Goal: Transaction & Acquisition: Purchase product/service

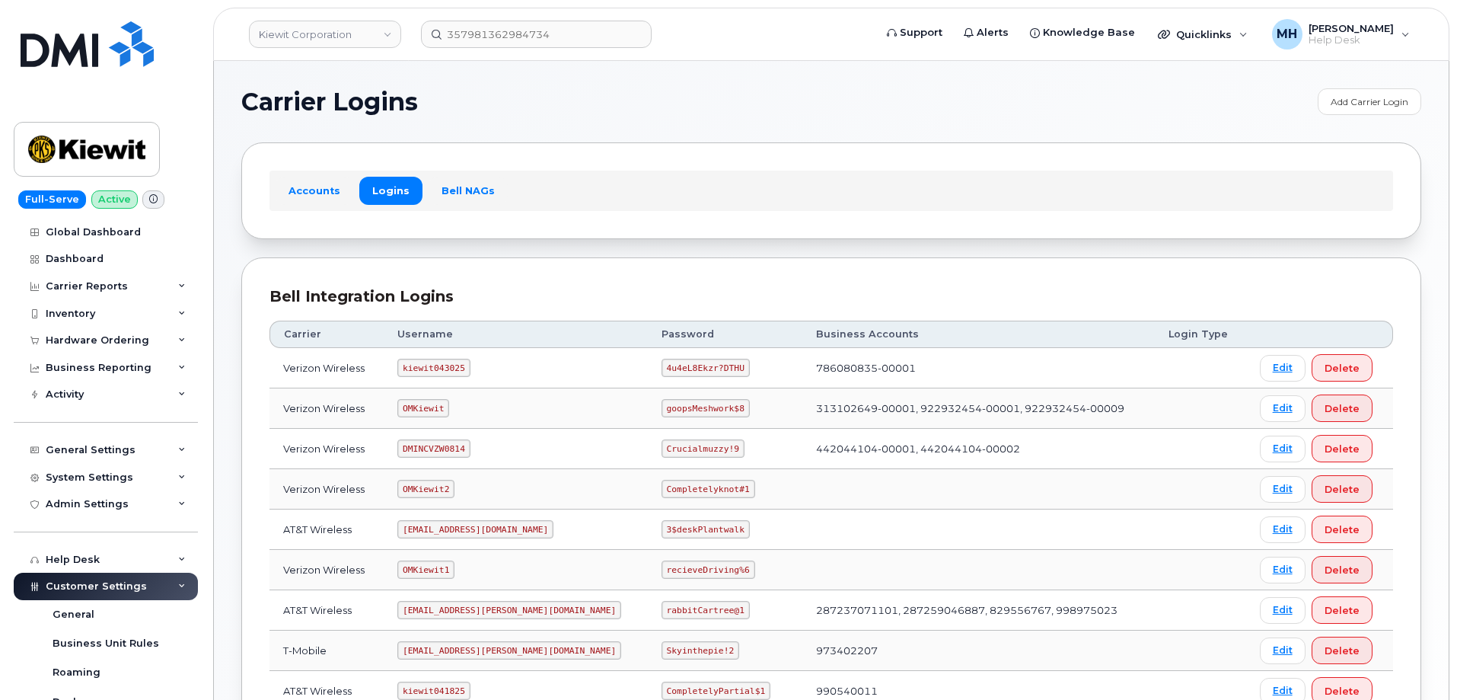
scroll to position [305, 0]
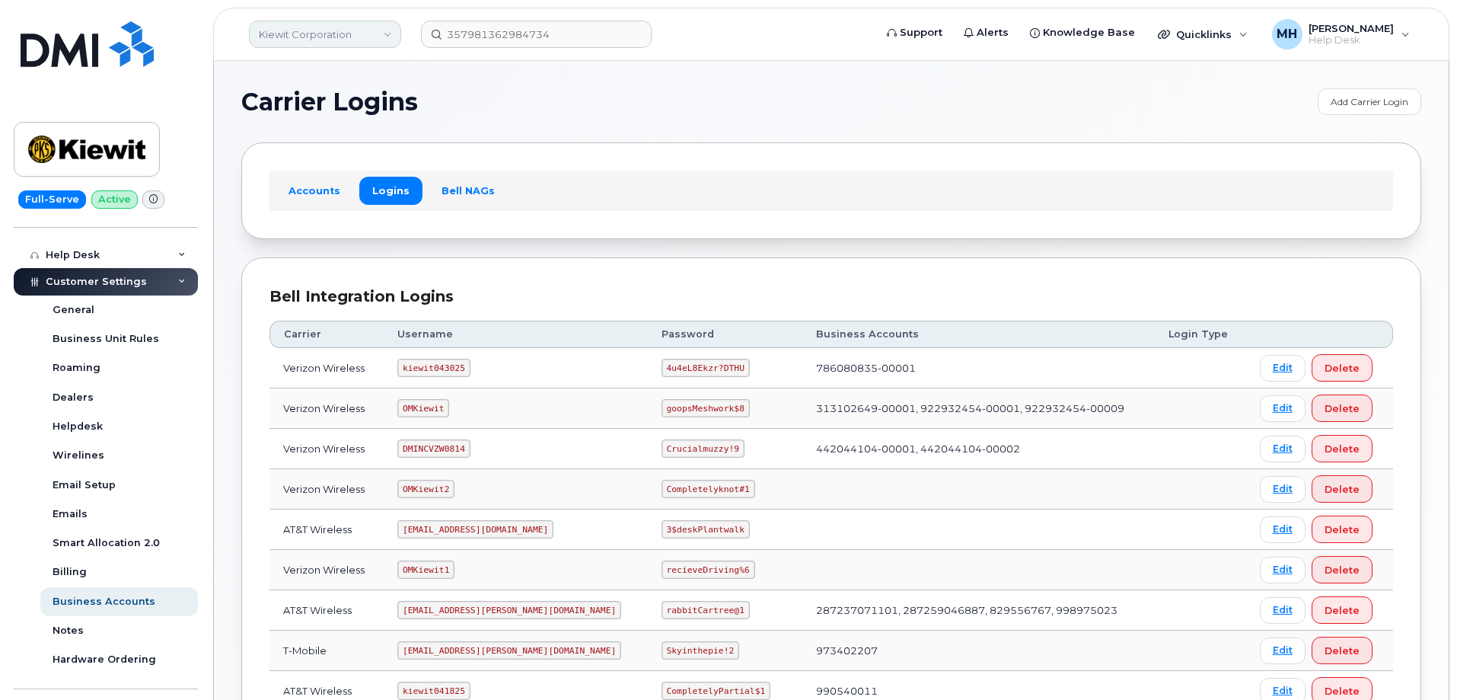
click at [318, 34] on link "Kiewit Corporation" at bounding box center [325, 34] width 152 height 27
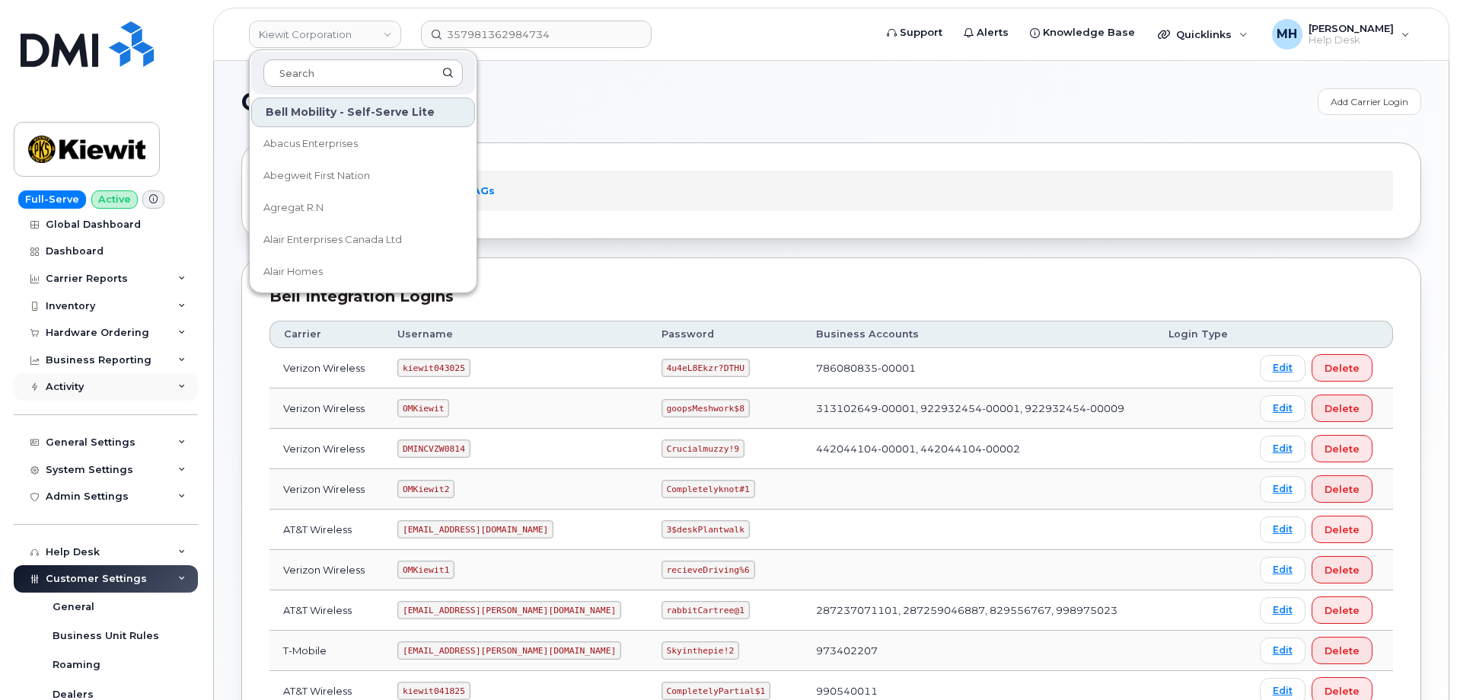
scroll to position [0, 0]
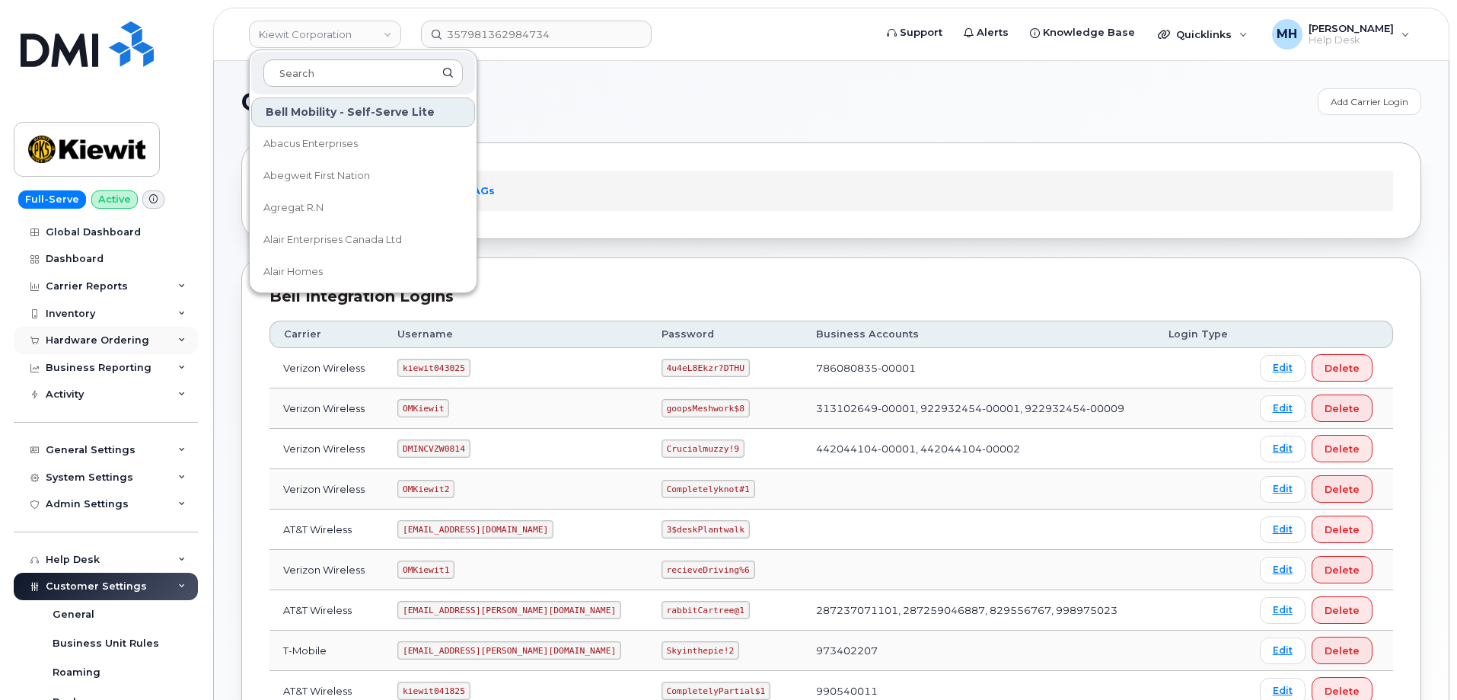
click at [118, 328] on div "Hardware Ordering" at bounding box center [106, 340] width 184 height 27
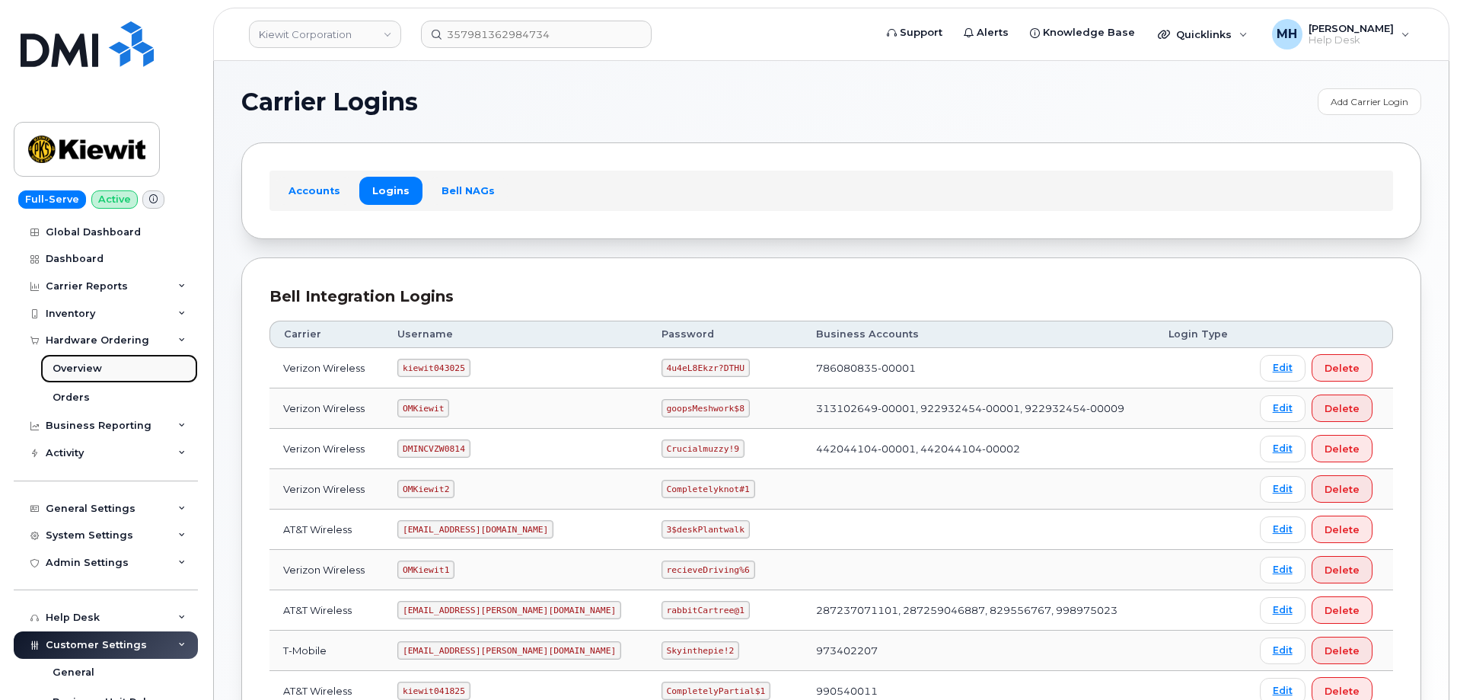
click at [100, 381] on link "Overview" at bounding box center [119, 368] width 158 height 29
drag, startPoint x: 100, startPoint y: 381, endPoint x: 94, endPoint y: 394, distance: 13.3
click at [94, 394] on div "Overview Orders" at bounding box center [120, 383] width 161 height 59
click at [94, 394] on link "Orders" at bounding box center [119, 397] width 158 height 29
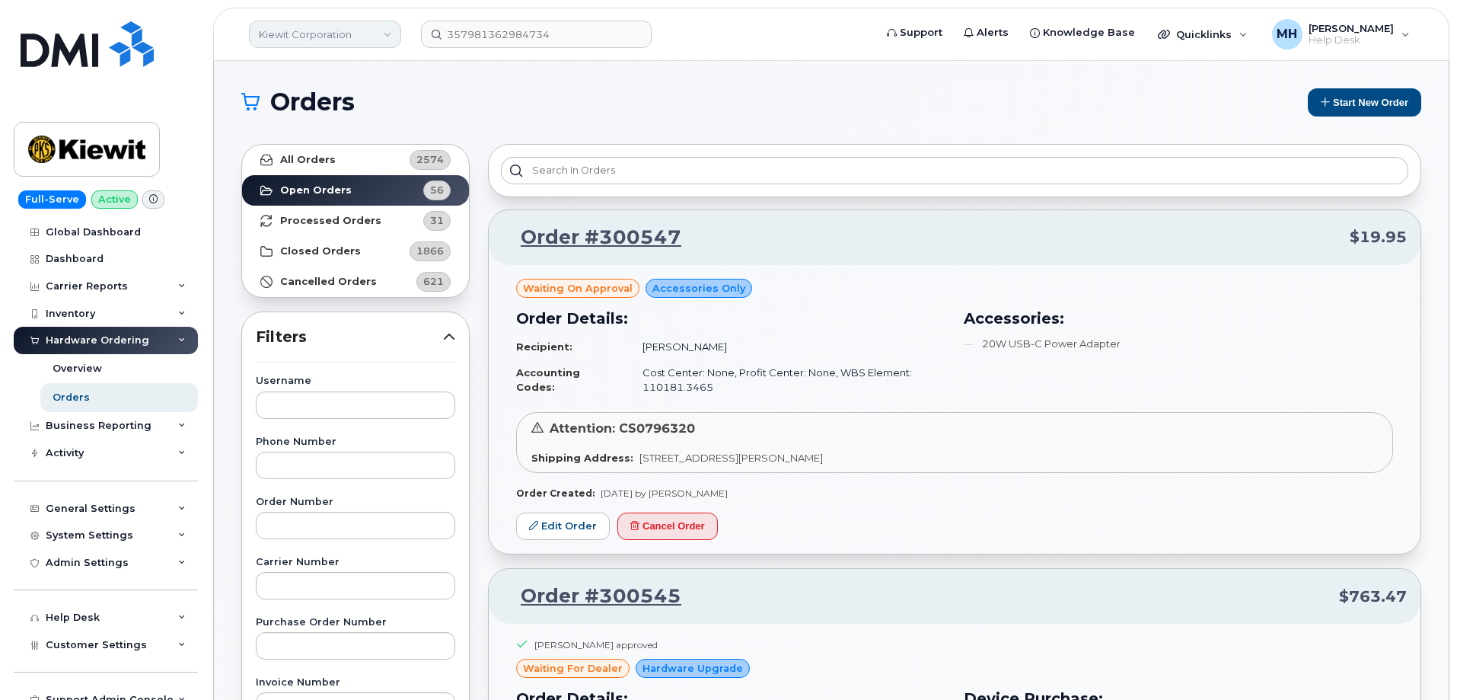
click at [343, 38] on link "Kiewit Corporation" at bounding box center [325, 34] width 152 height 27
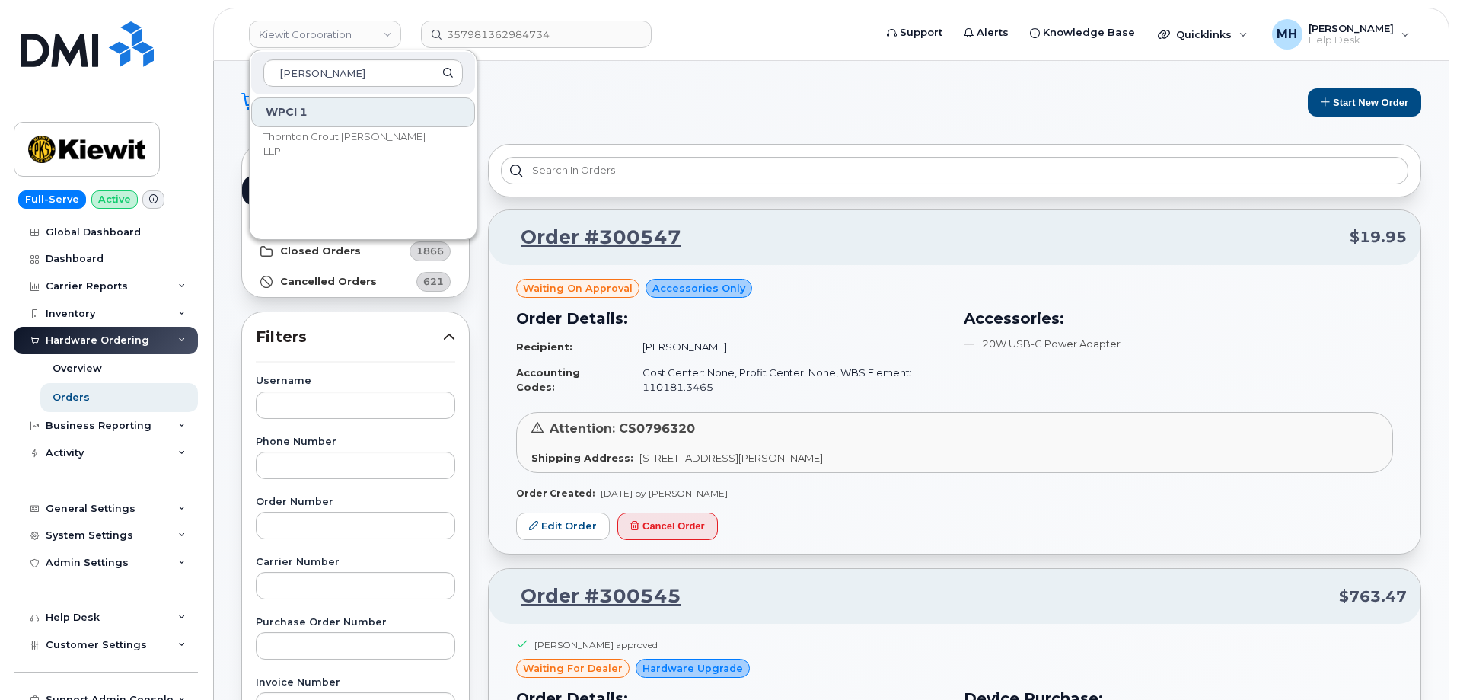
type input "finn"
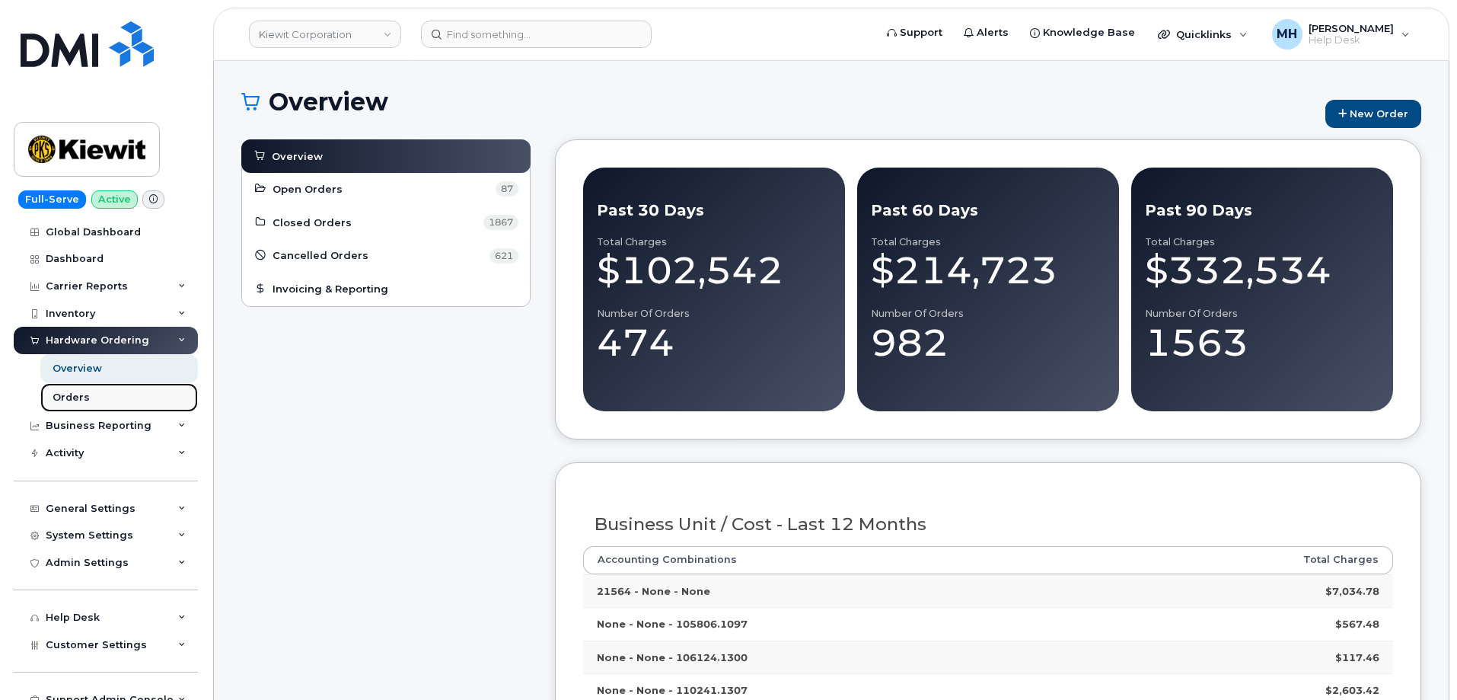
click at [123, 404] on link "Orders" at bounding box center [119, 397] width 158 height 29
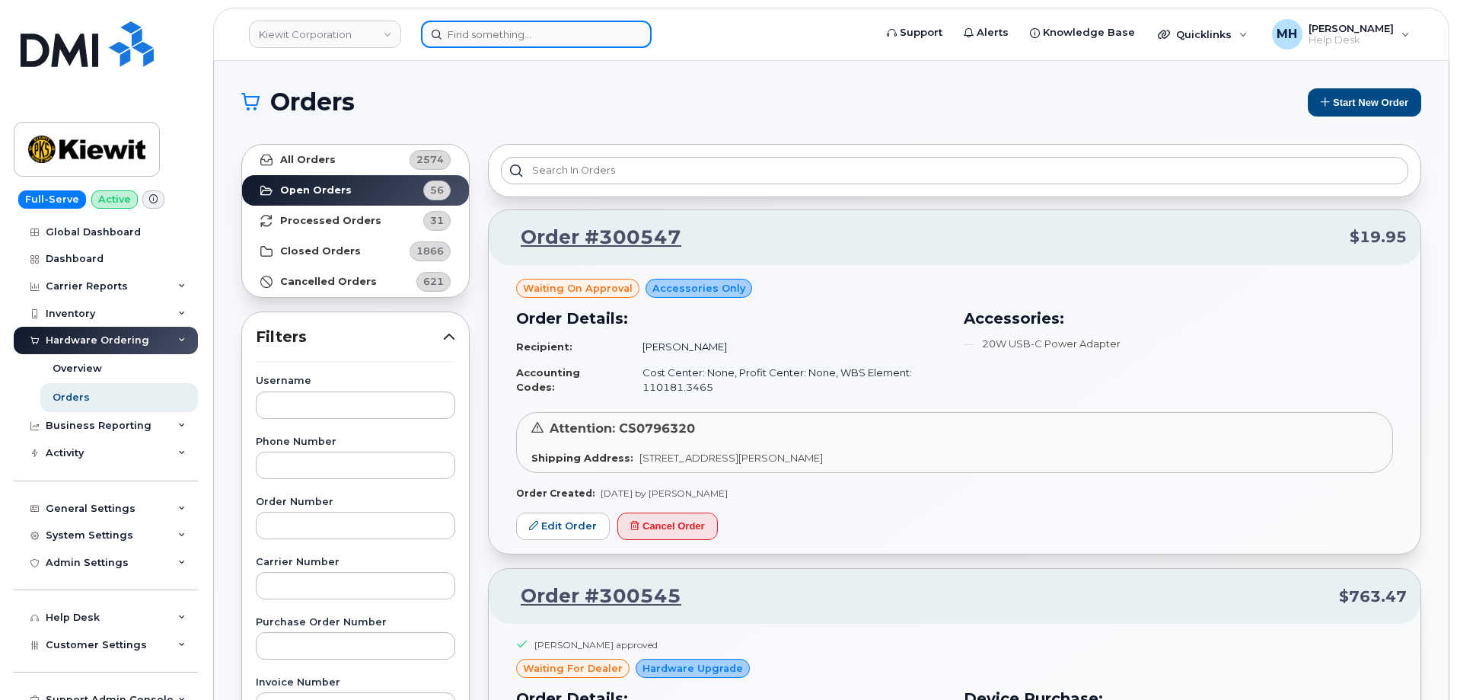
click at [496, 39] on input at bounding box center [536, 34] width 231 height 27
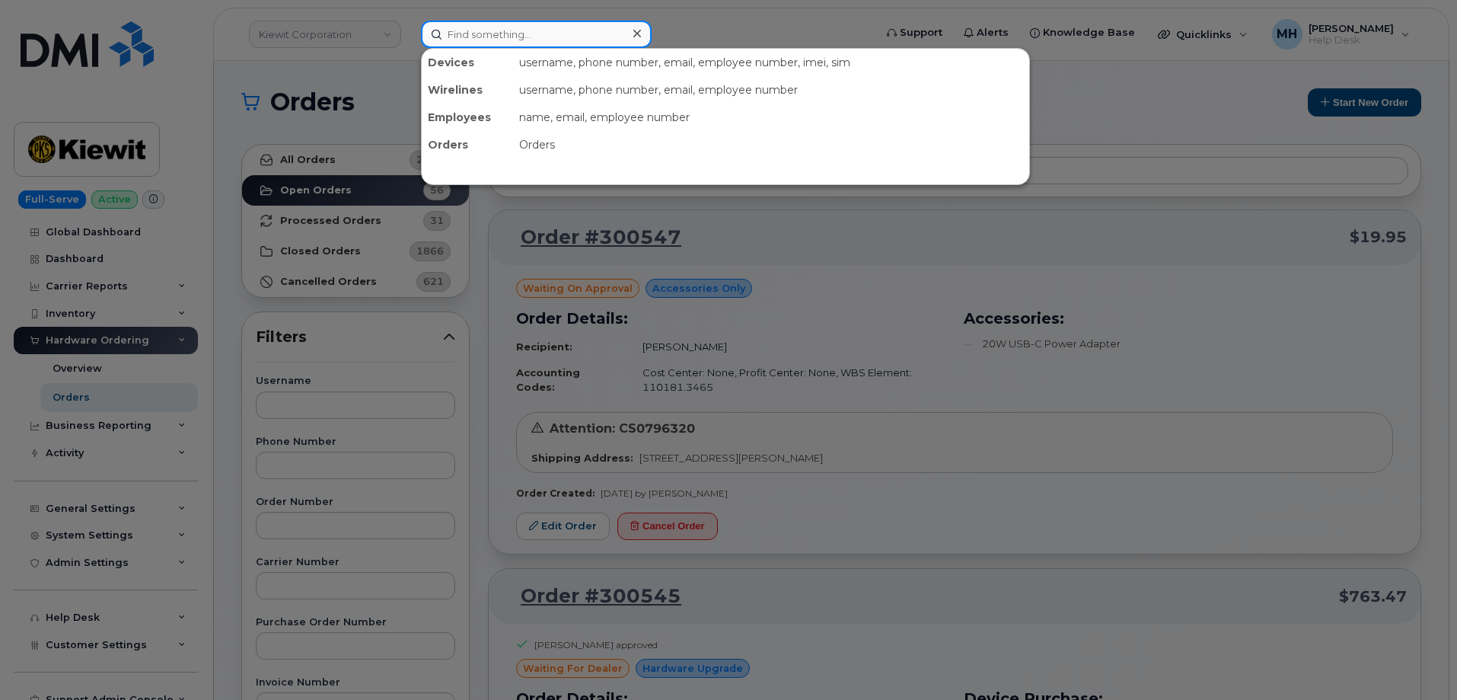
paste input "814-590-3890"
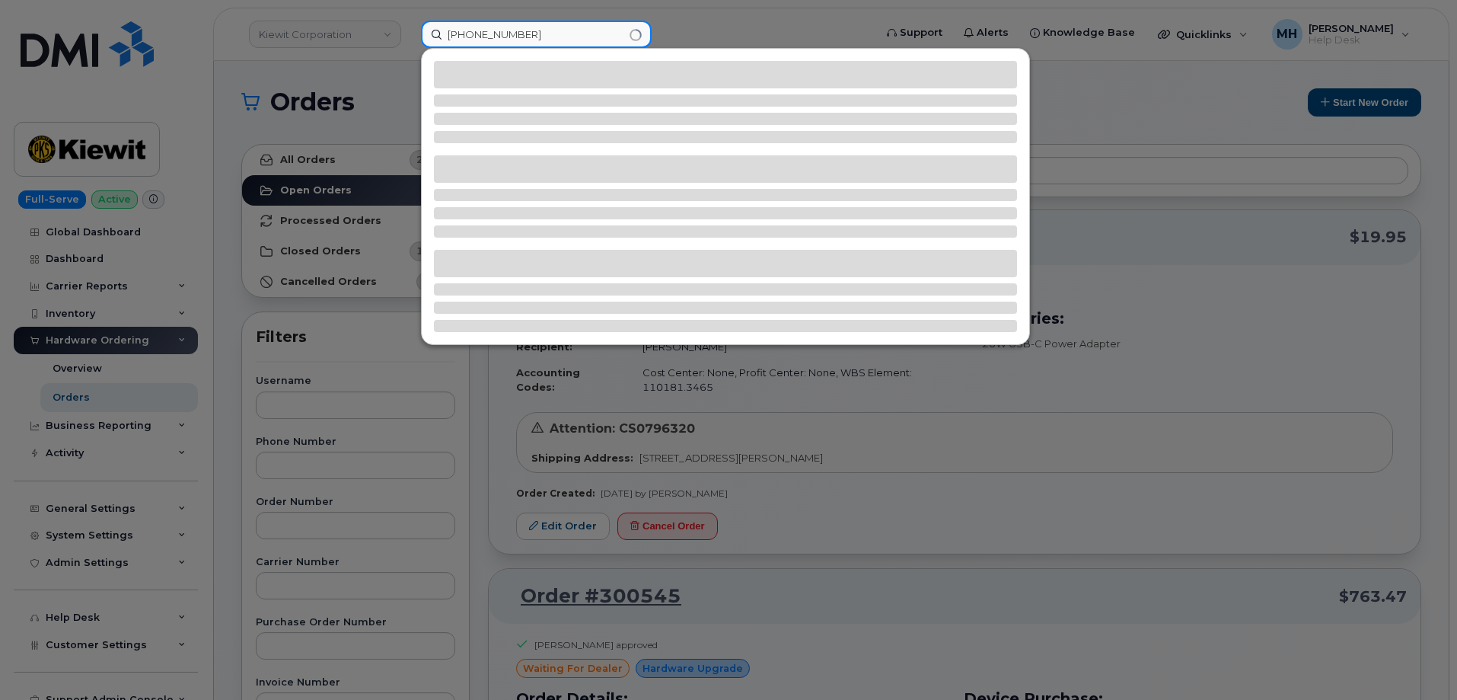
type input "814-590-3890"
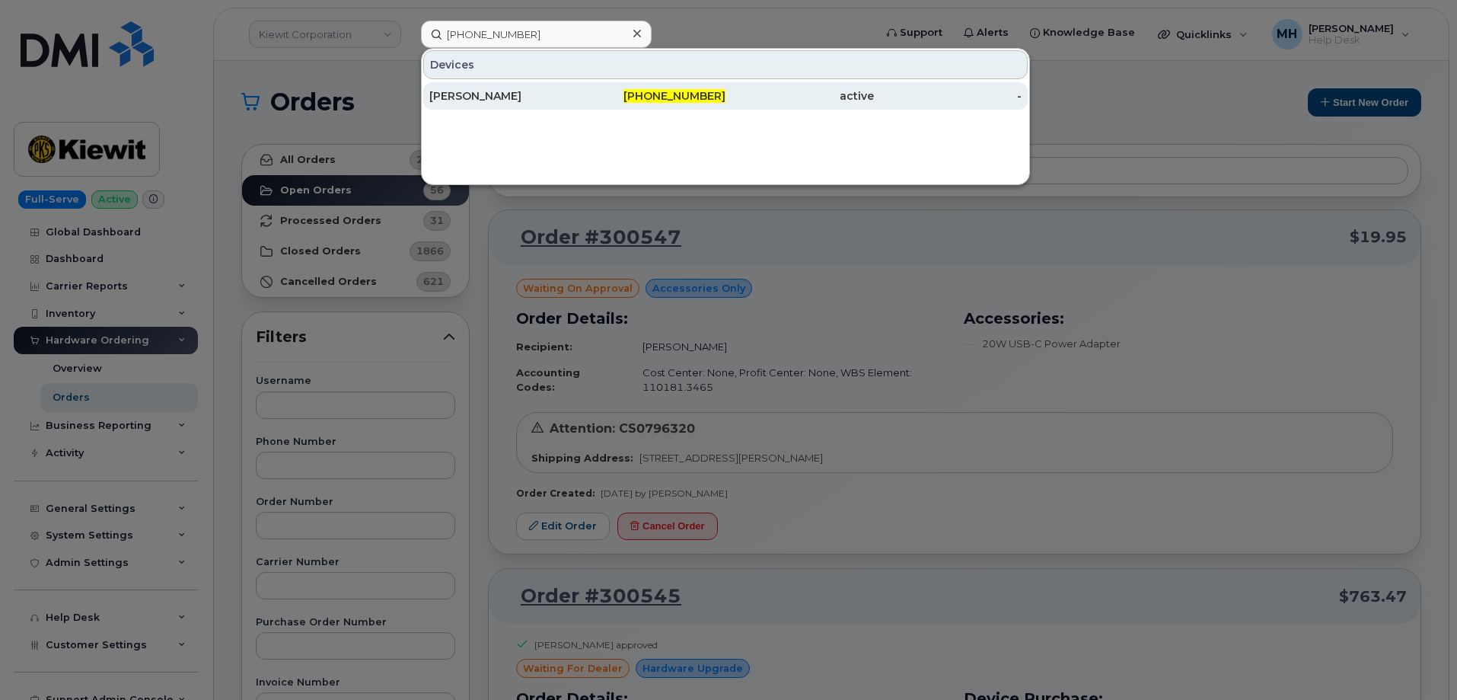
click at [586, 108] on div "814-590-3890" at bounding box center [652, 95] width 148 height 27
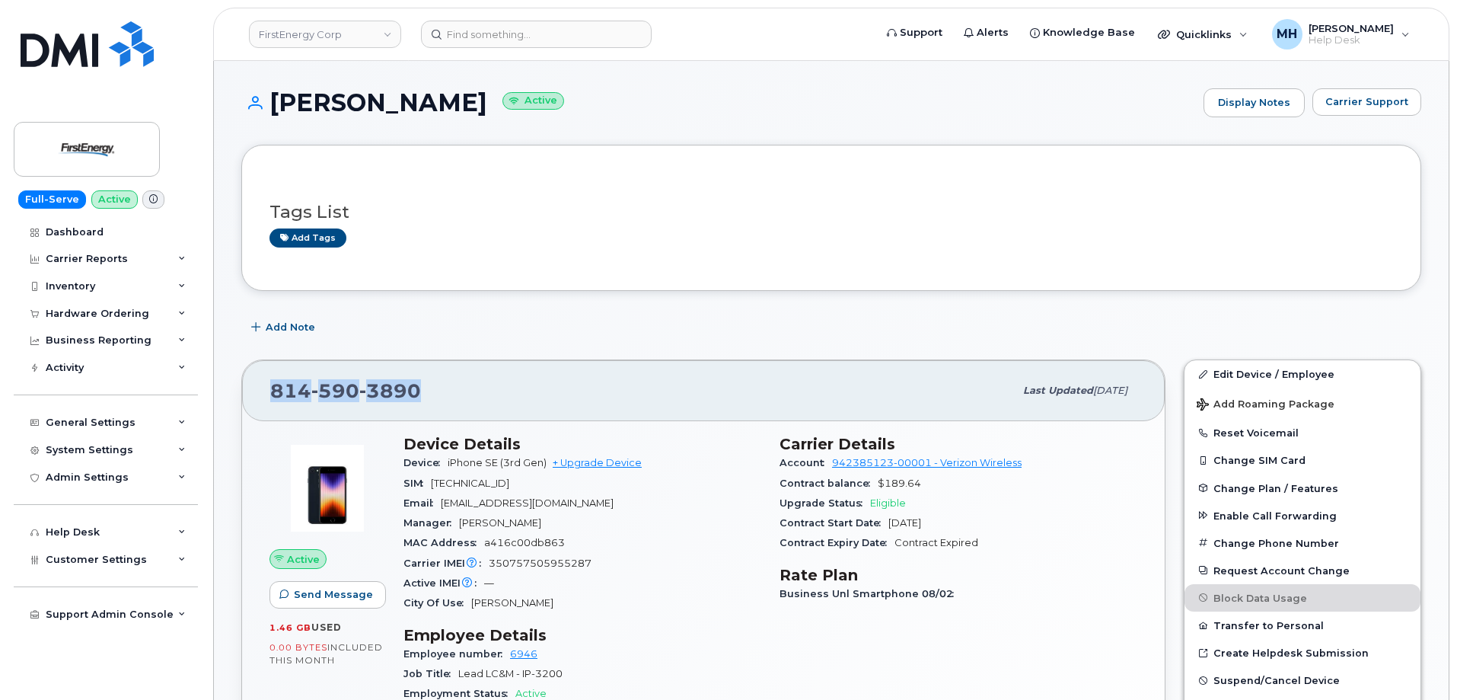
drag, startPoint x: 397, startPoint y: 390, endPoint x: 271, endPoint y: 389, distance: 125.6
click at [271, 389] on div "814 590 3890" at bounding box center [642, 391] width 744 height 32
copy span "814 590 3890"
click at [578, 456] on div "Device iPhone SE (3rd Gen) + Upgrade Device" at bounding box center [583, 463] width 358 height 20
click at [580, 458] on link "+ Upgrade Device" at bounding box center [597, 462] width 89 height 11
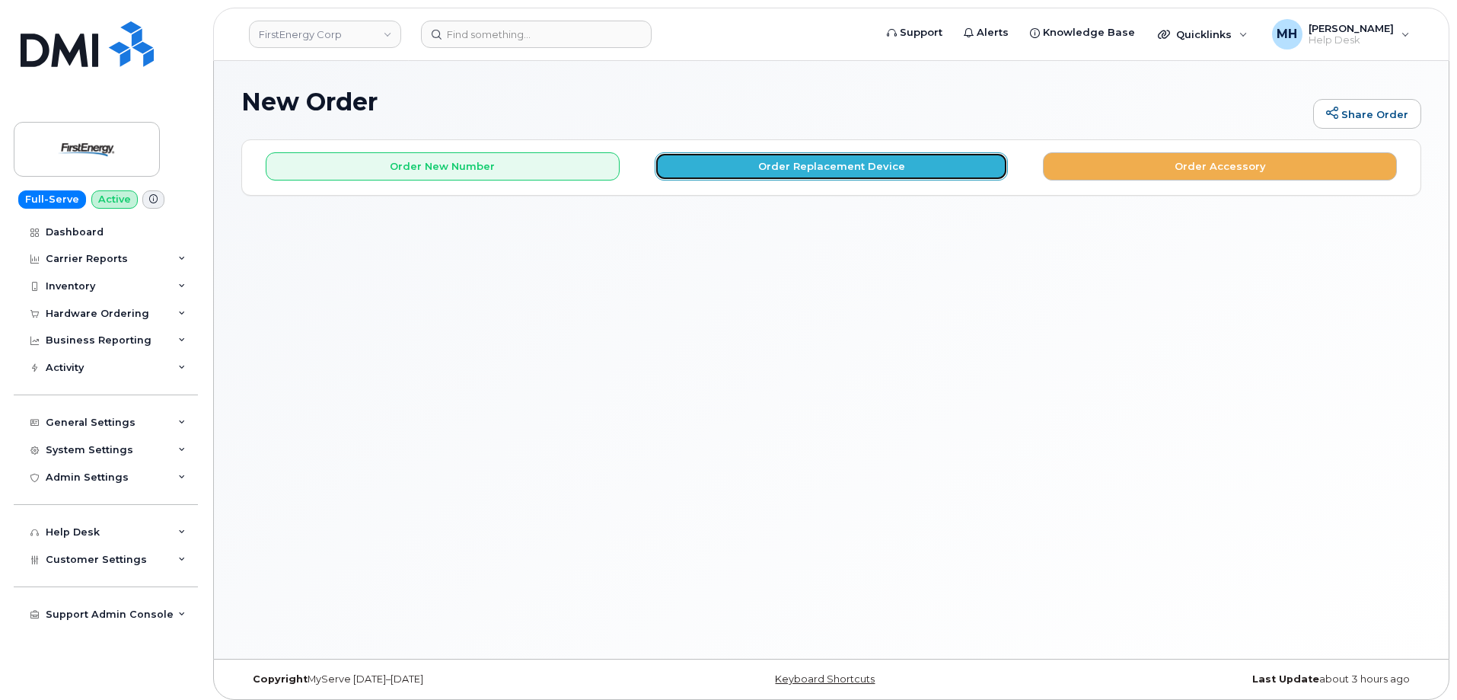
click at [848, 173] on button "Order Replacement Device" at bounding box center [832, 166] width 354 height 28
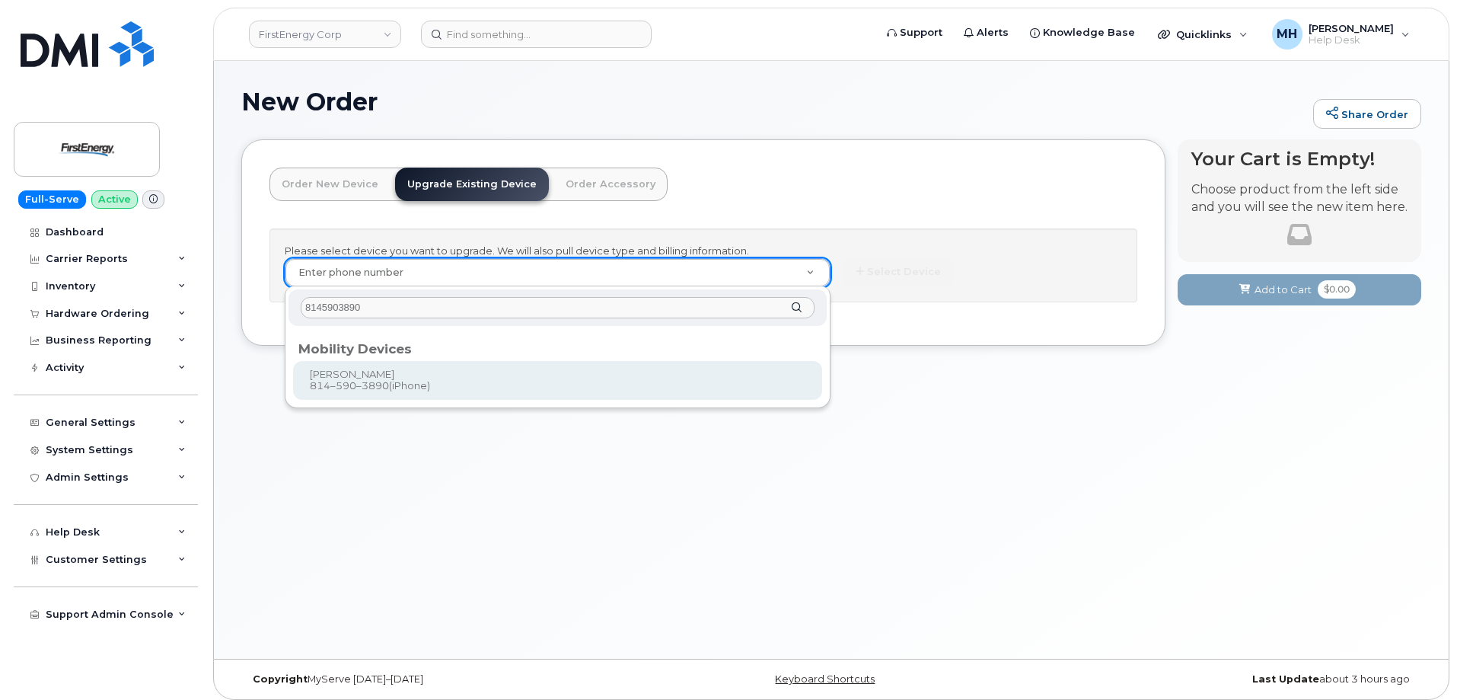
type input "8145903890"
type input "831743"
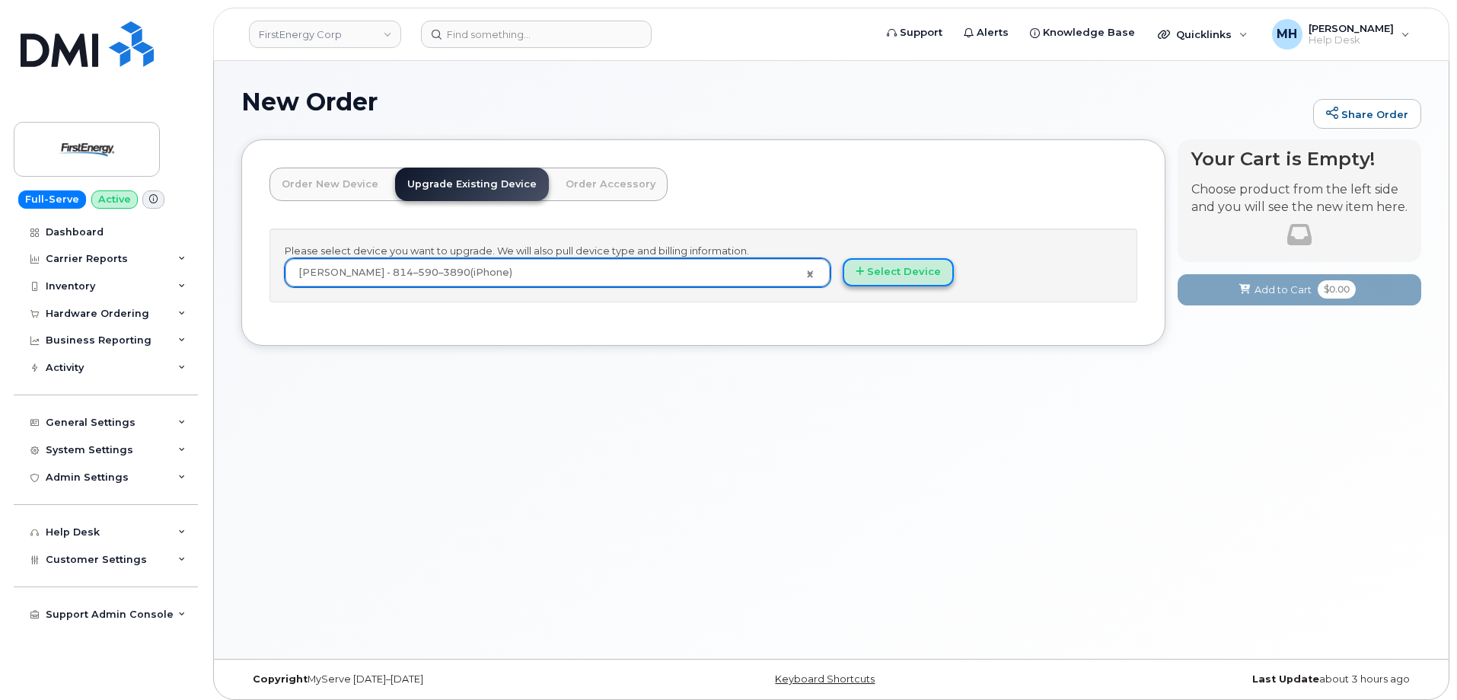
click at [898, 273] on button "Select Device" at bounding box center [898, 272] width 111 height 28
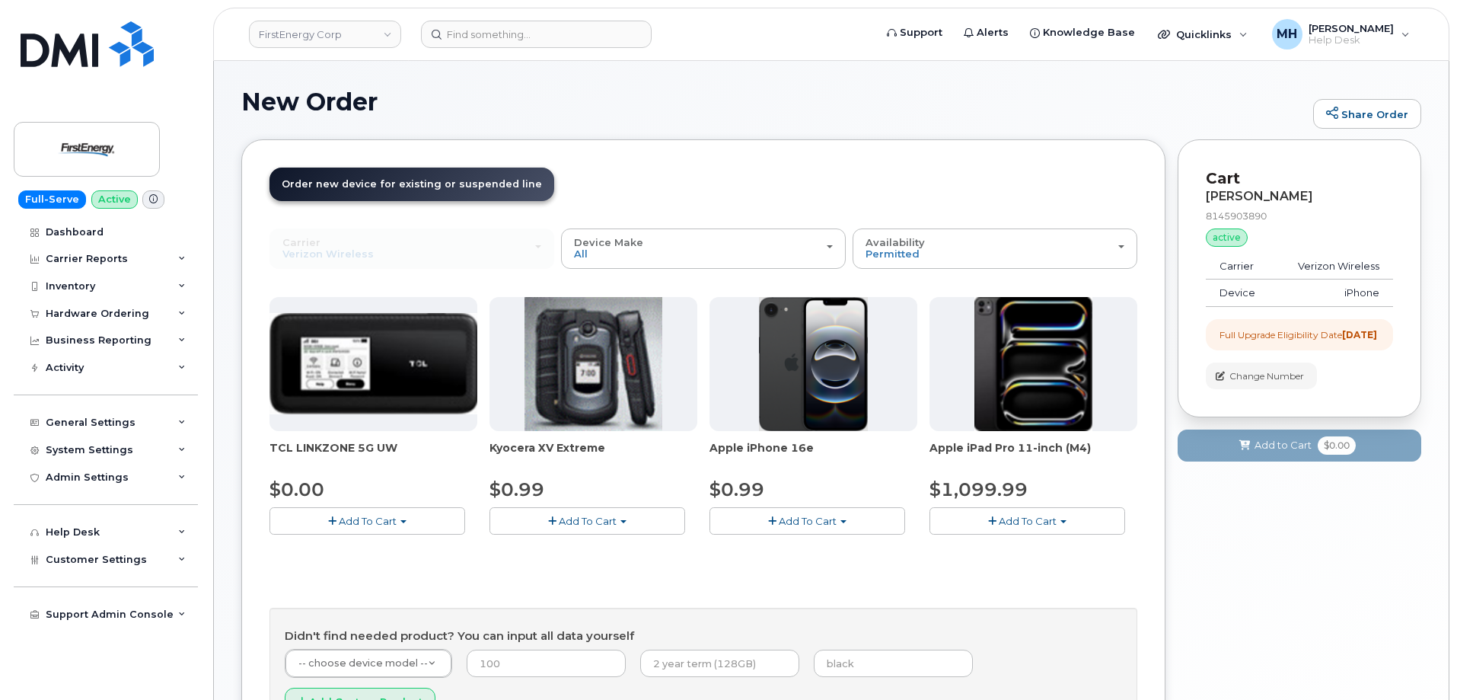
click at [748, 530] on button "Add To Cart" at bounding box center [808, 520] width 196 height 27
click at [756, 550] on link "$0.99 - 2 Year Upgrade" at bounding box center [786, 549] width 147 height 19
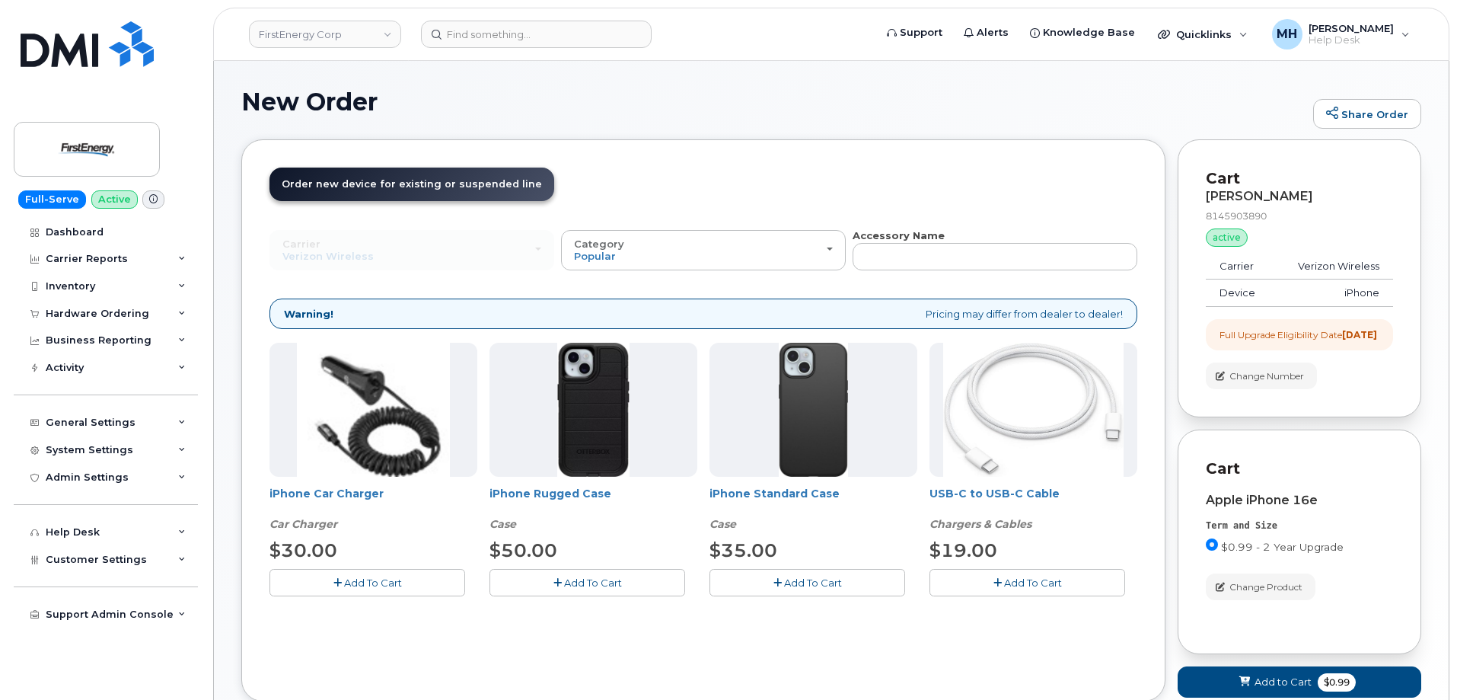
click at [562, 587] on button "Add To Cart" at bounding box center [588, 582] width 196 height 27
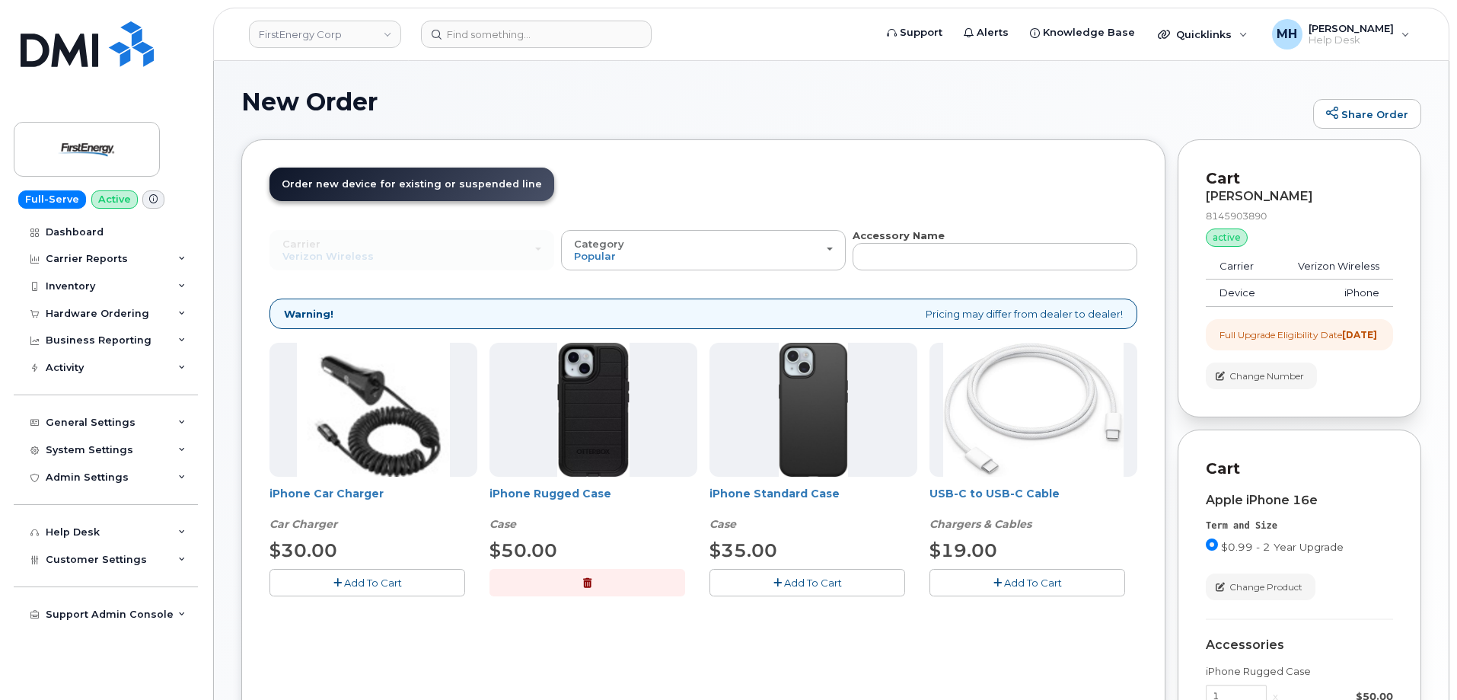
scroll to position [152, 0]
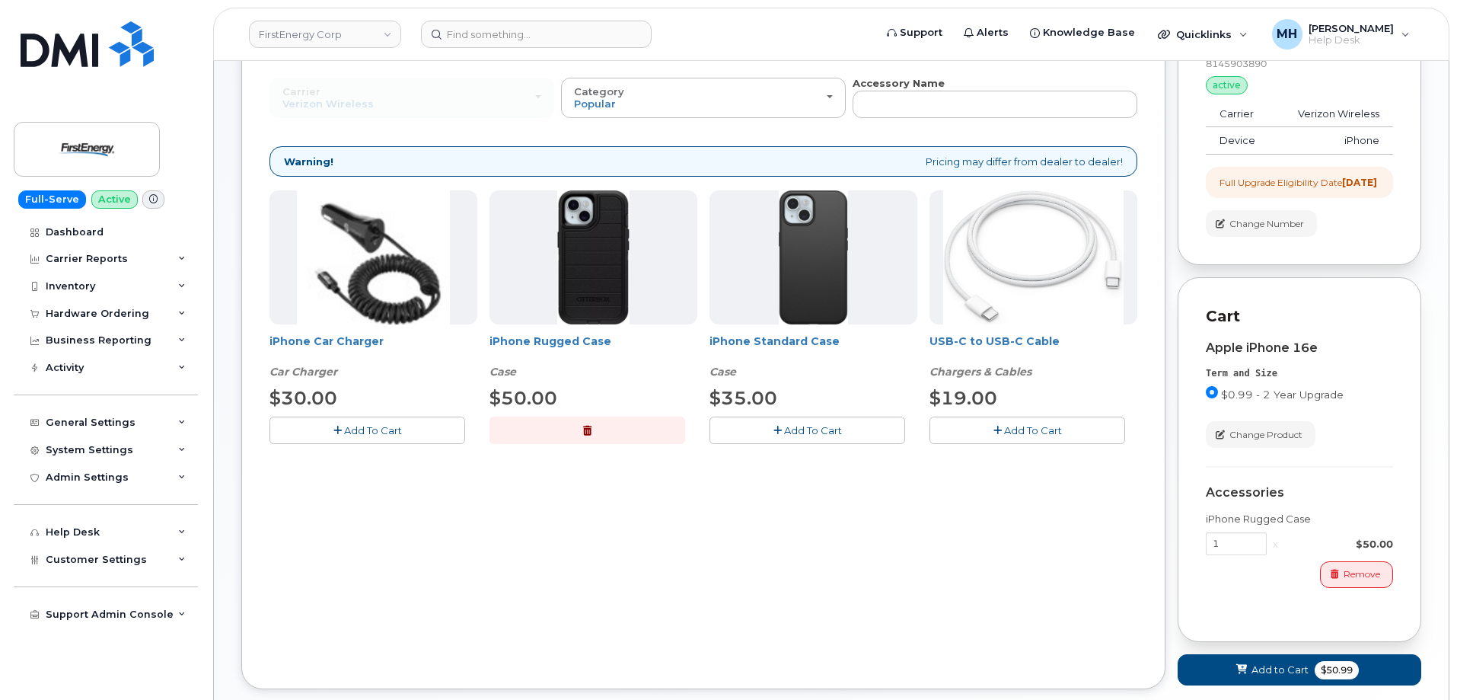
click at [1052, 444] on div "iPhone Car Charger Car Charger $30.00 Add To Cart iPhone Rugged Case Case $50.0…" at bounding box center [704, 328] width 868 height 277
click at [1052, 435] on span "Add To Cart" at bounding box center [1033, 430] width 58 height 12
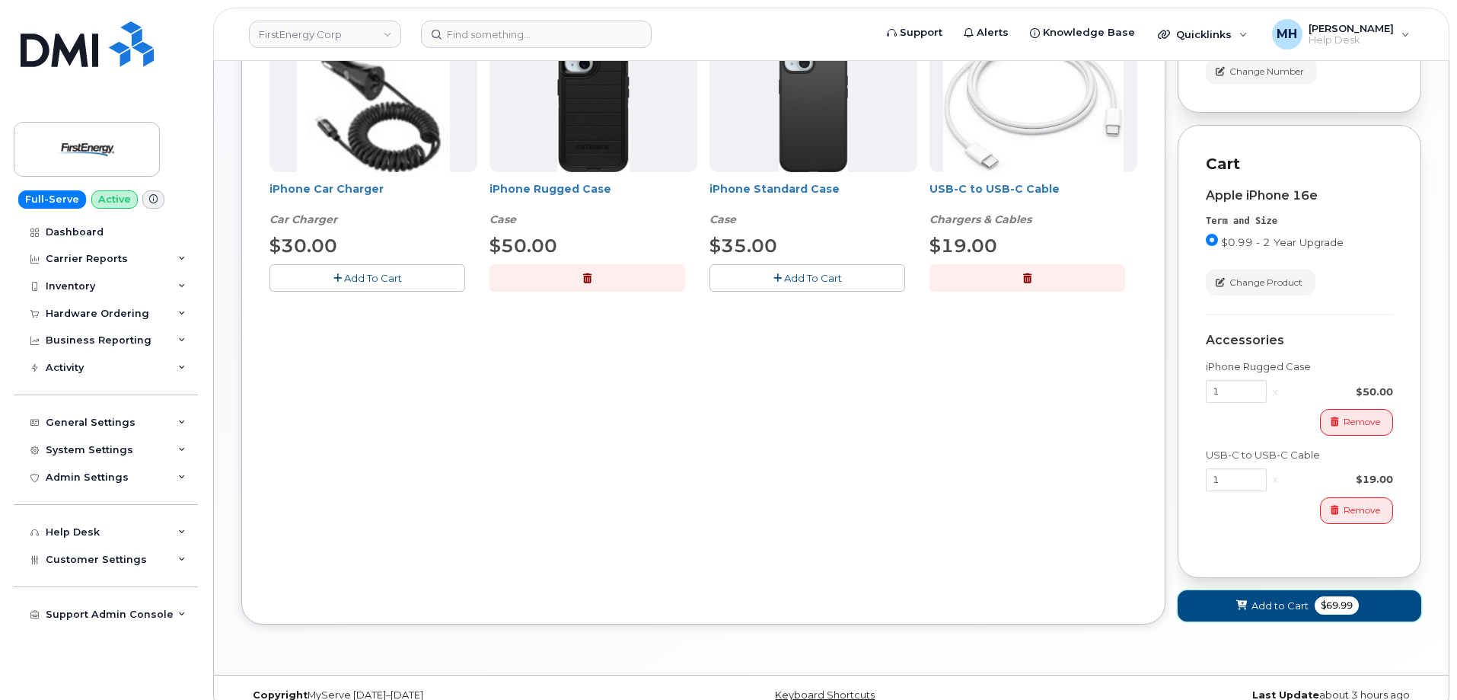
click at [1220, 617] on button "Add to Cart $69.99" at bounding box center [1300, 605] width 244 height 31
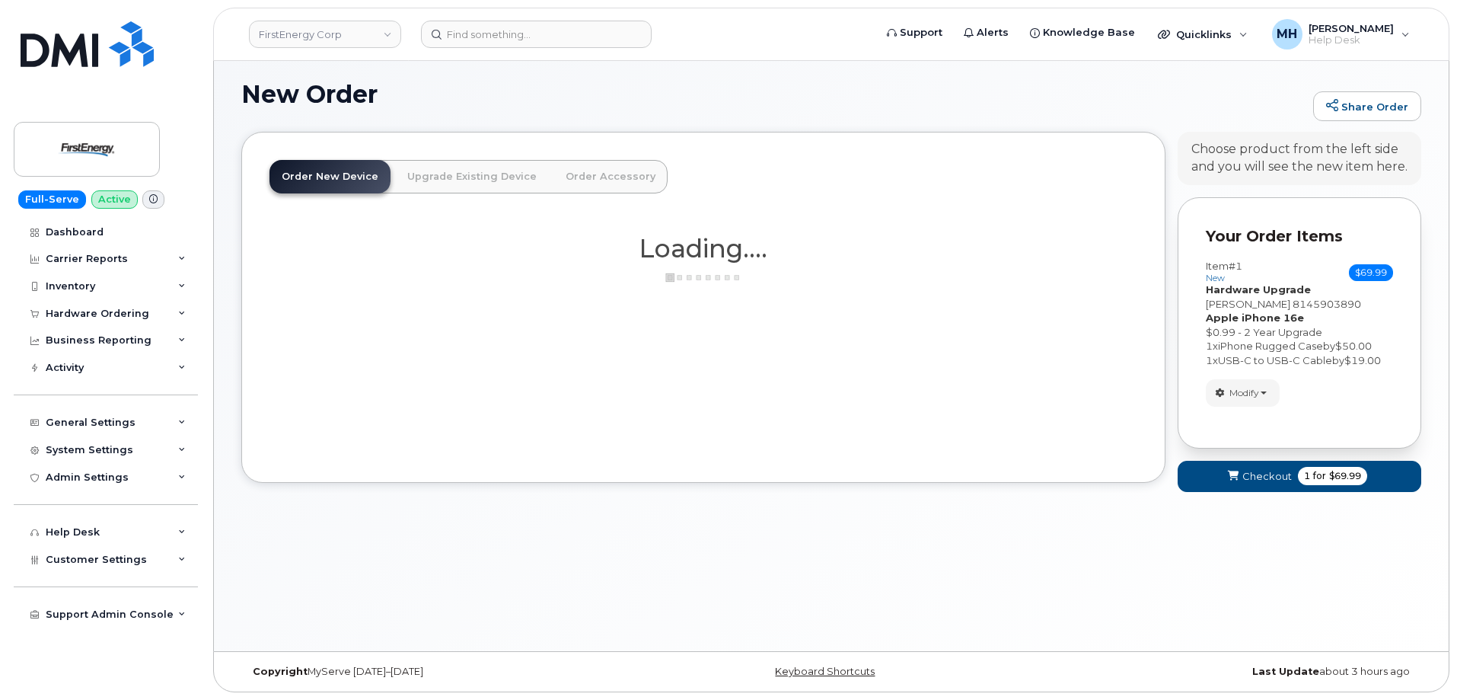
scroll to position [145, 0]
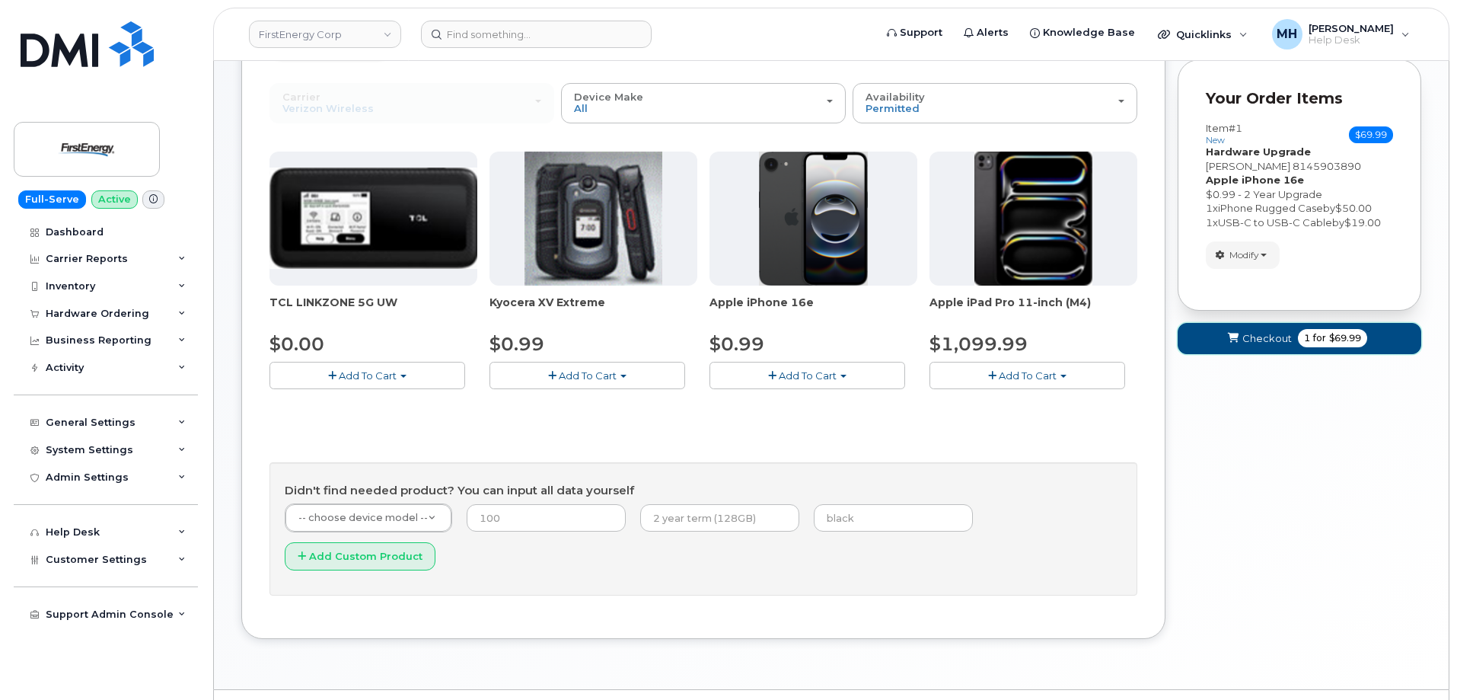
click at [1262, 325] on button "Checkout 1 for $69.99" at bounding box center [1300, 338] width 244 height 31
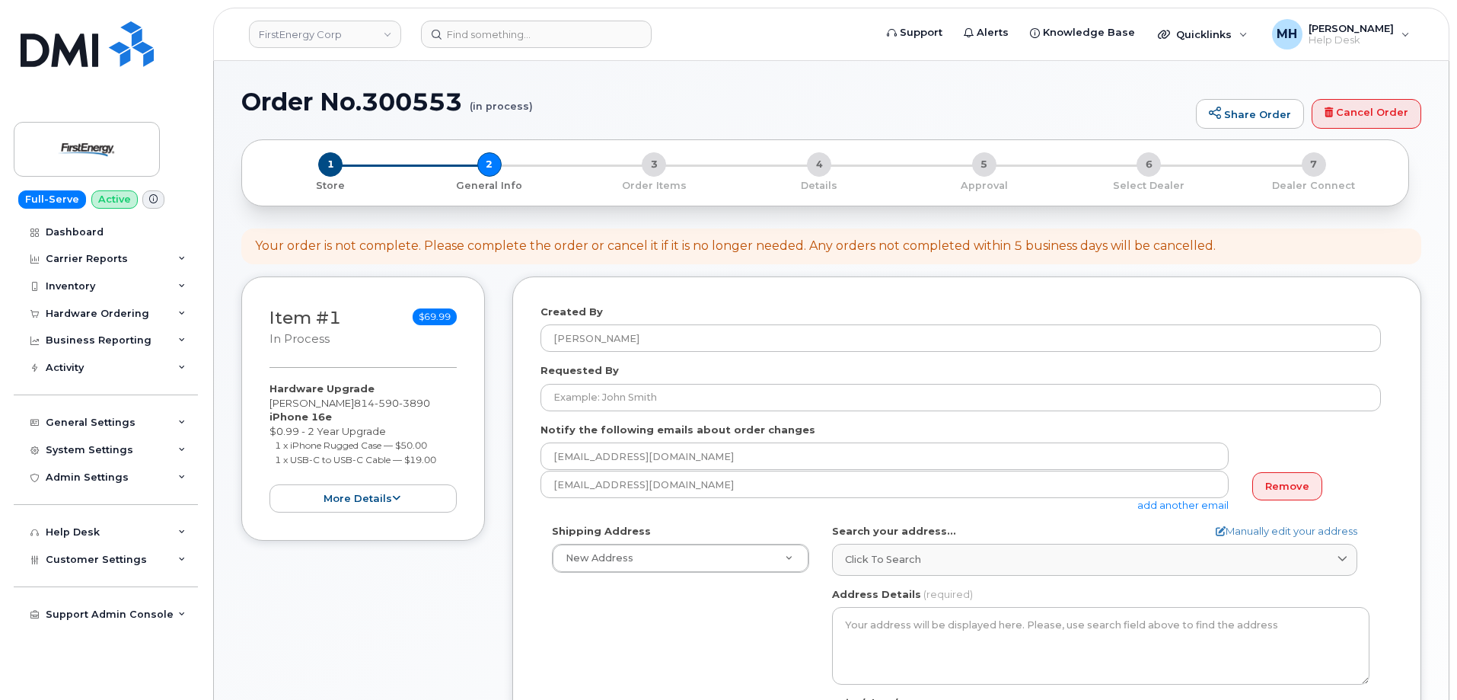
select select
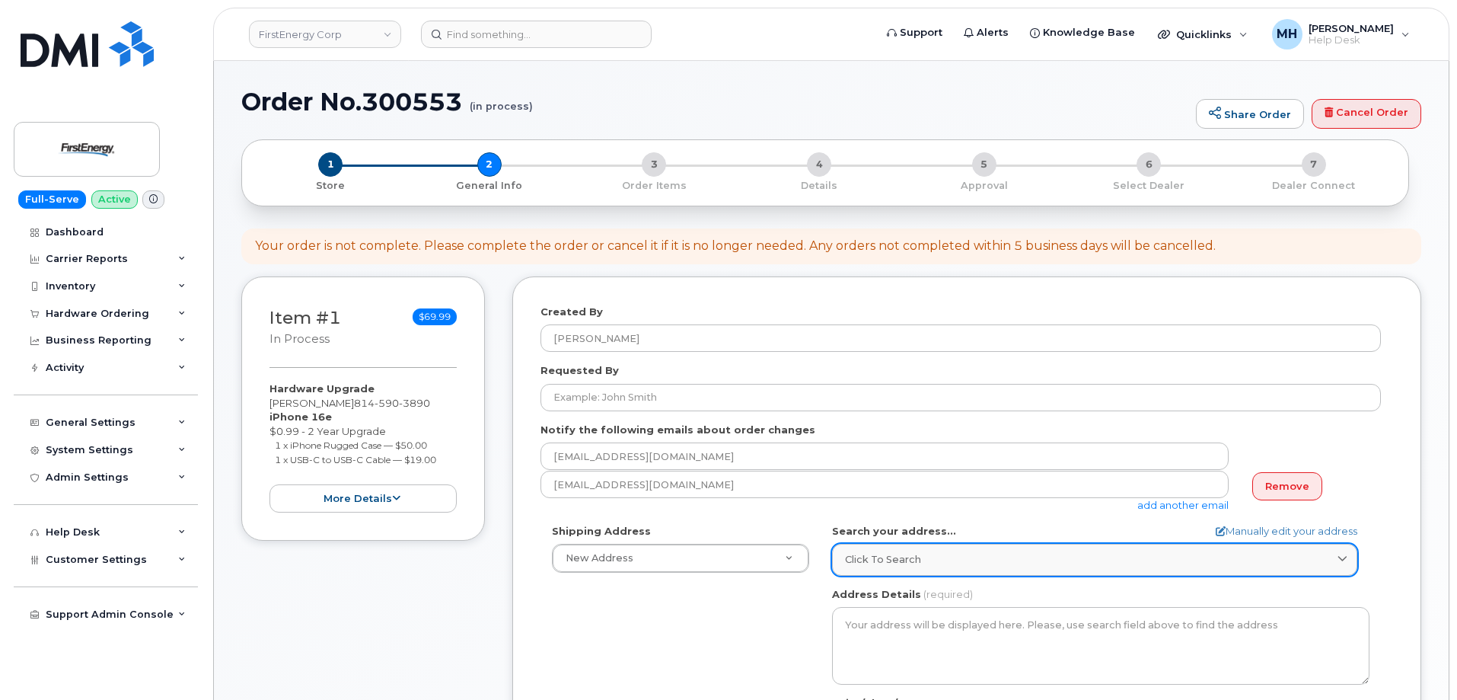
click at [877, 572] on link "Click to search" at bounding box center [1094, 559] width 525 height 31
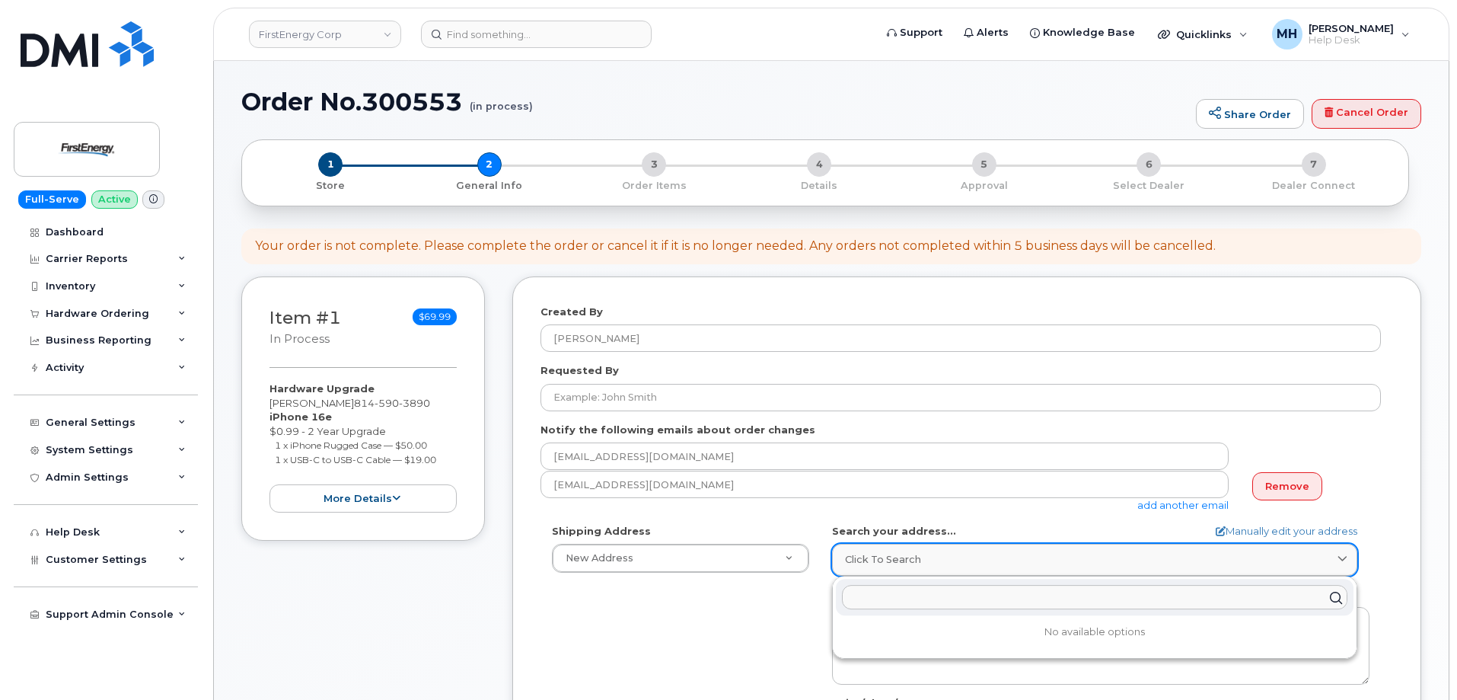
paste input "415 Liberty Blvd. Dubois, PA 15801"
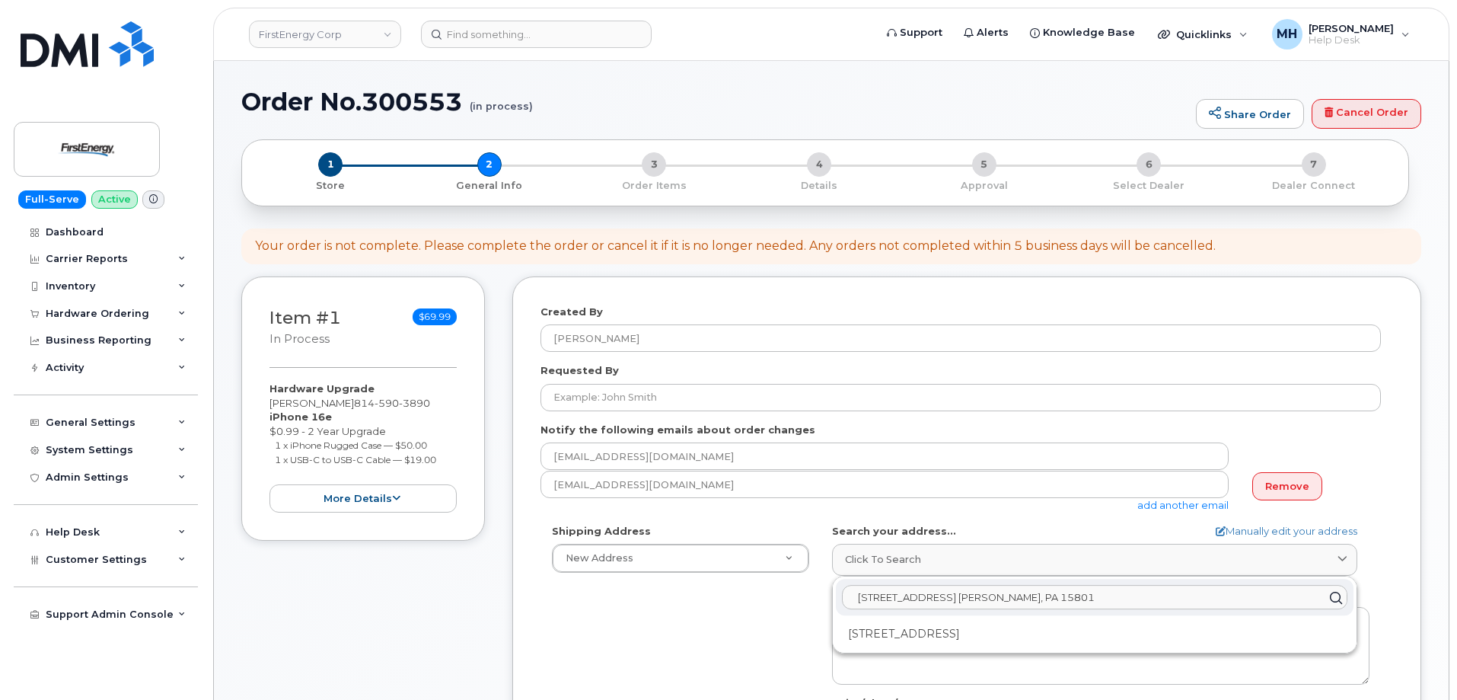
type input "415 Liberty Blvd. Dubois, PA 15801"
click at [948, 624] on div "415 Liberty Blvd Du Bois PA 15801-2407" at bounding box center [1095, 633] width 518 height 25
select select
type textarea "415 Liberty Blvd DU BOIS PA 15801-2407 UNITED STATES"
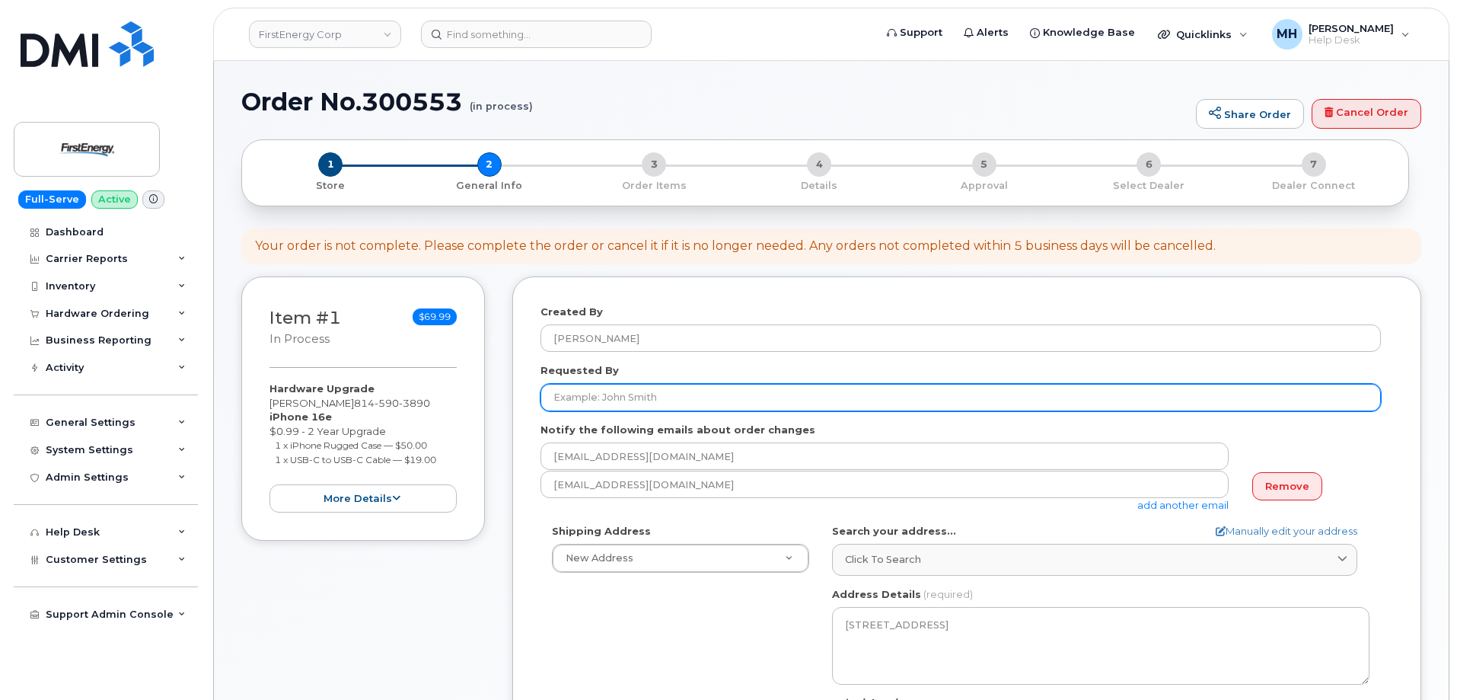
drag, startPoint x: 704, startPoint y: 397, endPoint x: 656, endPoint y: 401, distance: 48.2
click at [703, 397] on input "Requested By" at bounding box center [961, 397] width 841 height 27
paste input "[PERSON_NAME]"
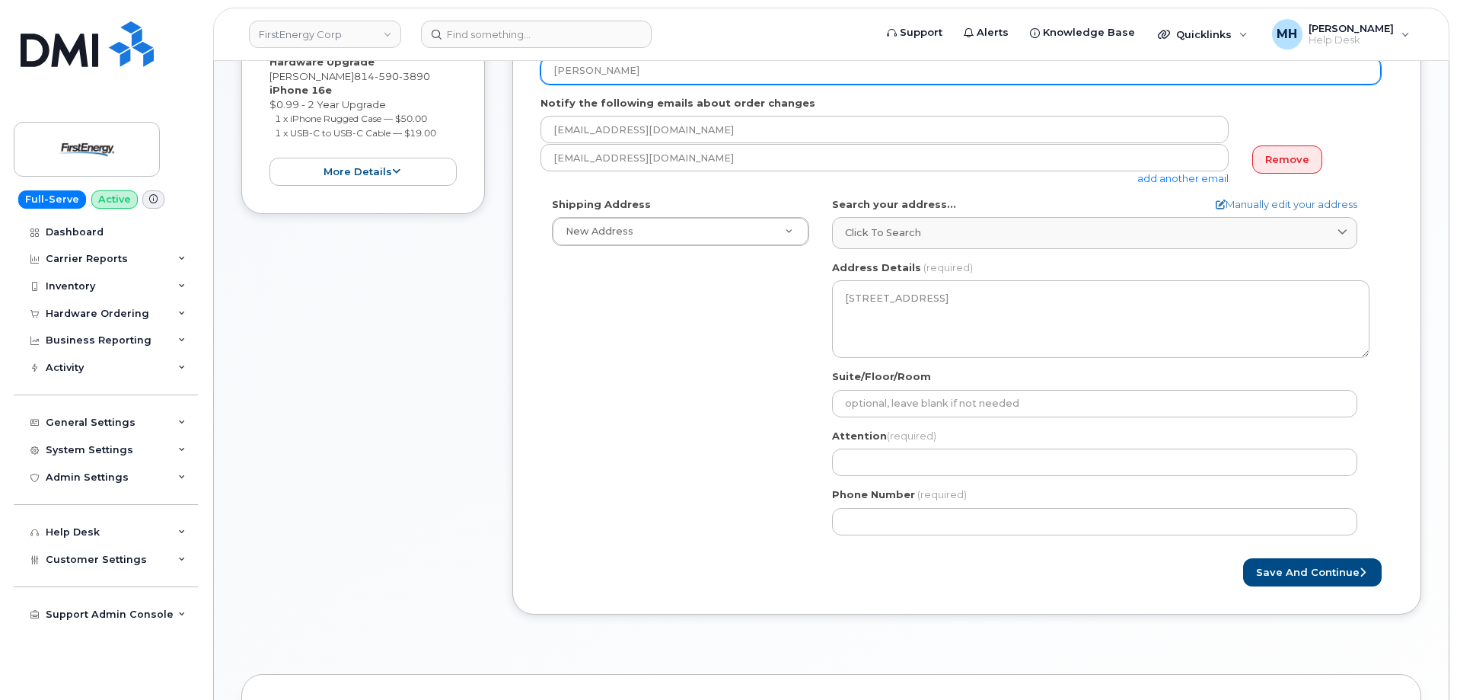
scroll to position [152, 0]
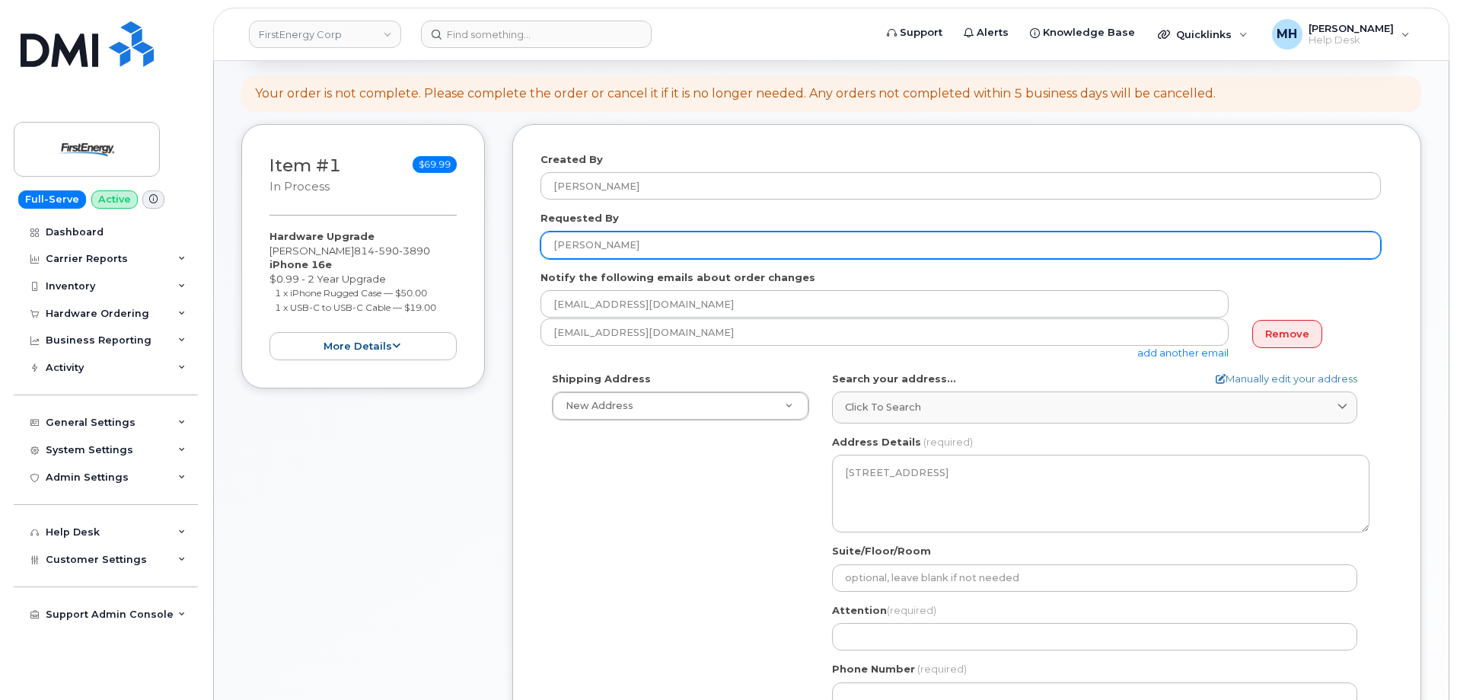
type input "[PERSON_NAME]"
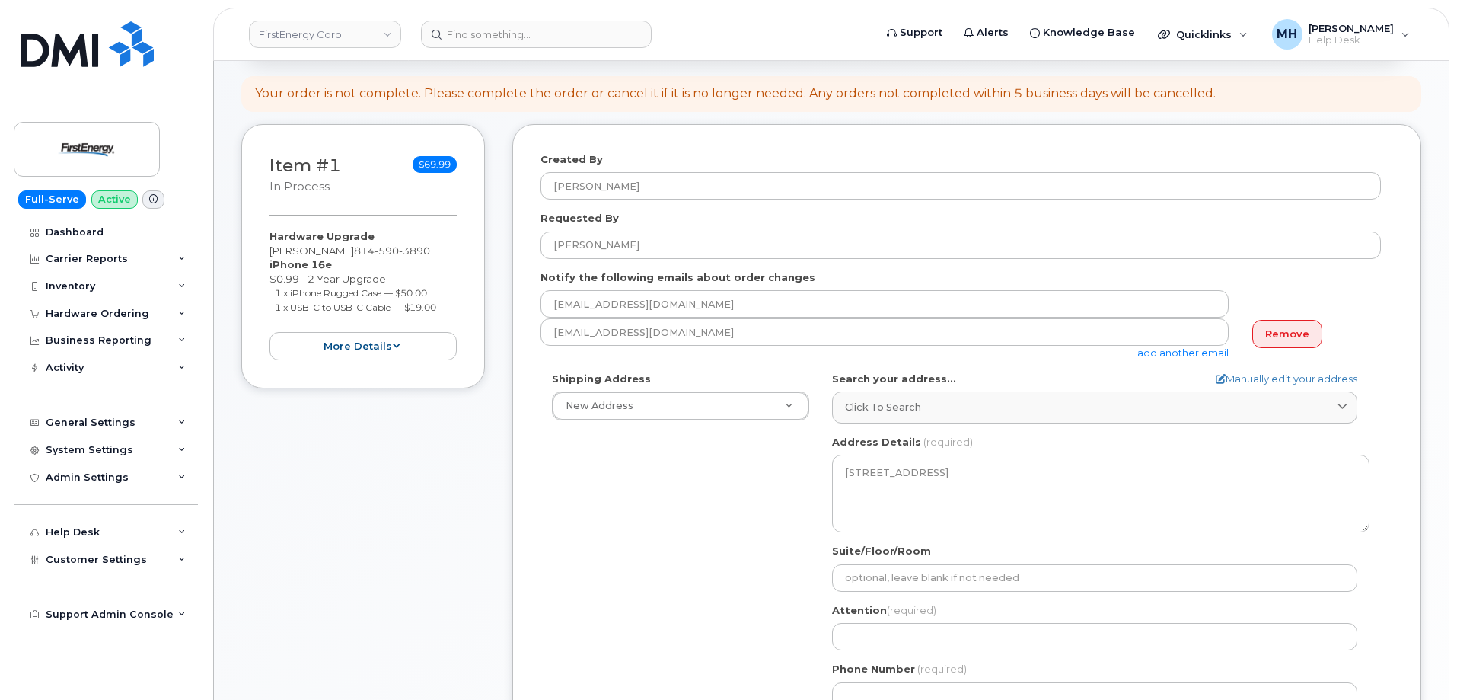
drag, startPoint x: 374, startPoint y: 249, endPoint x: 260, endPoint y: 249, distance: 114.2
click at [260, 249] on div "Item #1 in process $69.99 Hardware Upgrade TERRY M STAHLMAN 814 590 3890 iPhone…" at bounding box center [363, 256] width 244 height 265
copy div "[PERSON_NAME]"
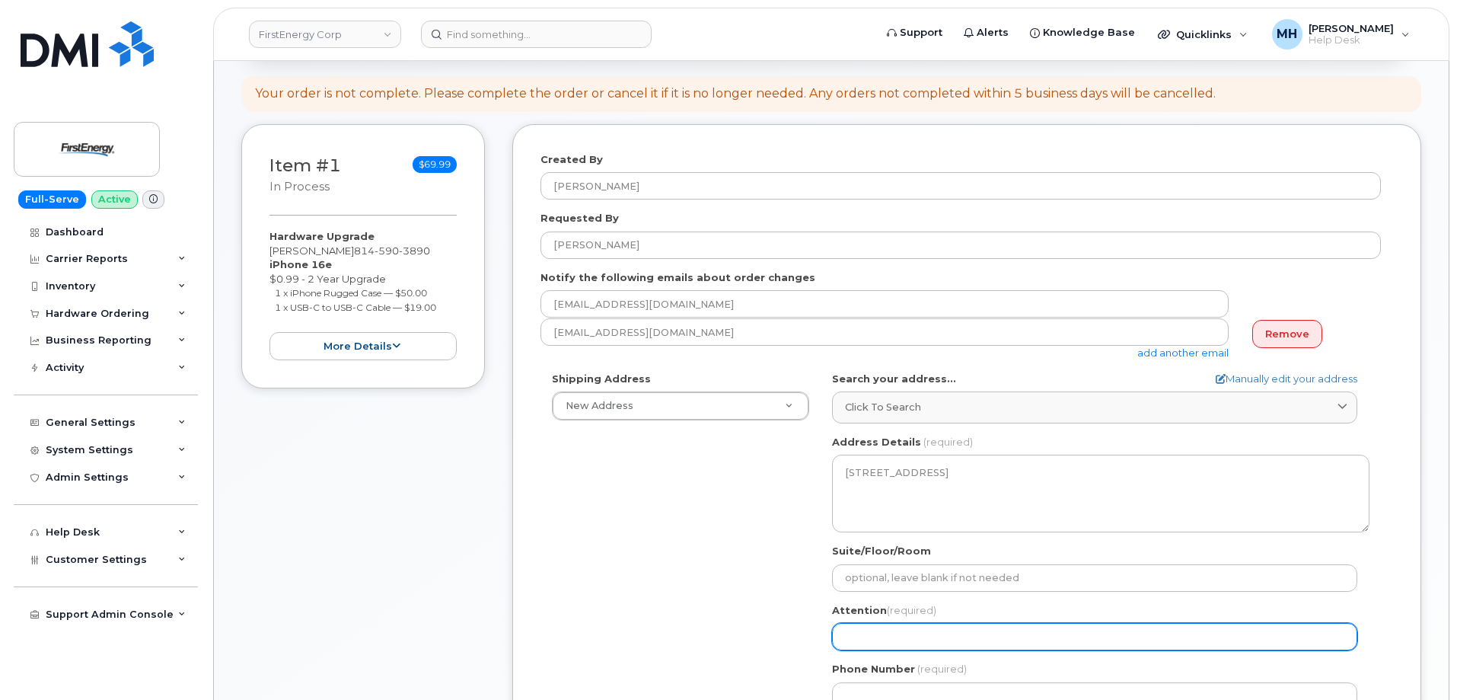
click at [957, 627] on input "Attention (required)" at bounding box center [1094, 636] width 525 height 27
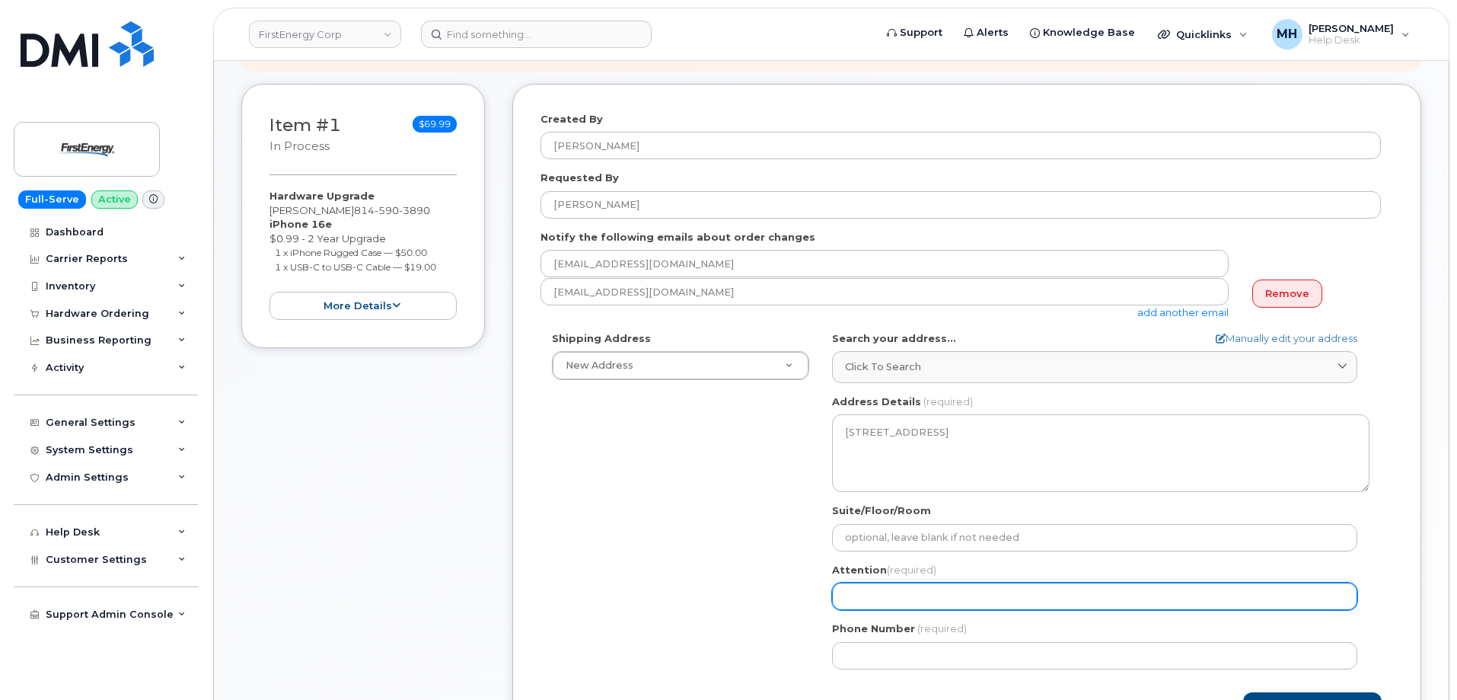
scroll to position [228, 0]
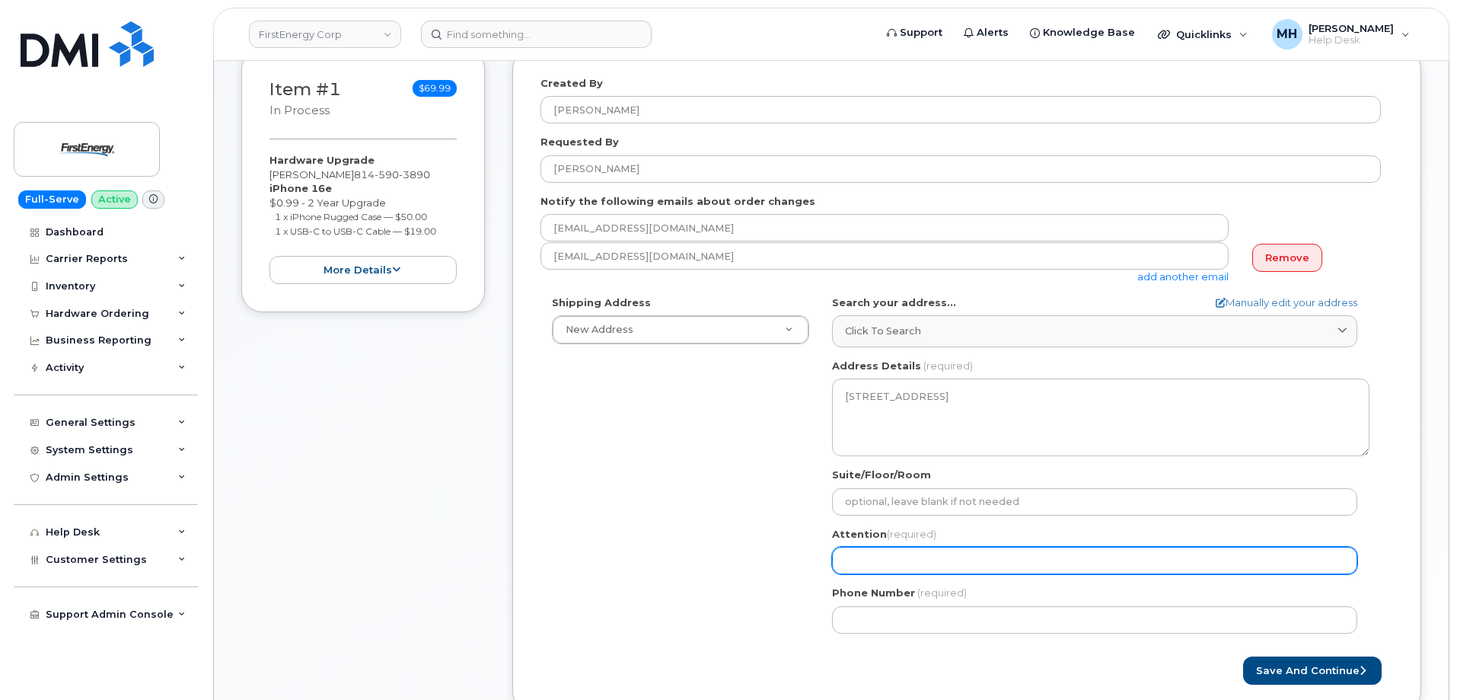
click at [870, 563] on input "Attention (required)" at bounding box center [1094, 560] width 525 height 27
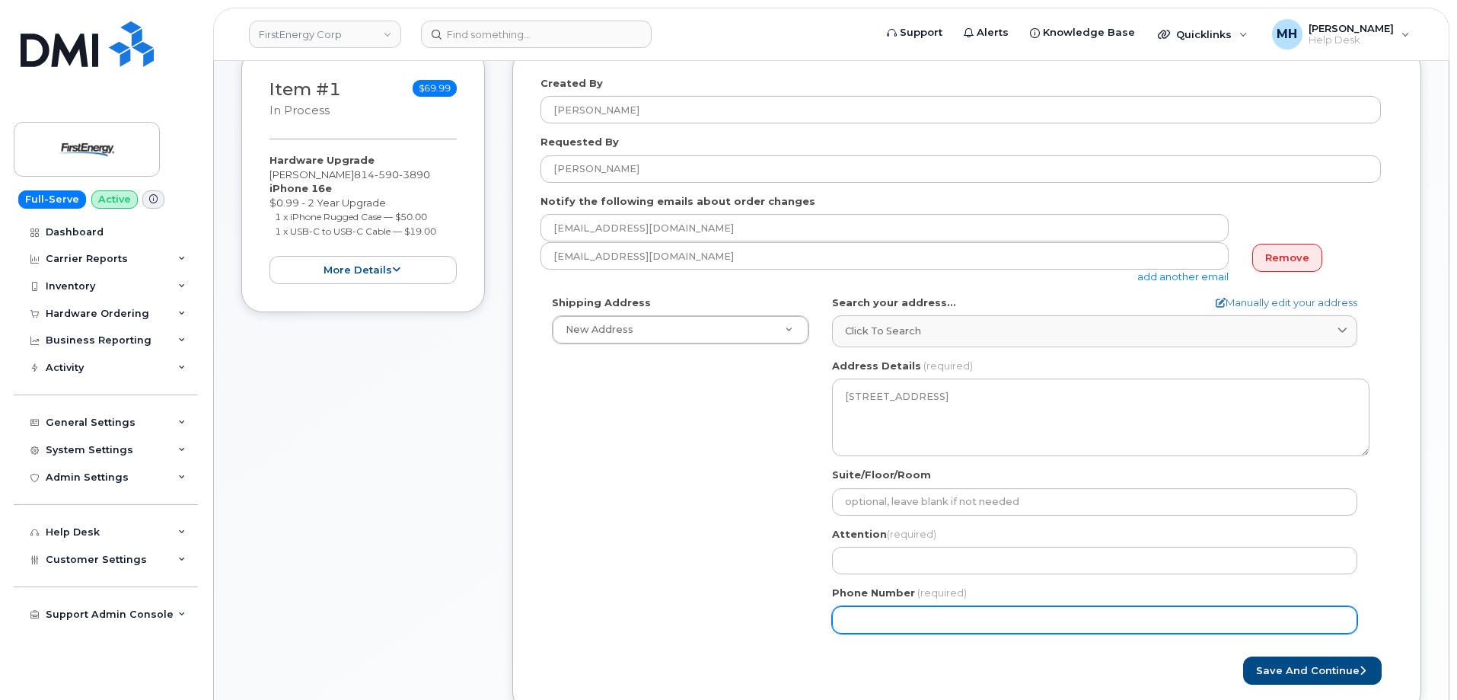
click at [883, 629] on input "Phone Number" at bounding box center [1094, 619] width 525 height 27
click at [897, 615] on input "Phone Number" at bounding box center [1094, 619] width 525 height 27
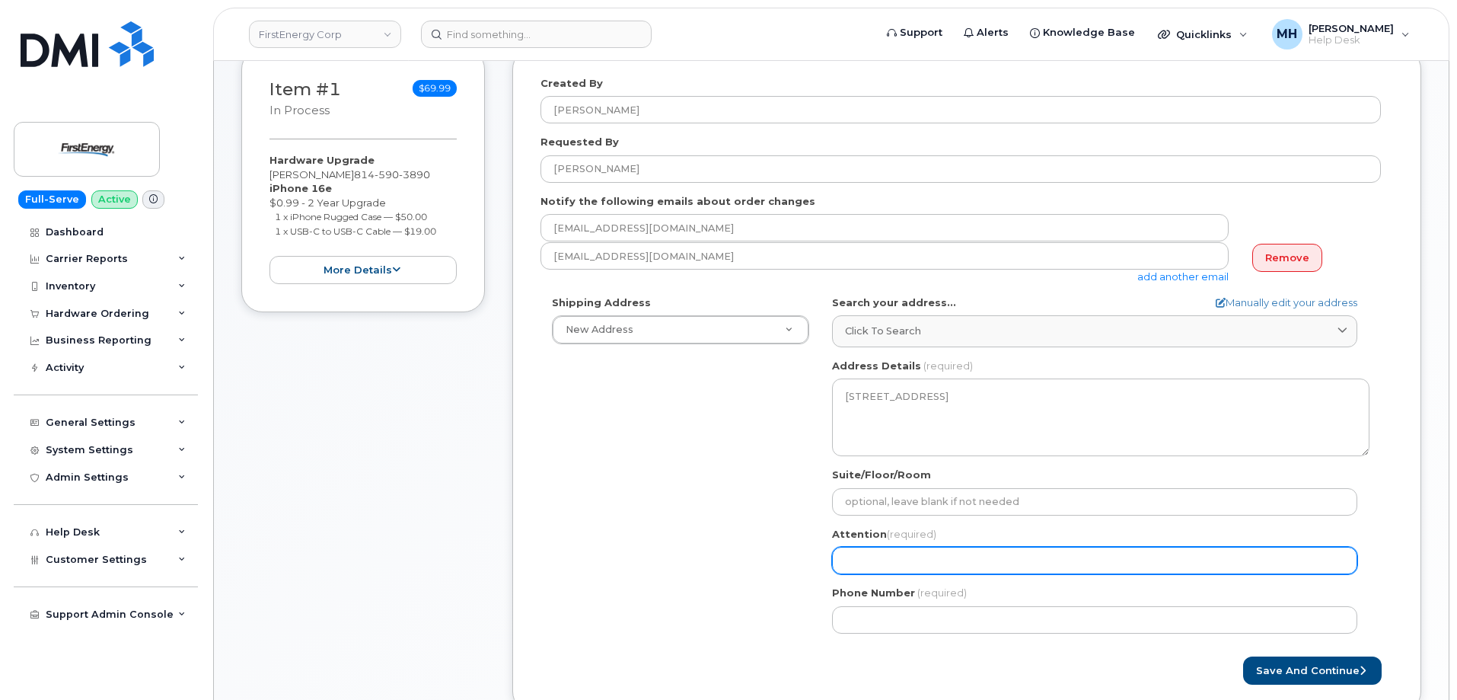
click at [867, 566] on input "Attention (required)" at bounding box center [1094, 560] width 525 height 27
select select
type input "J"
select select
type input "Jo"
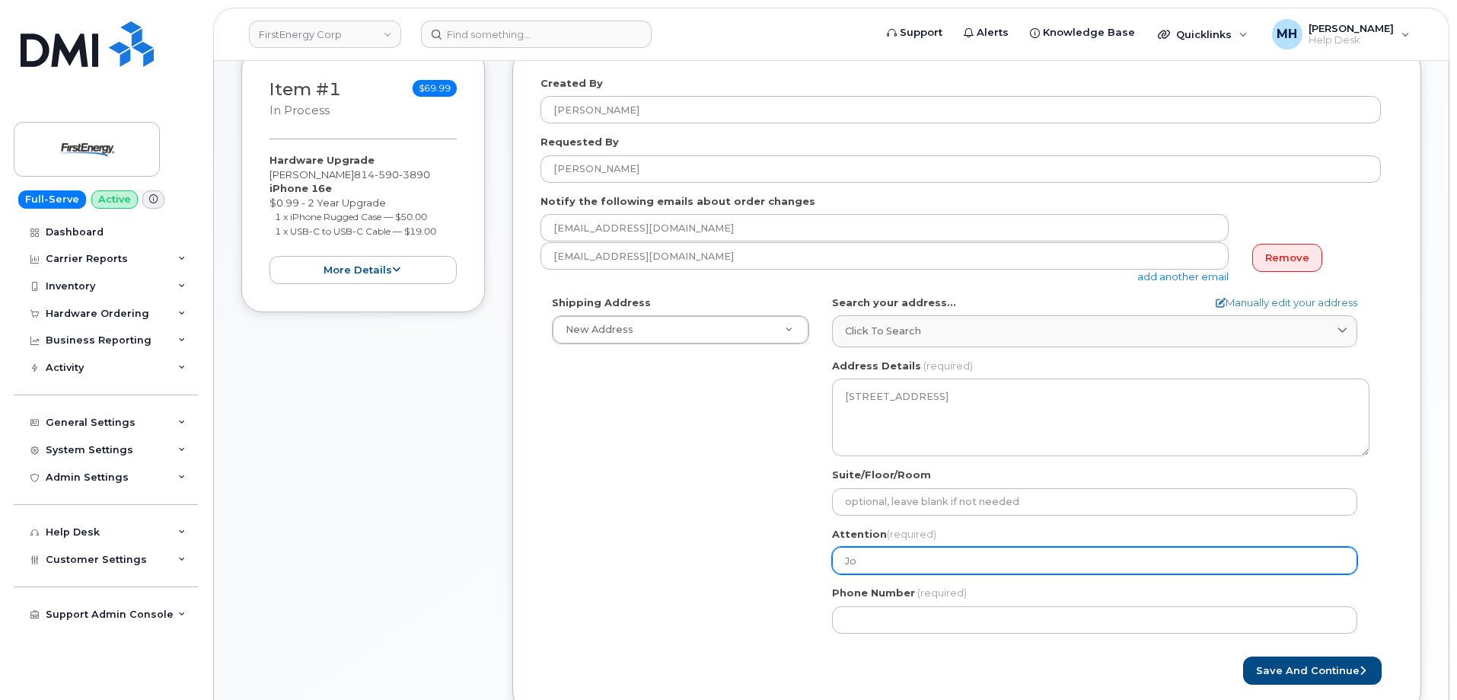
select select
type input "Joe"
select select
type input "Joe R"
select select
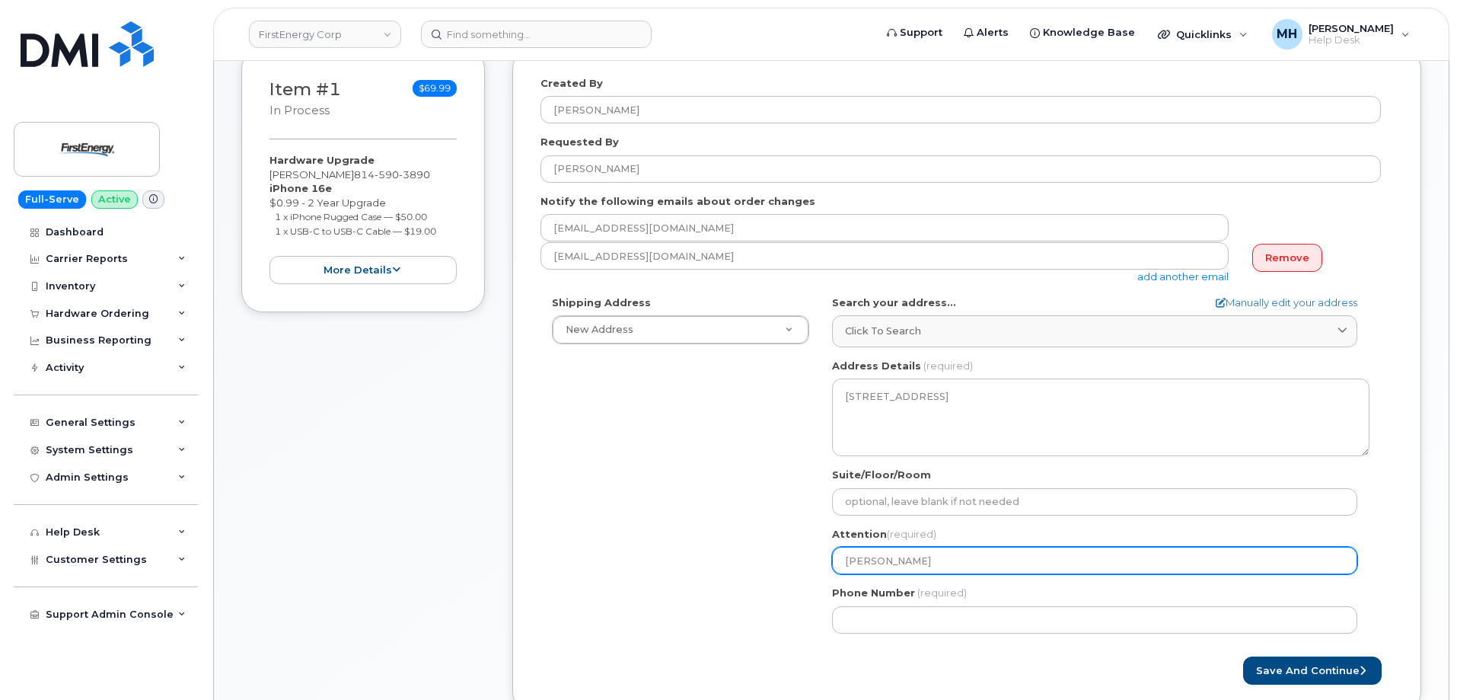
type input "Joe Ri"
select select
type input "Joe Rif"
select select
type input "Joe Riff"
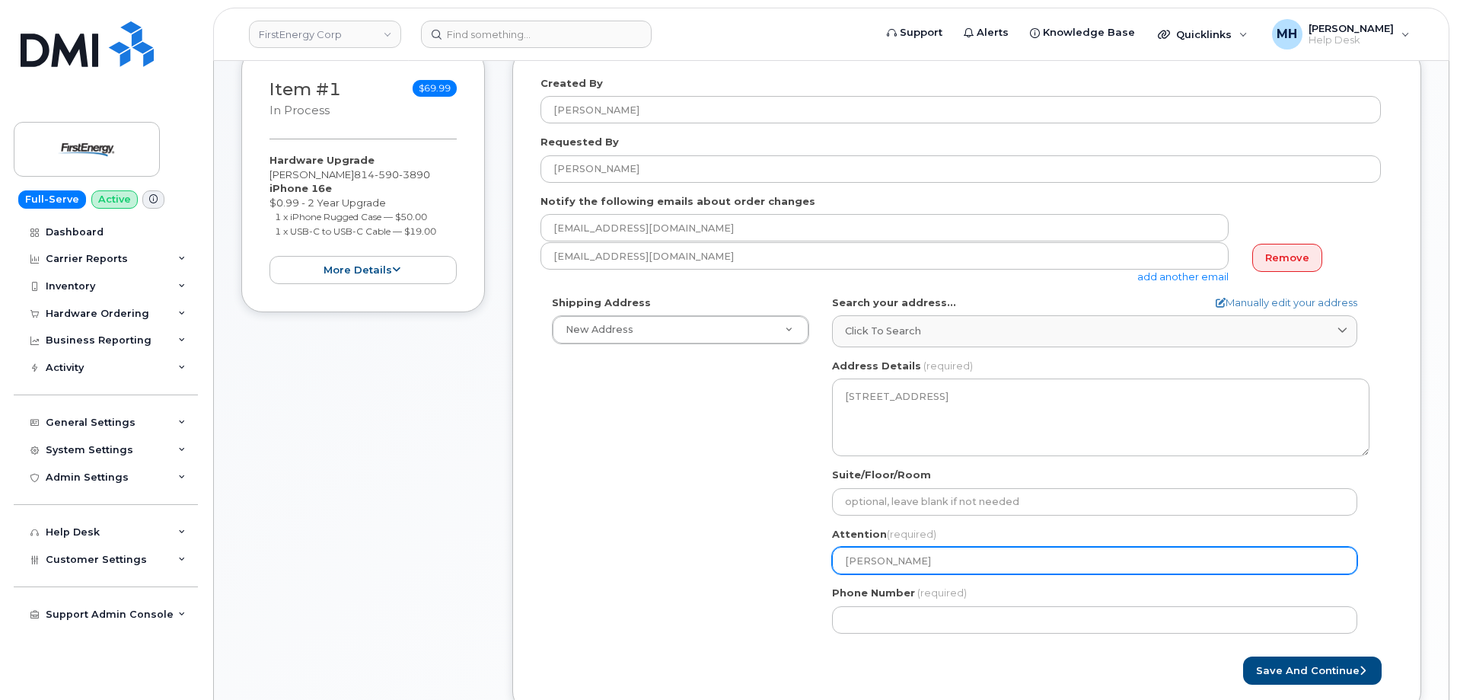
select select
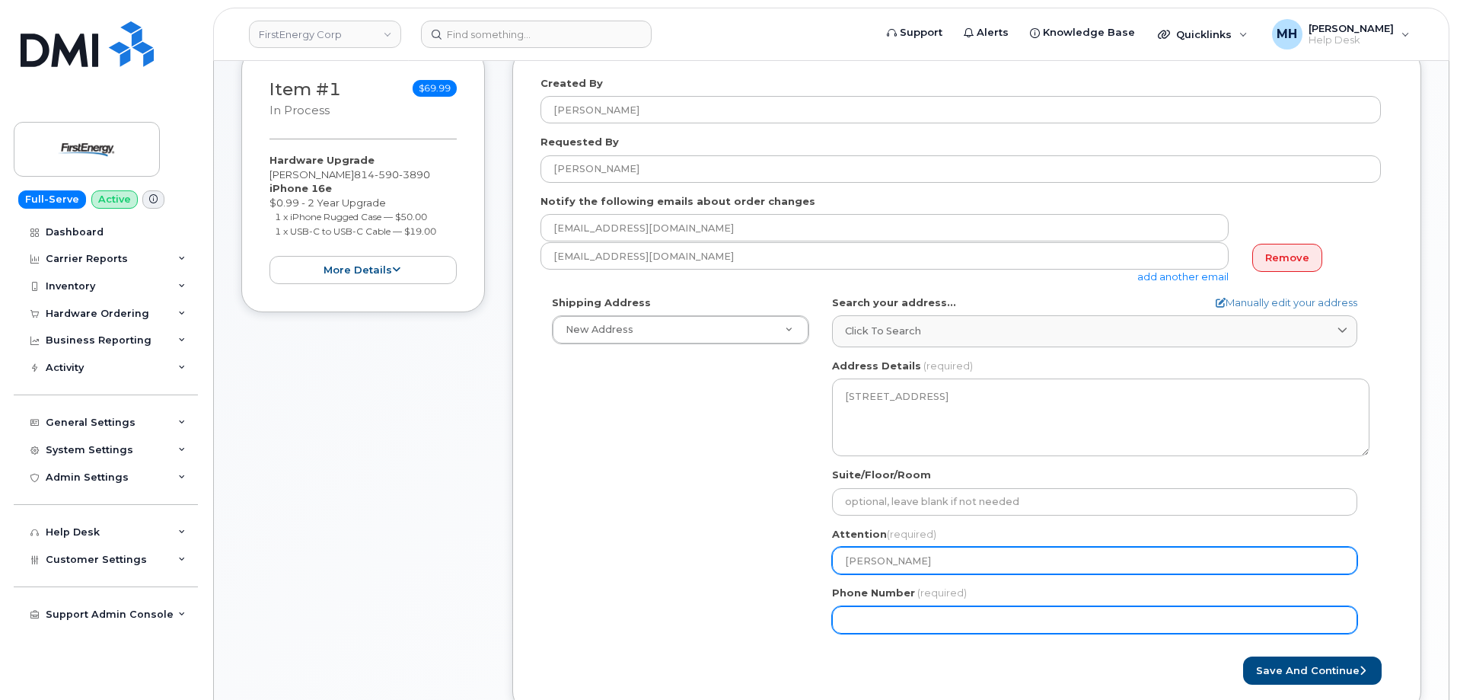
type input "[PERSON_NAME]"
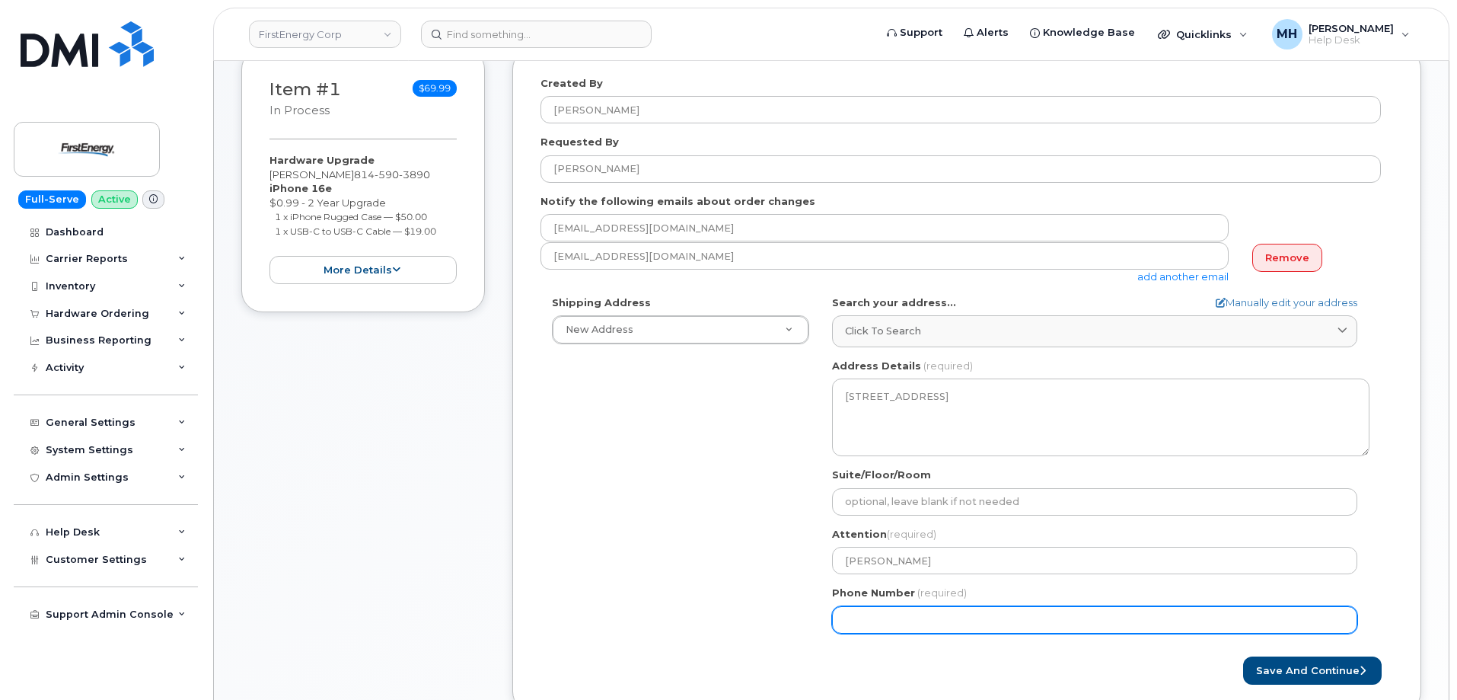
click at [895, 624] on input "Phone Number" at bounding box center [1094, 619] width 525 height 27
select select
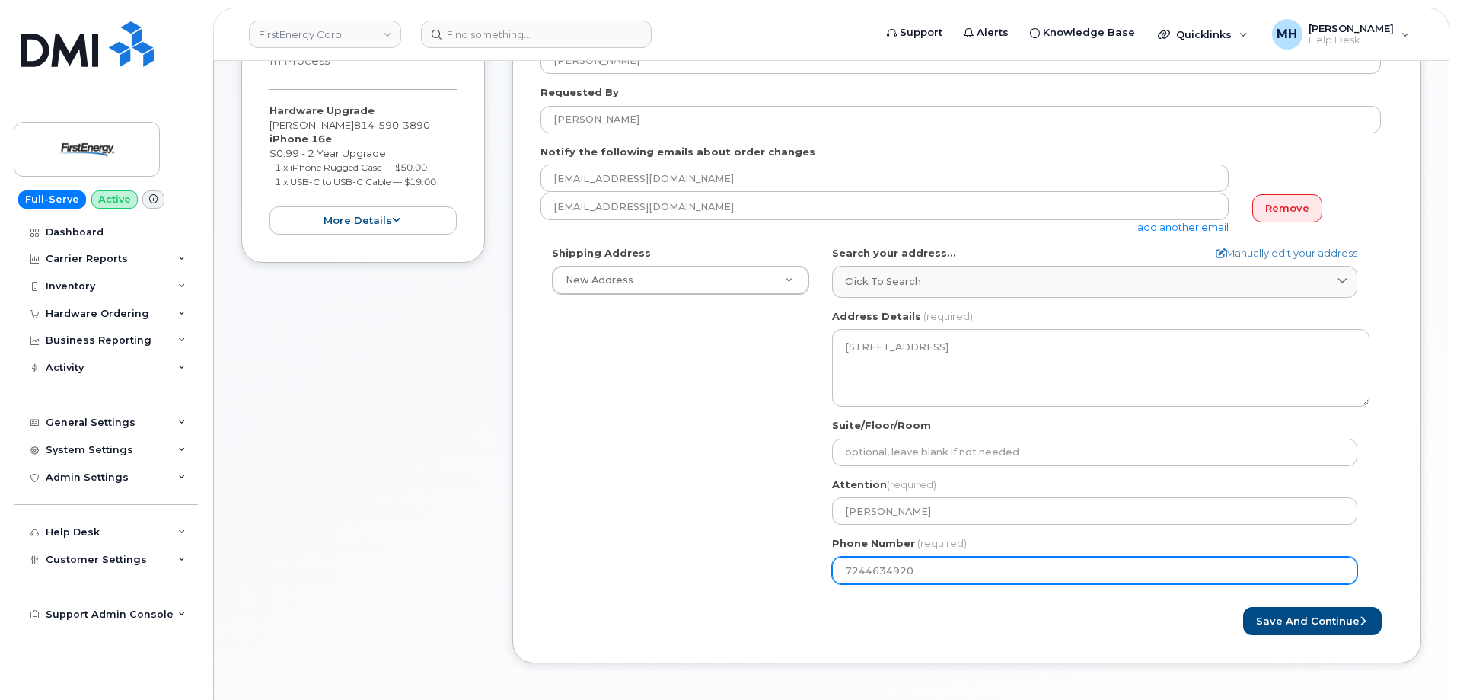
scroll to position [305, 0]
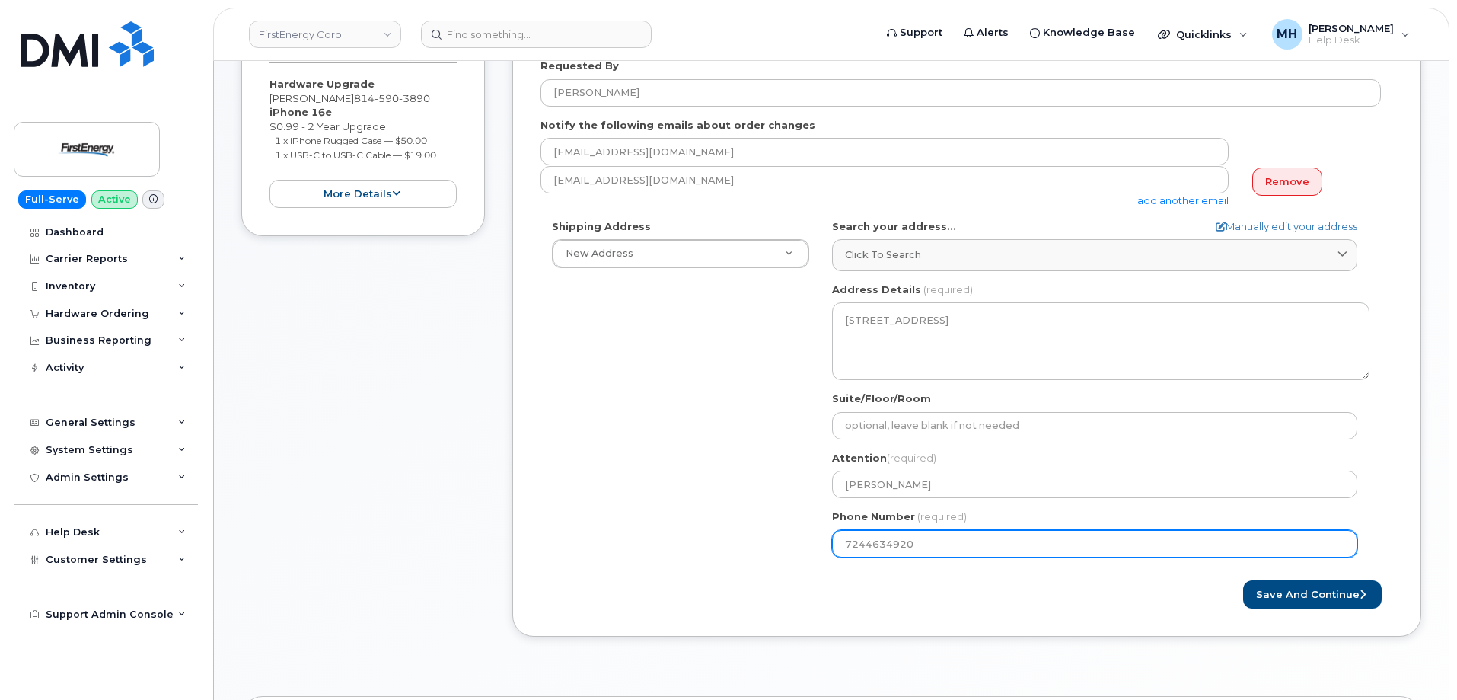
type input "7244634920"
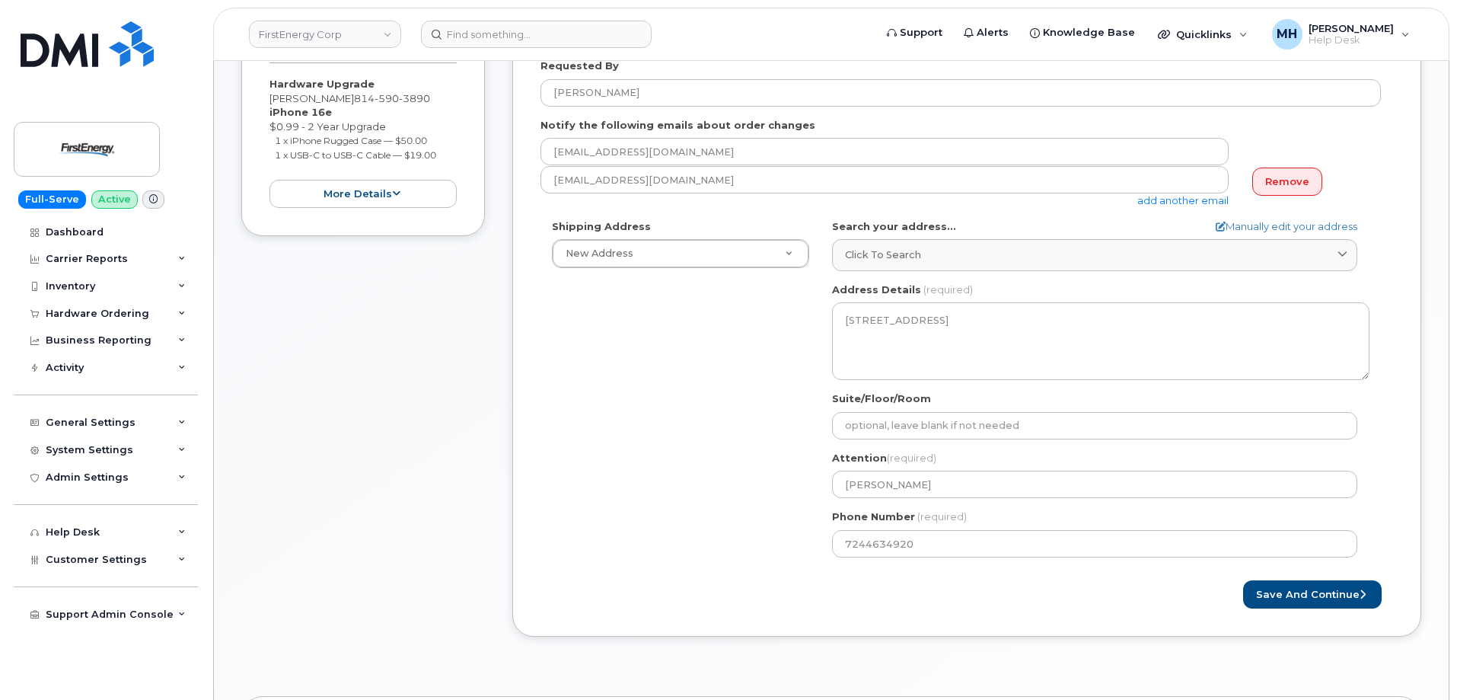
click at [753, 549] on div "Shipping Address New Address New Address 400 Lincoln St 61 Cedar Woods Dr 382 P…" at bounding box center [961, 393] width 841 height 349
click at [1271, 597] on button "Save and Continue" at bounding box center [1312, 594] width 139 height 28
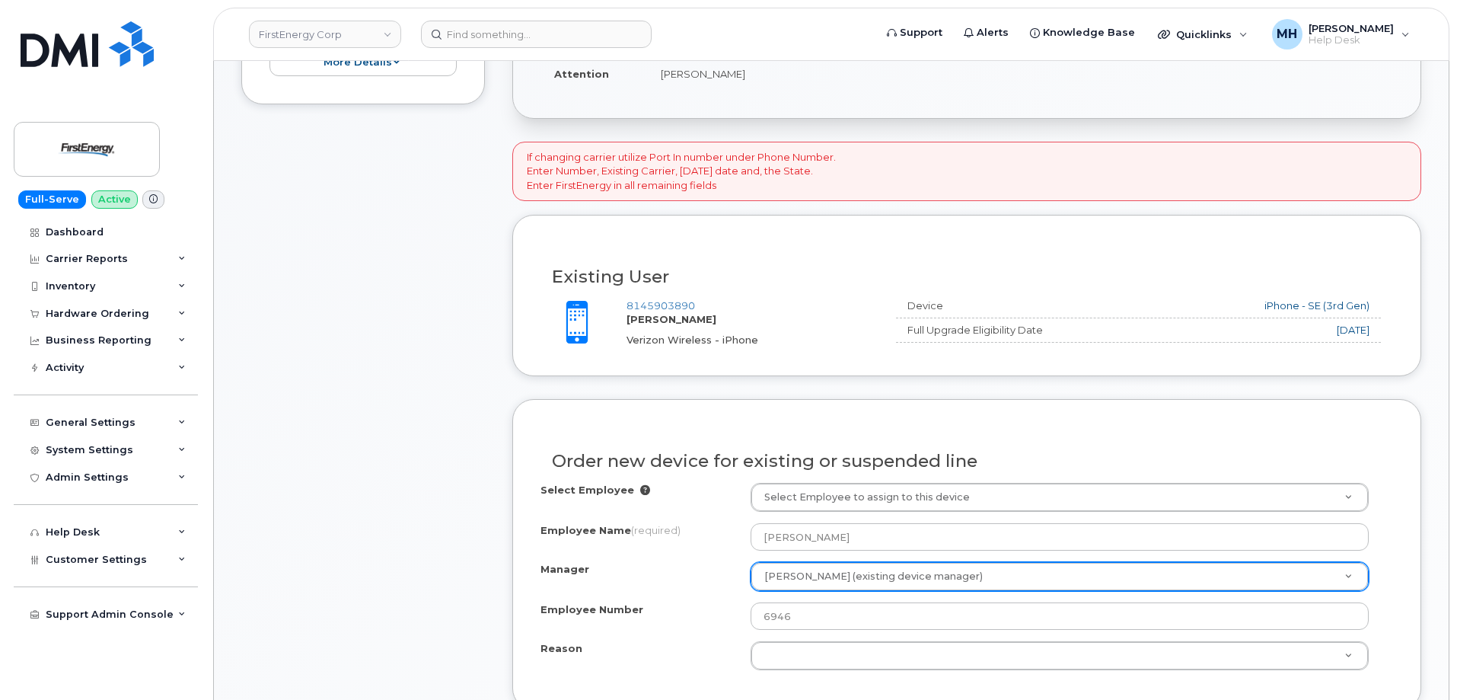
scroll to position [533, 0]
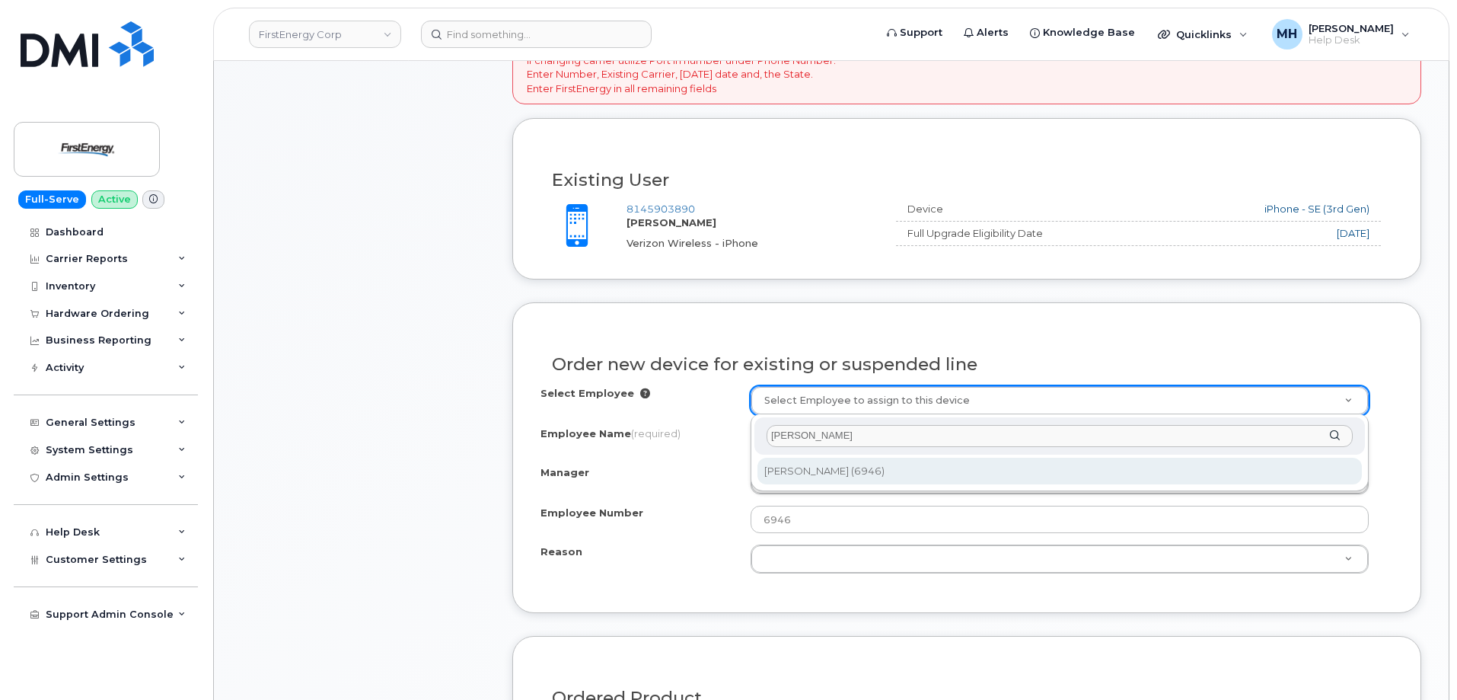
type input "[PERSON_NAME]"
type input "2069603"
type input "[PERSON_NAME]"
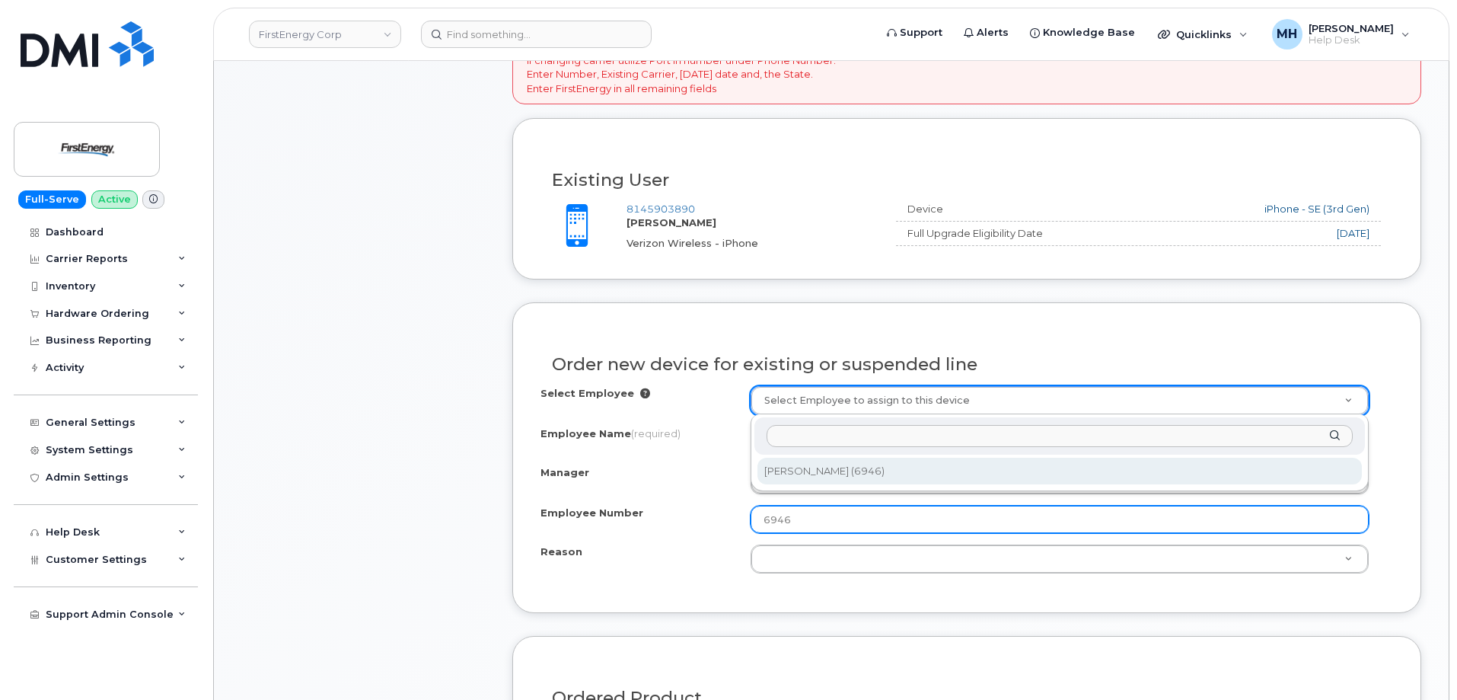
select select "2078348"
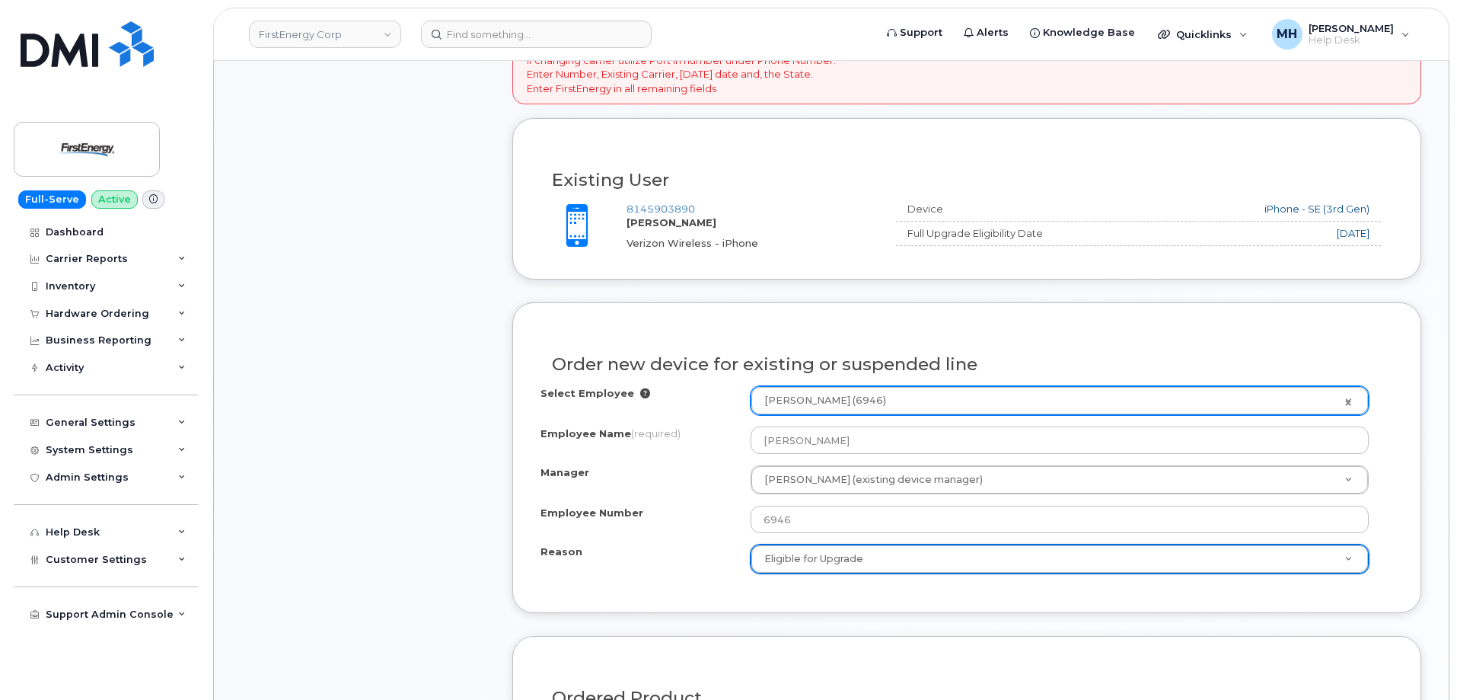
select select "eligible_for_upgrade"
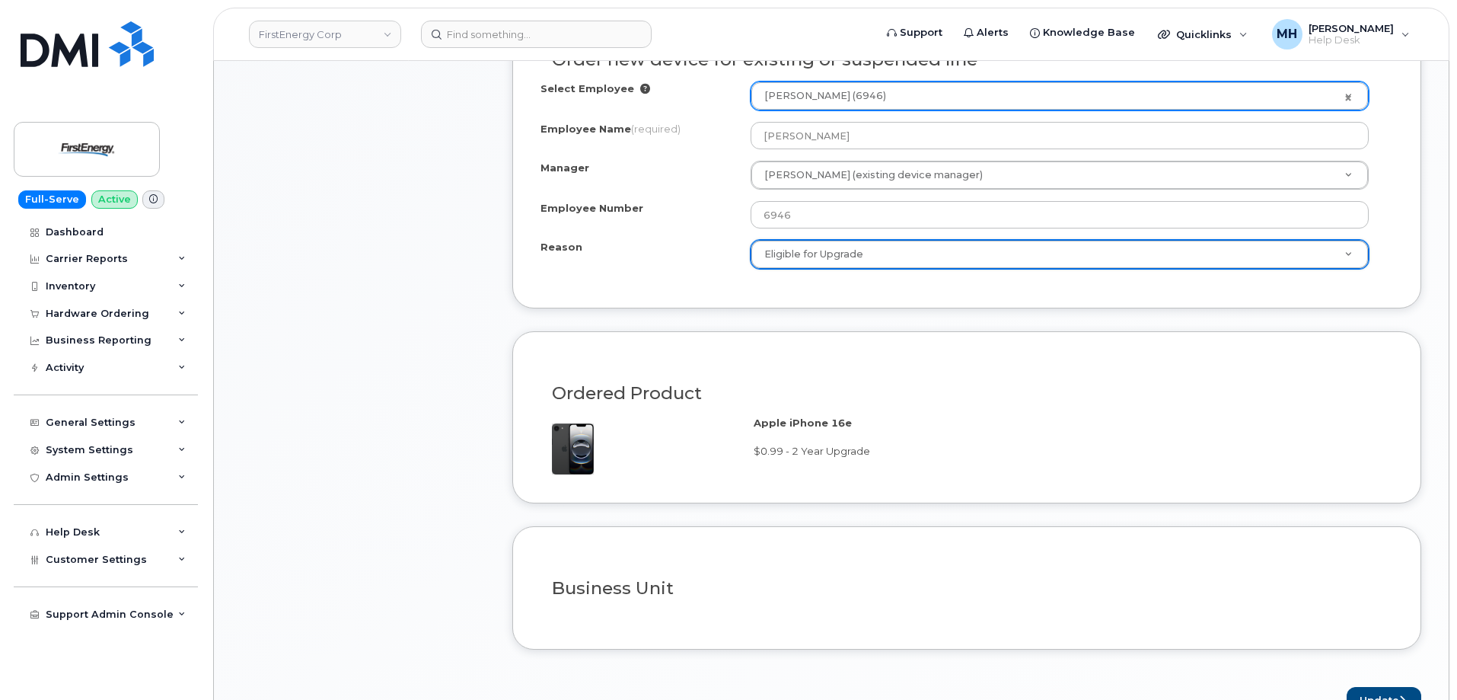
scroll to position [1066, 0]
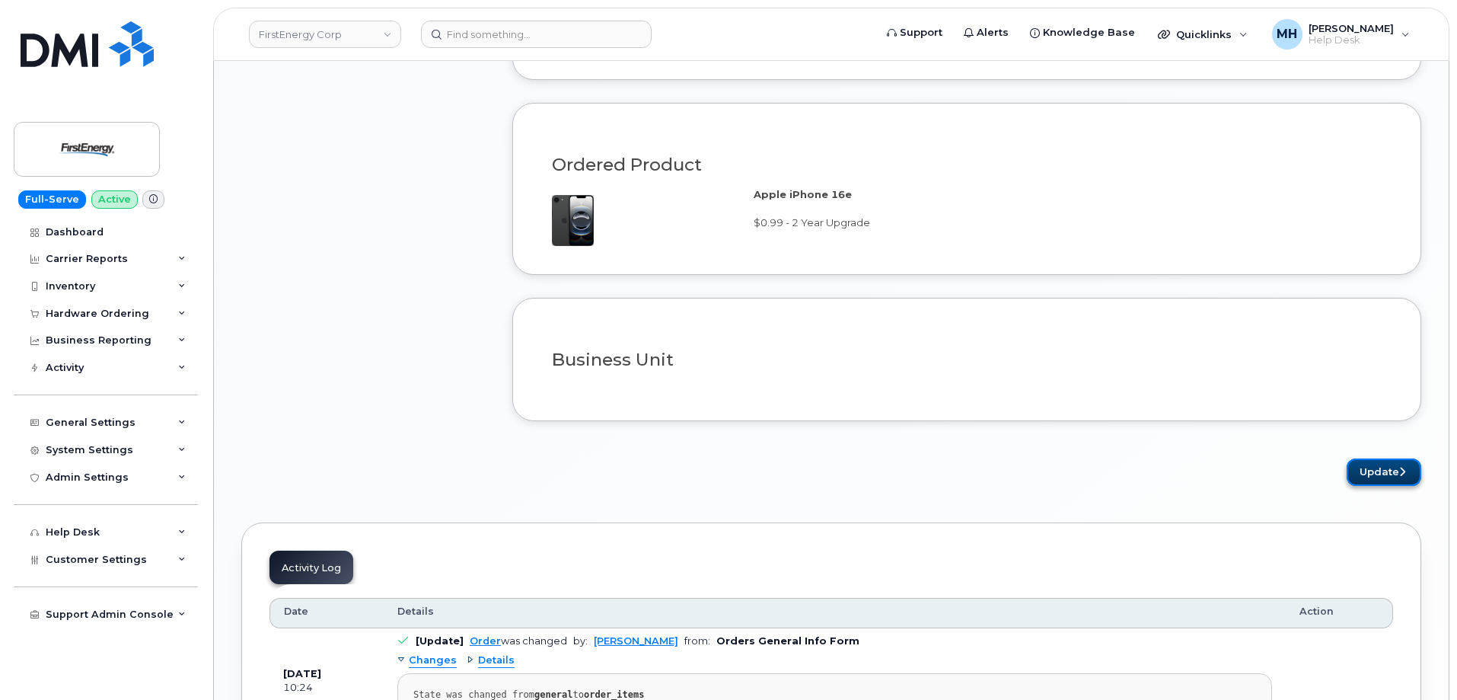
click at [1350, 470] on button "Update" at bounding box center [1384, 472] width 75 height 28
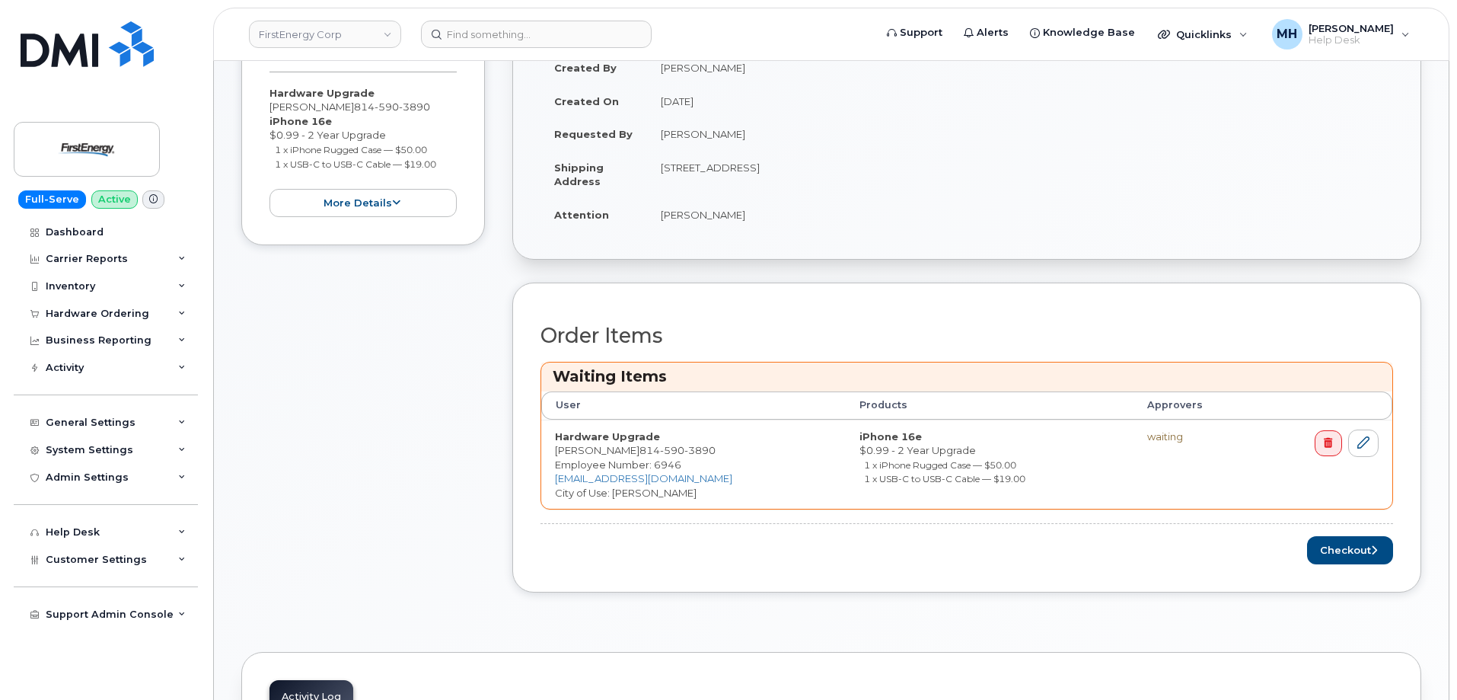
scroll to position [457, 0]
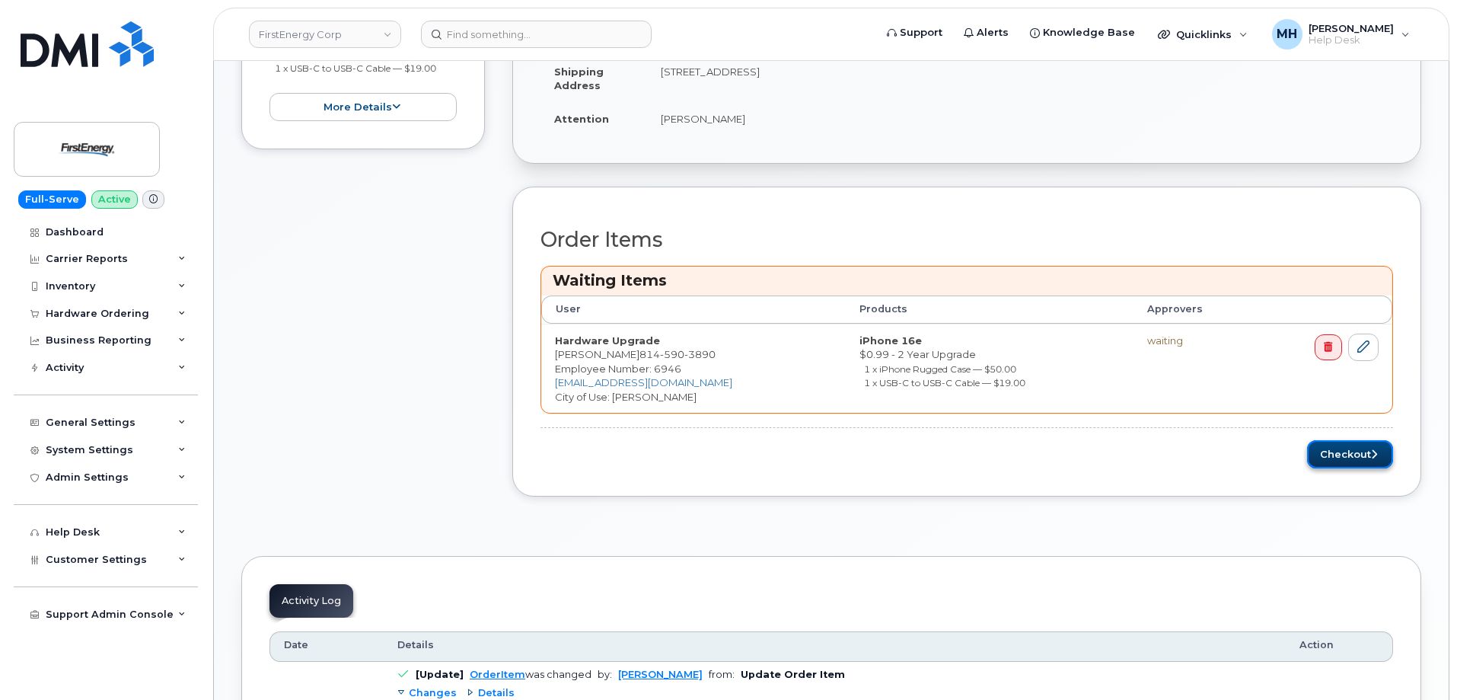
click at [1358, 455] on button "Checkout" at bounding box center [1350, 454] width 86 height 28
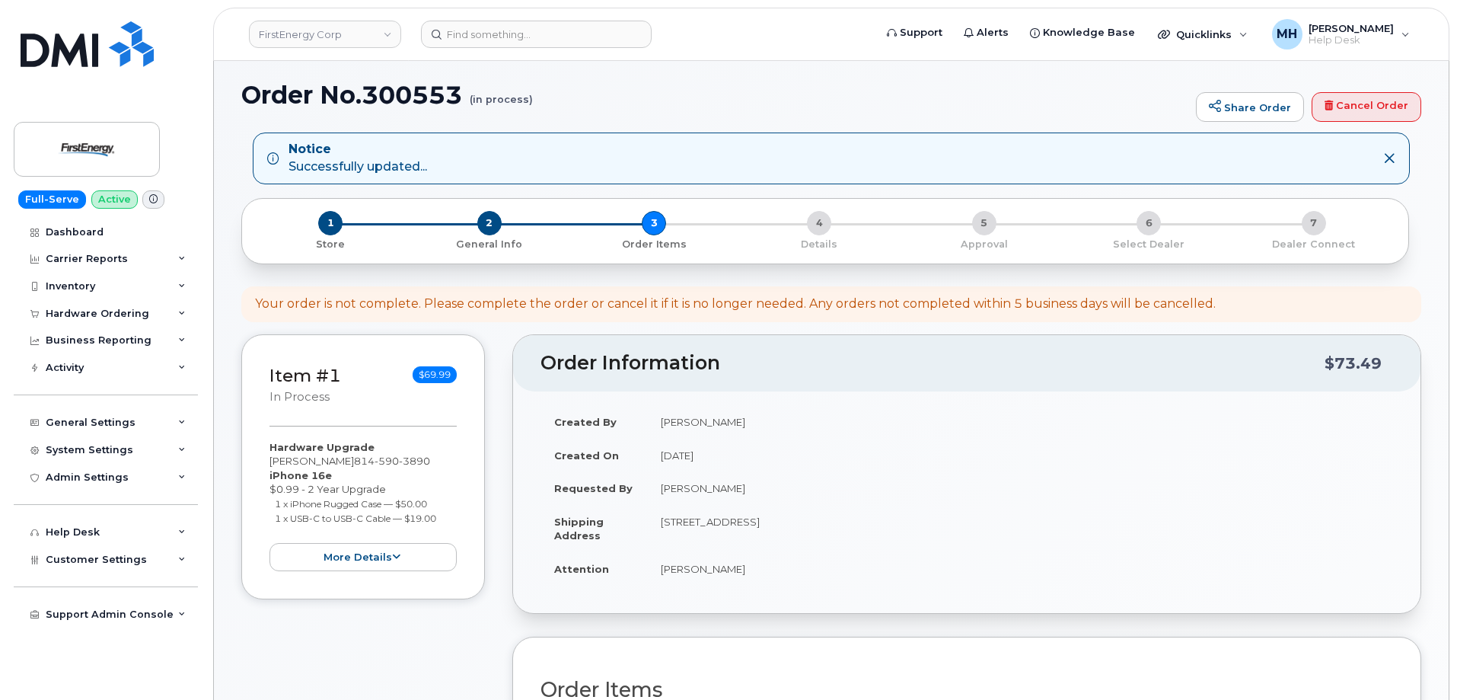
scroll to position [0, 0]
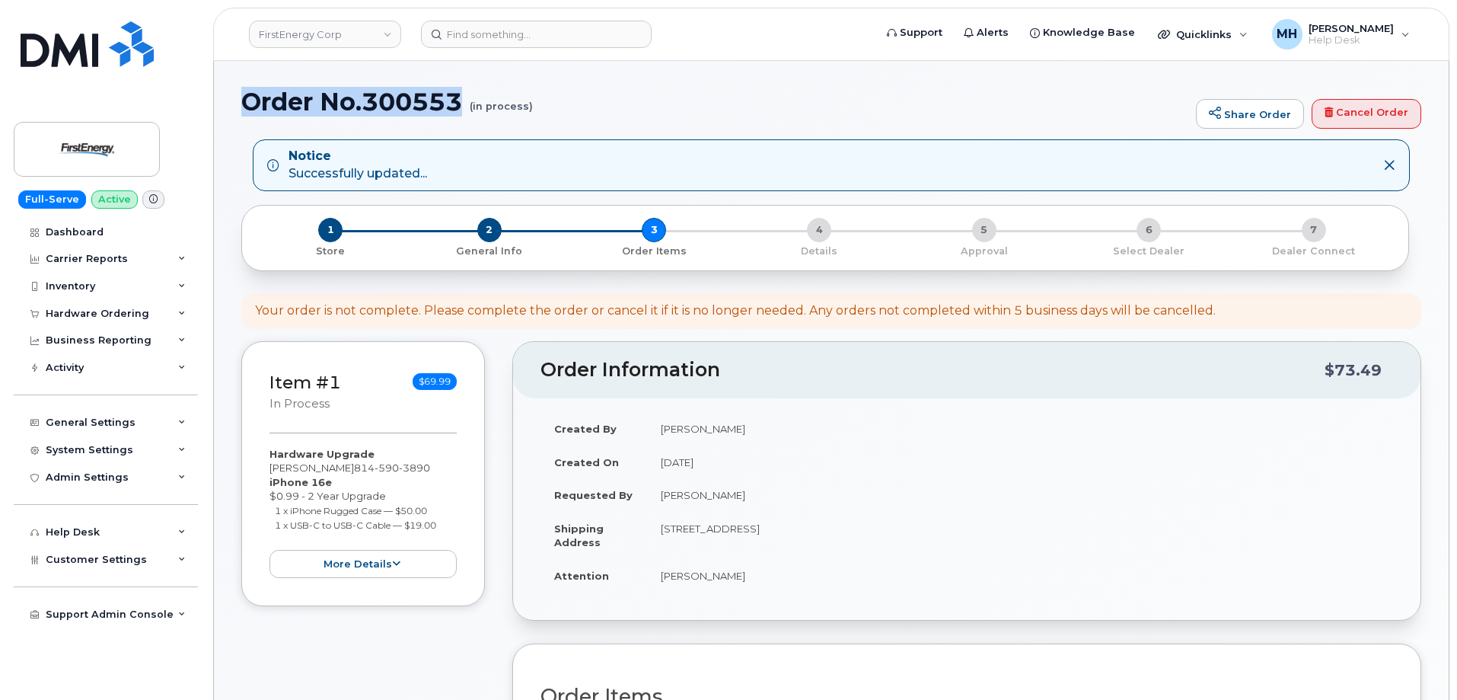
drag, startPoint x: 245, startPoint y: 97, endPoint x: 458, endPoint y: 115, distance: 214.0
click at [458, 115] on h1 "Order No.300553 (in process)" at bounding box center [714, 101] width 947 height 27
copy h1 "Order No.300553"
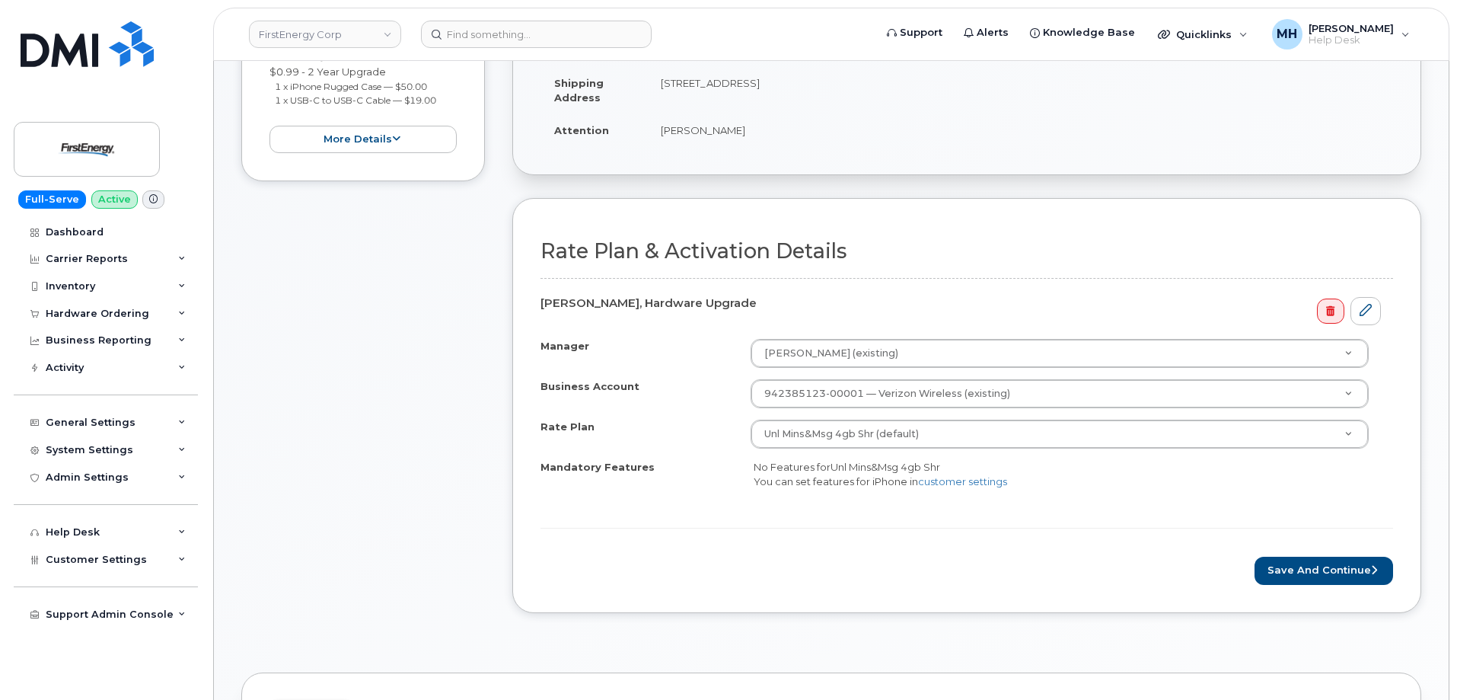
scroll to position [533, 0]
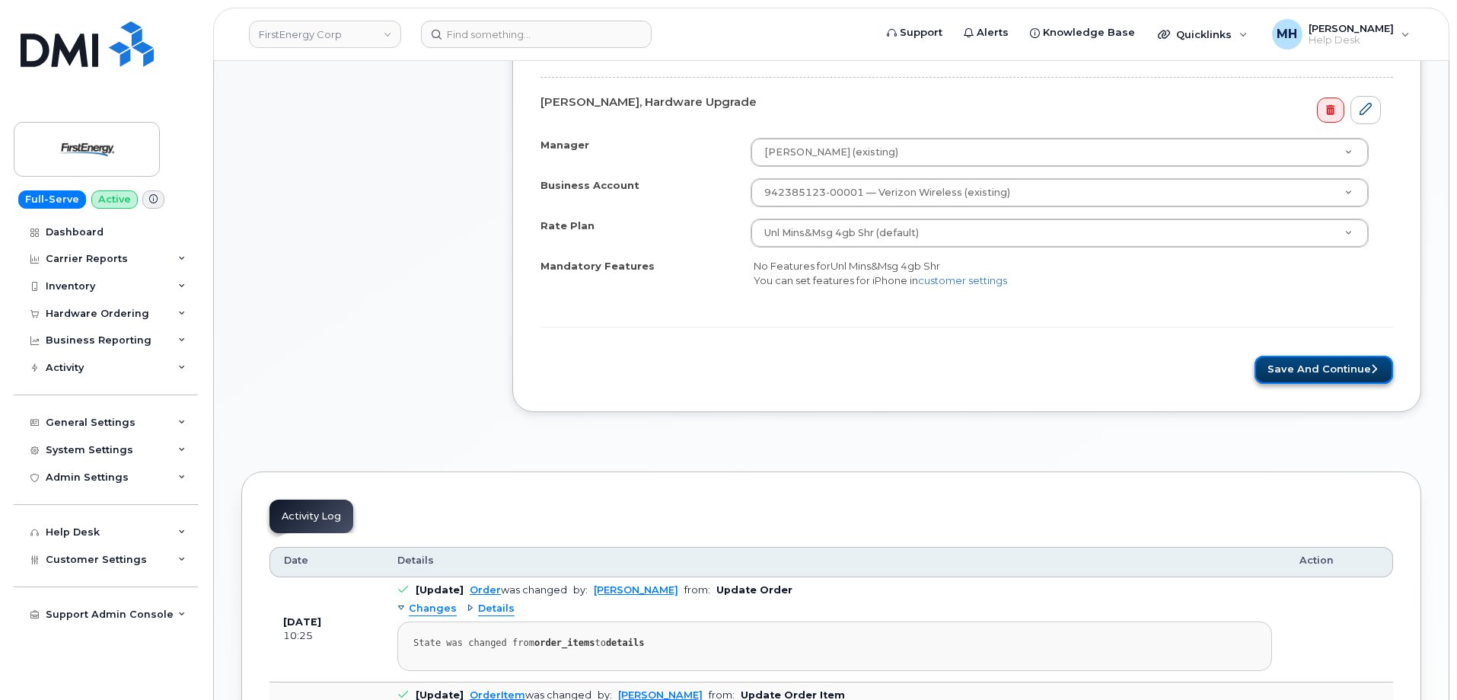
click at [1292, 375] on button "Save and Continue" at bounding box center [1324, 370] width 139 height 28
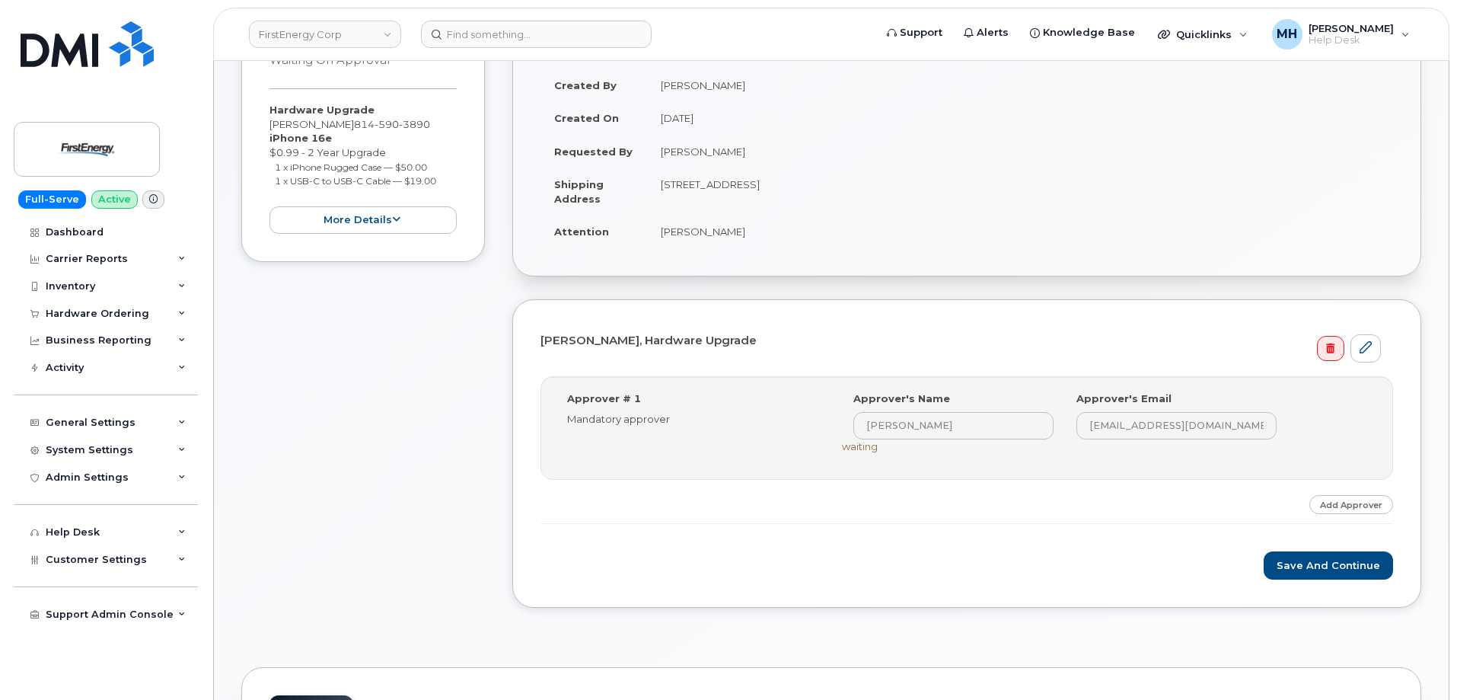
scroll to position [381, 0]
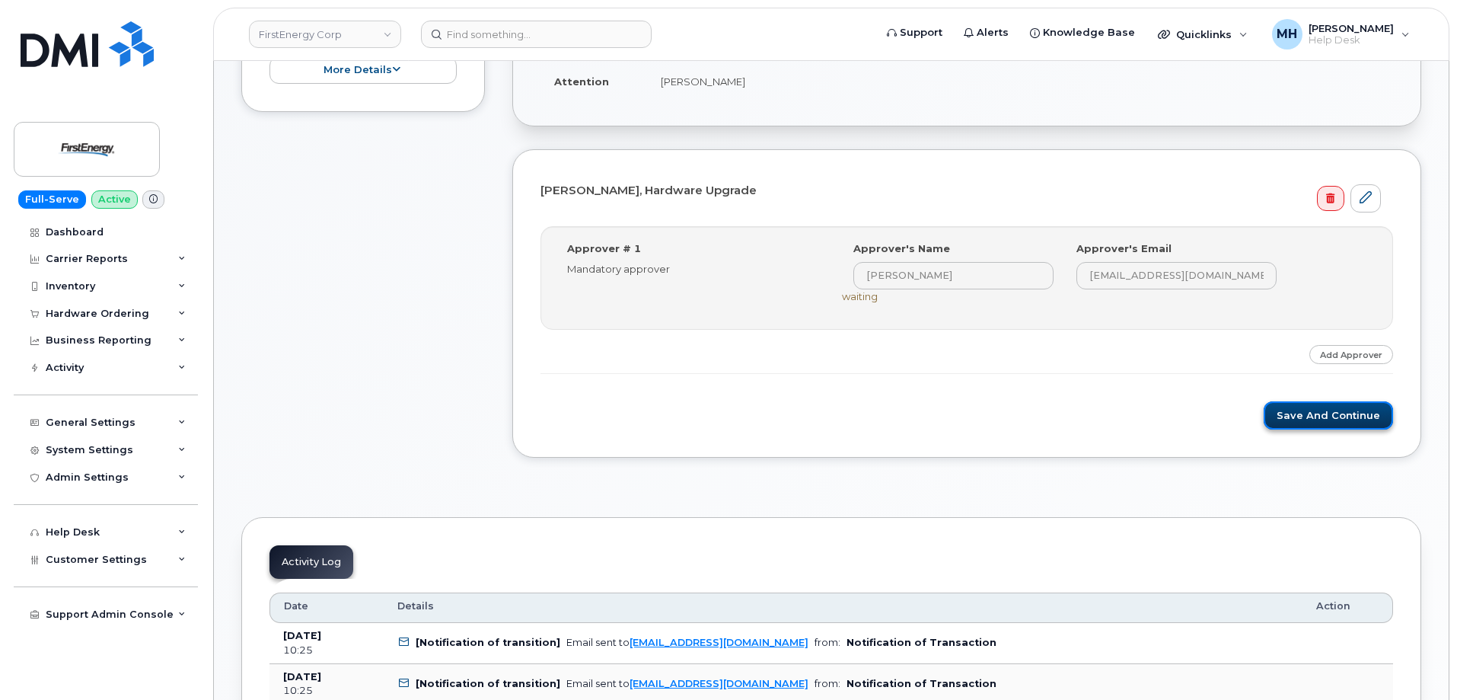
click at [1321, 425] on button "Save and Continue" at bounding box center [1328, 415] width 129 height 28
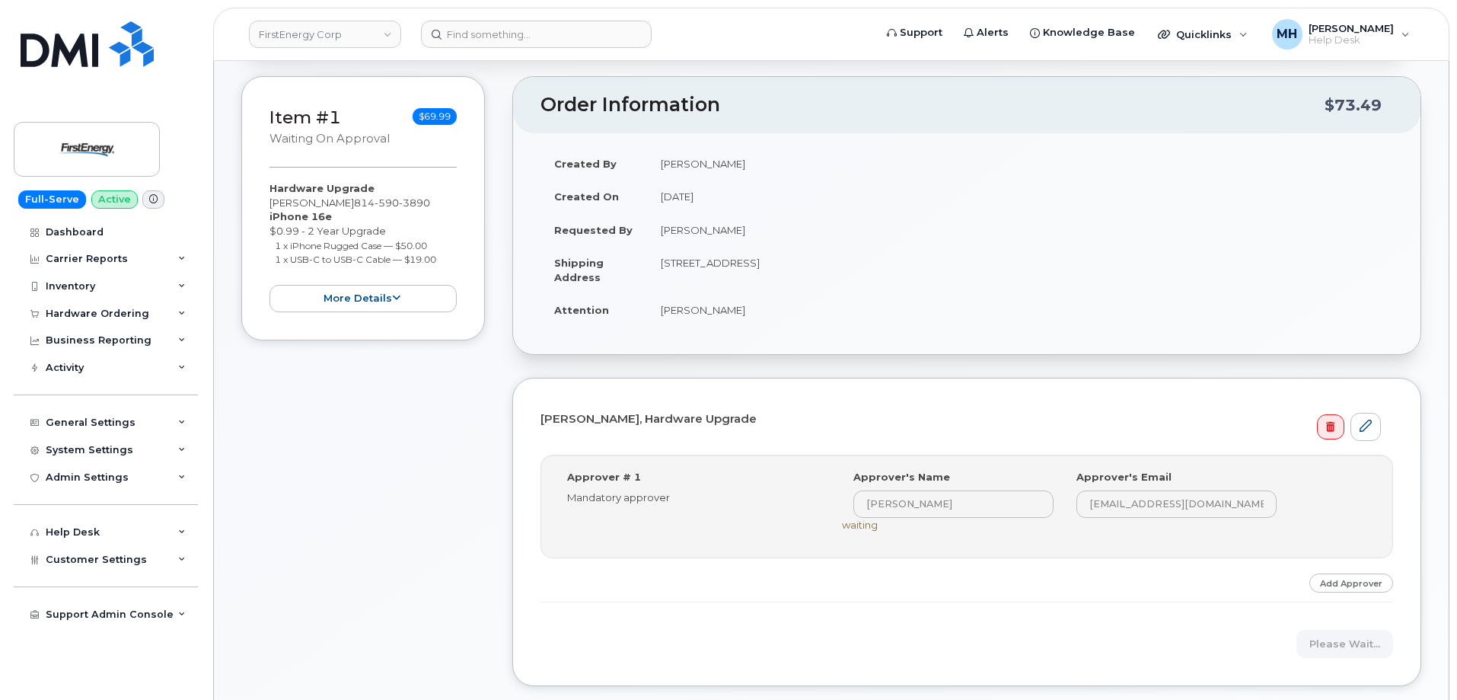
scroll to position [0, 0]
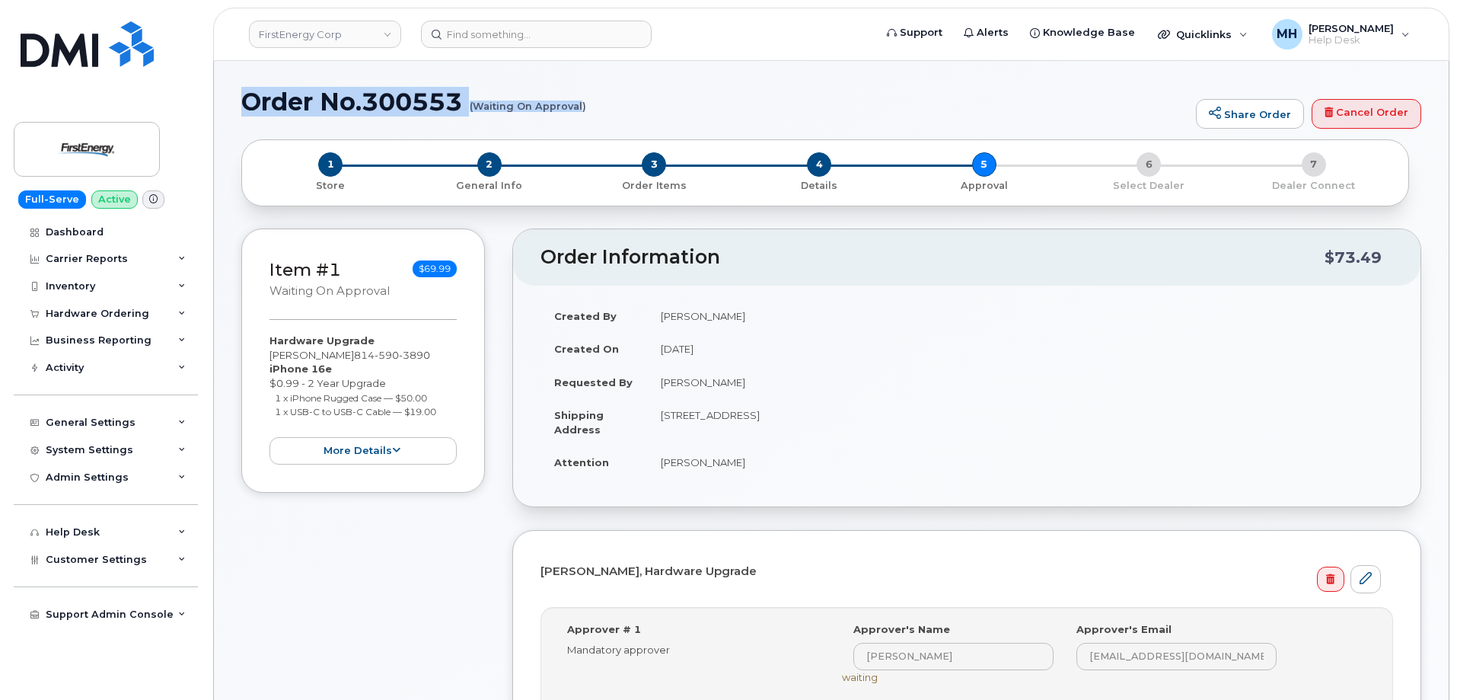
drag, startPoint x: 240, startPoint y: 102, endPoint x: 582, endPoint y: 104, distance: 342.6
copy h1 "Order No.300553 (Waiting On Approval"
click at [544, 49] on header "FirstEnergy Corp Support Alerts Knowledge Base Quicklinks Suspend / Cancel Devi…" at bounding box center [831, 34] width 1237 height 53
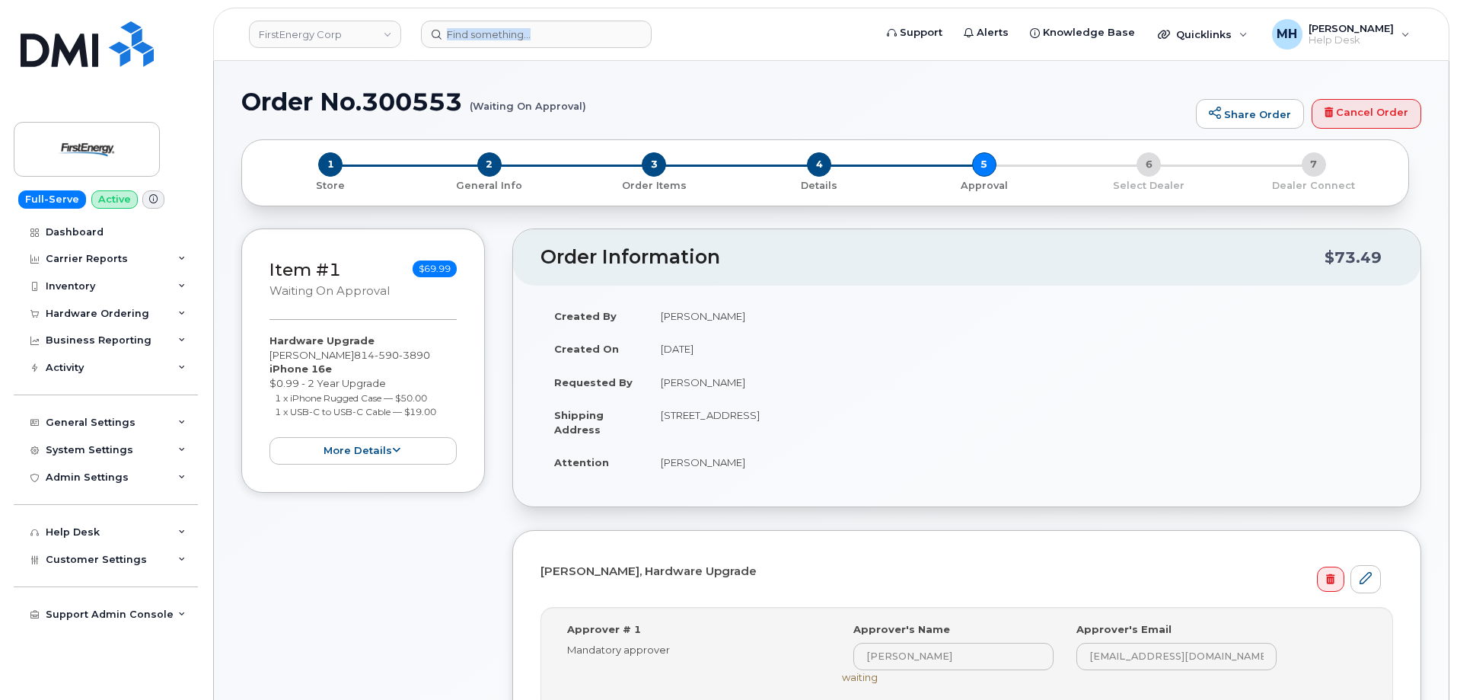
click at [544, 49] on header "FirstEnergy Corp Support Alerts Knowledge Base Quicklinks Suspend / Cancel Devi…" at bounding box center [831, 34] width 1237 height 53
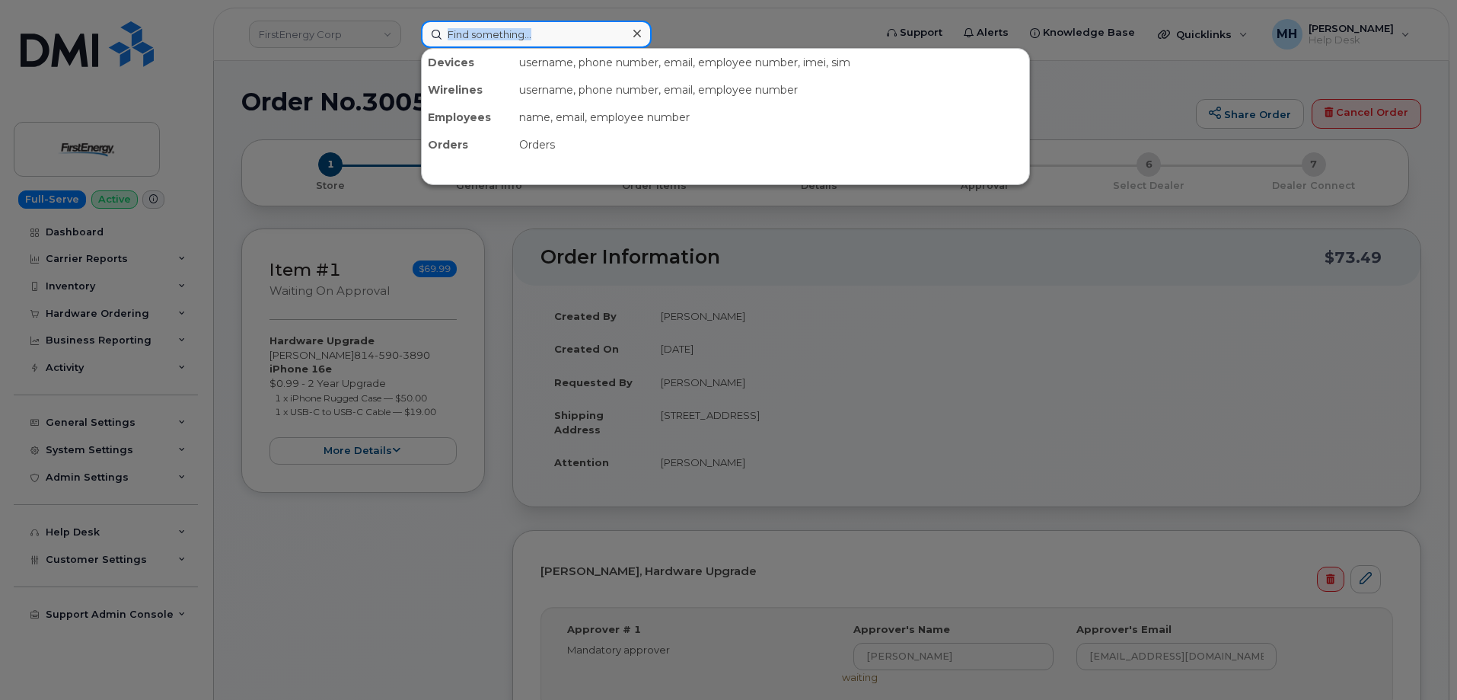
click at [544, 38] on input at bounding box center [536, 34] width 231 height 27
click at [549, 32] on input at bounding box center [536, 34] width 231 height 27
click at [531, 33] on input at bounding box center [536, 34] width 231 height 27
paste input "299029"
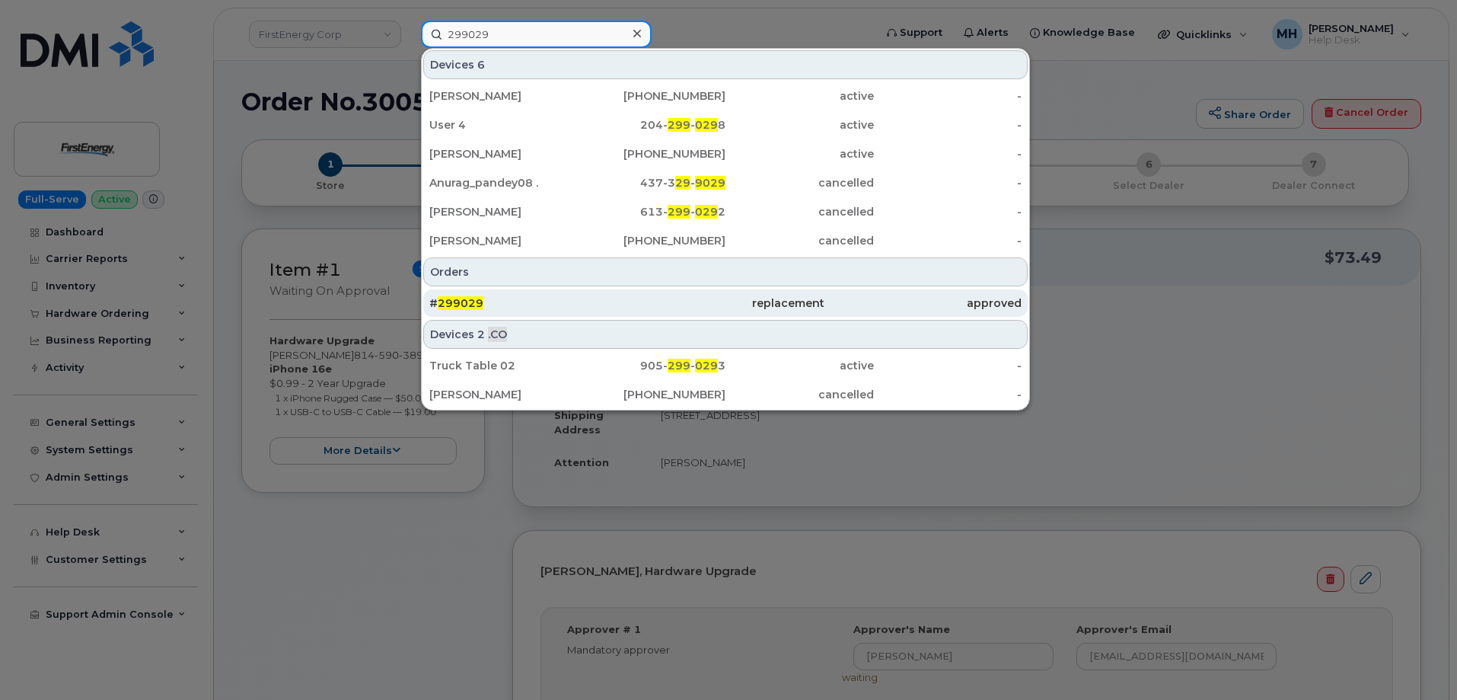
type input "299029"
click at [537, 300] on div "# 299029" at bounding box center [527, 302] width 197 height 15
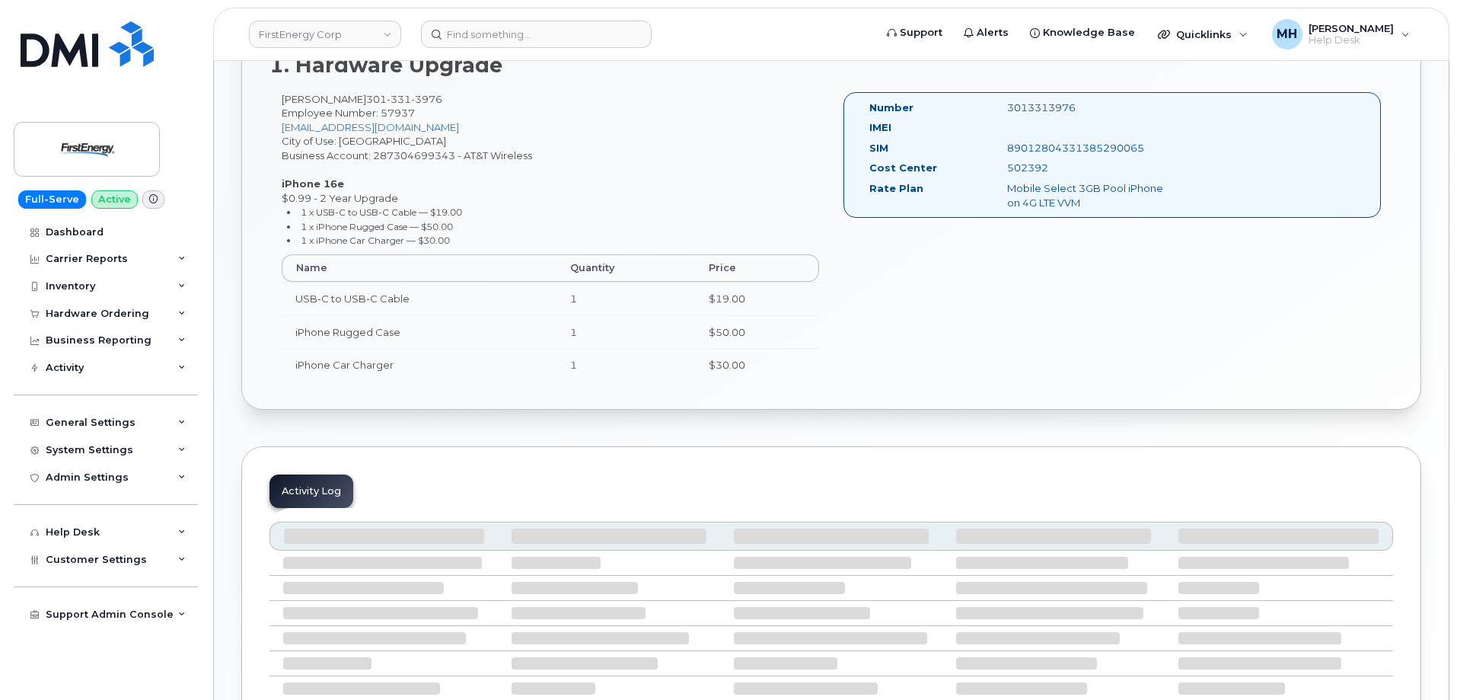
scroll to position [608, 0]
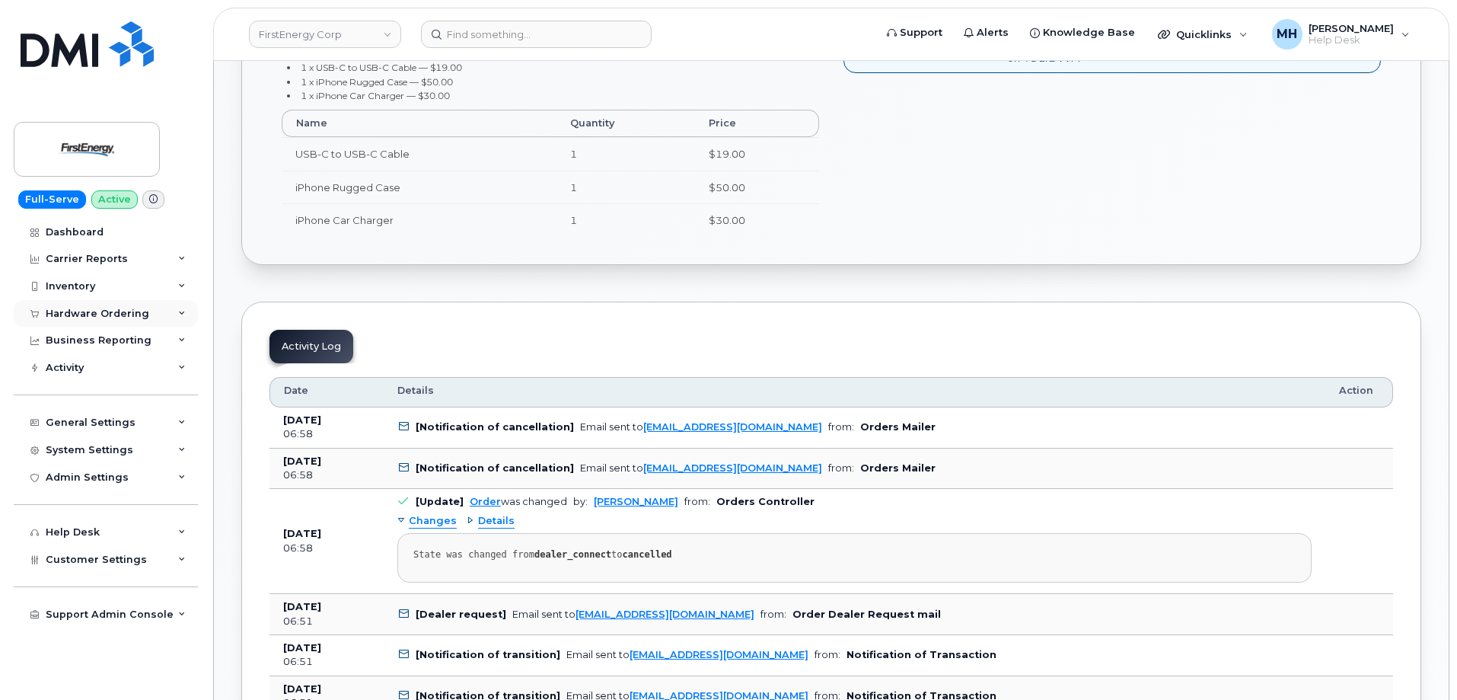
click at [117, 308] on div "Hardware Ordering" at bounding box center [98, 314] width 104 height 12
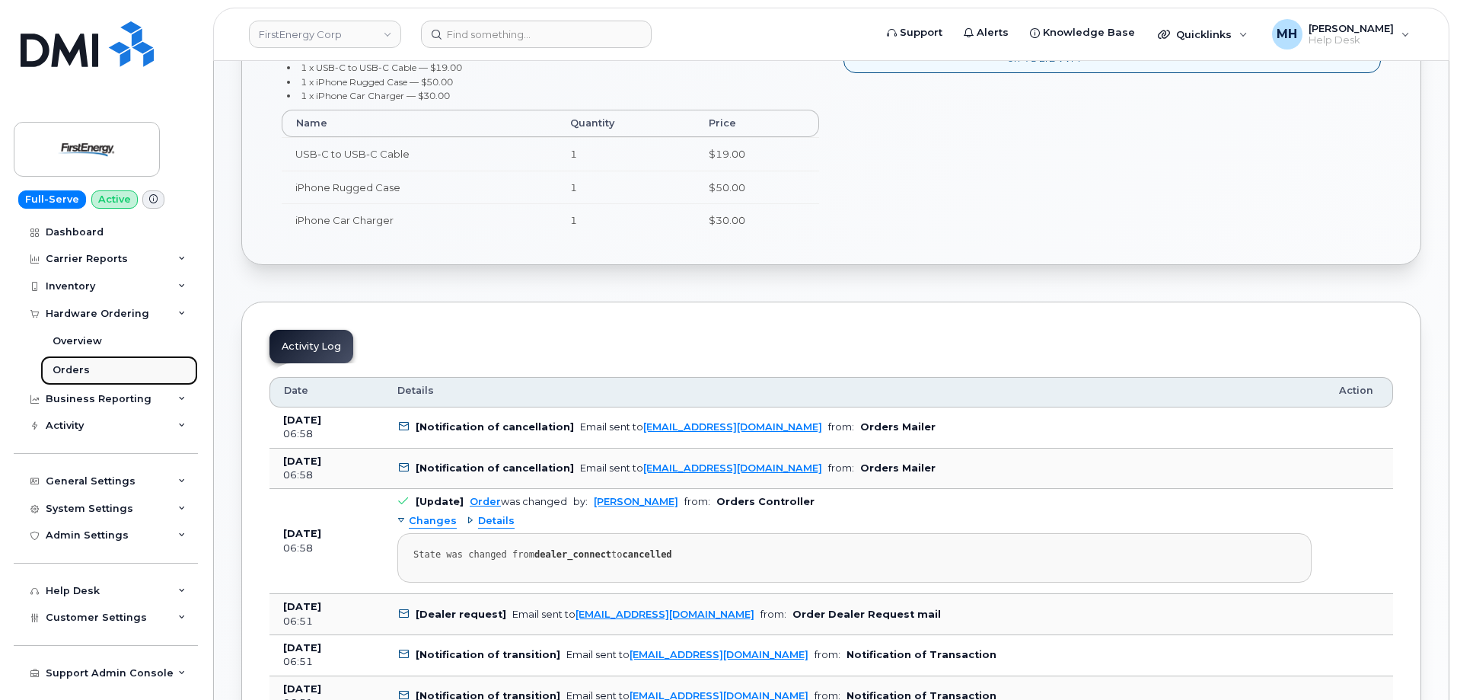
click at [92, 369] on link "Orders" at bounding box center [119, 370] width 158 height 29
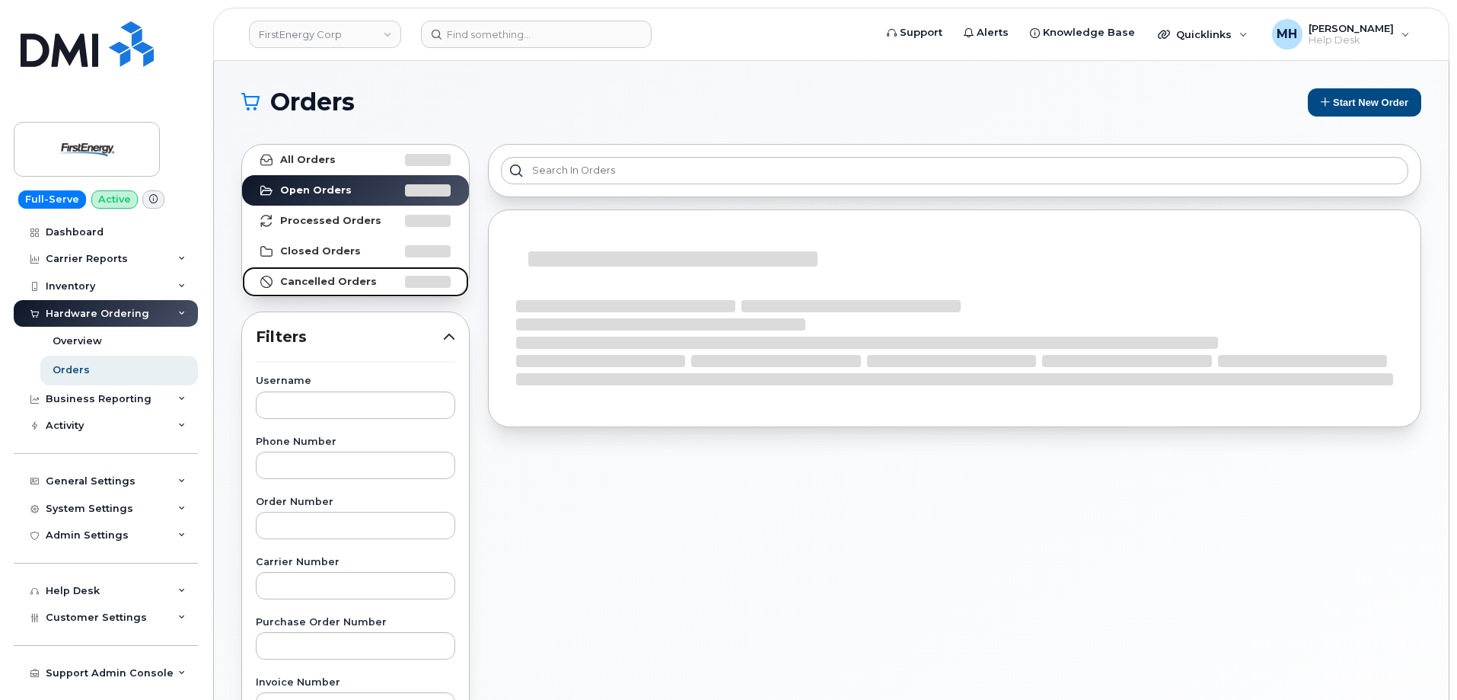
click at [355, 289] on link "Cancelled Orders" at bounding box center [355, 282] width 227 height 30
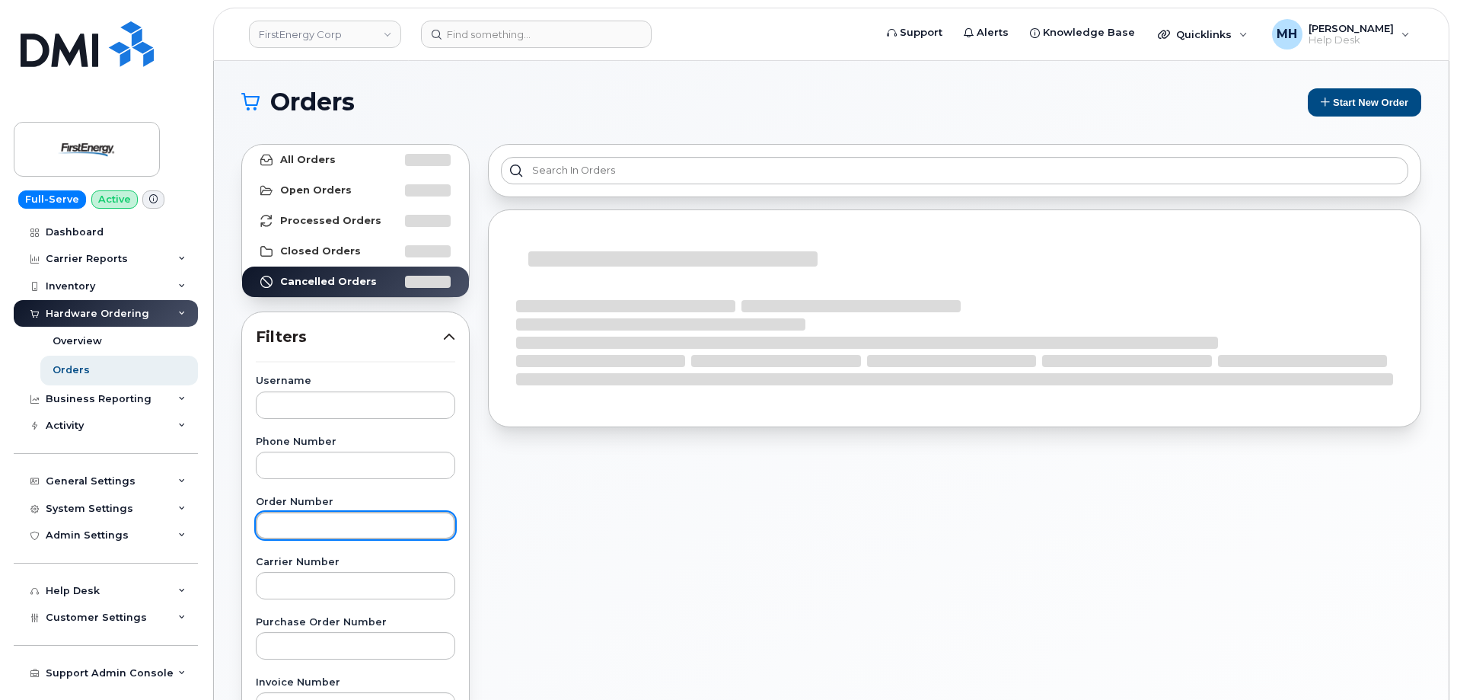
click at [348, 533] on input "text" at bounding box center [355, 525] width 199 height 27
paste input "299029"
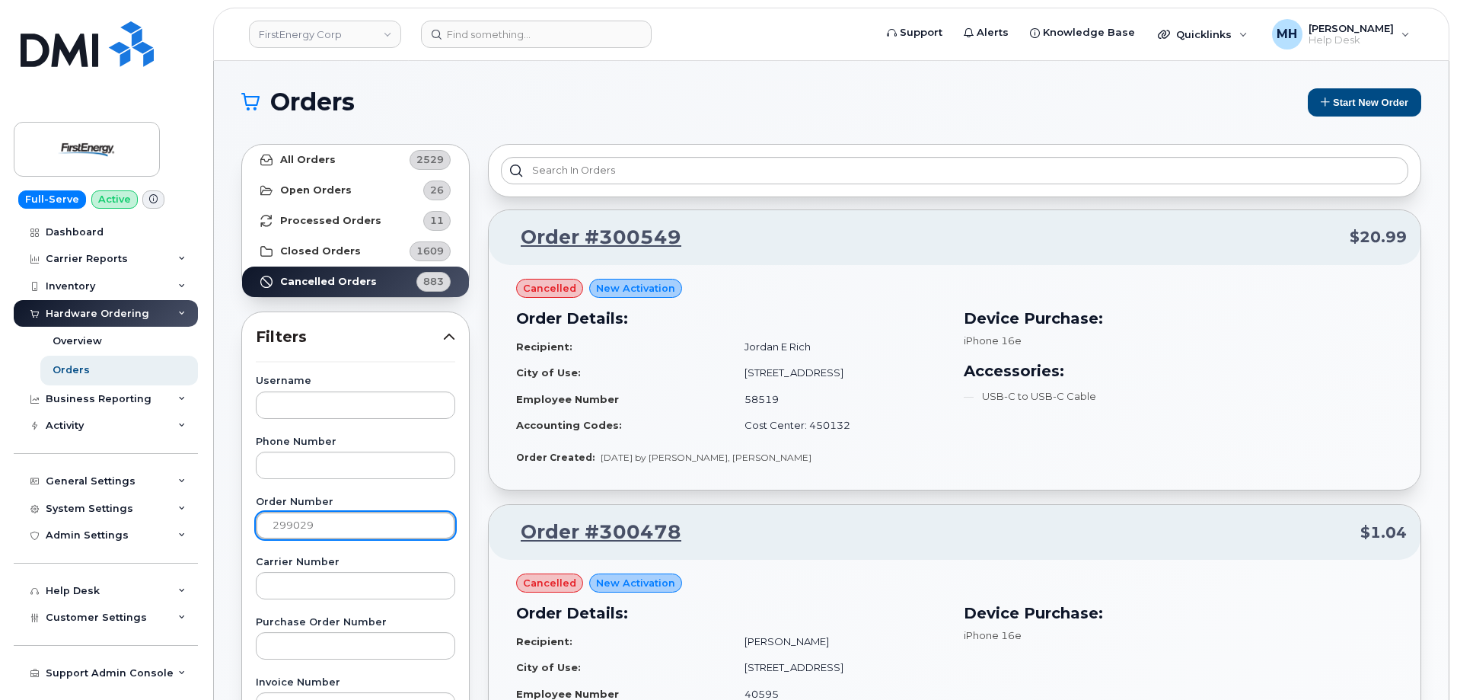
type input "299029"
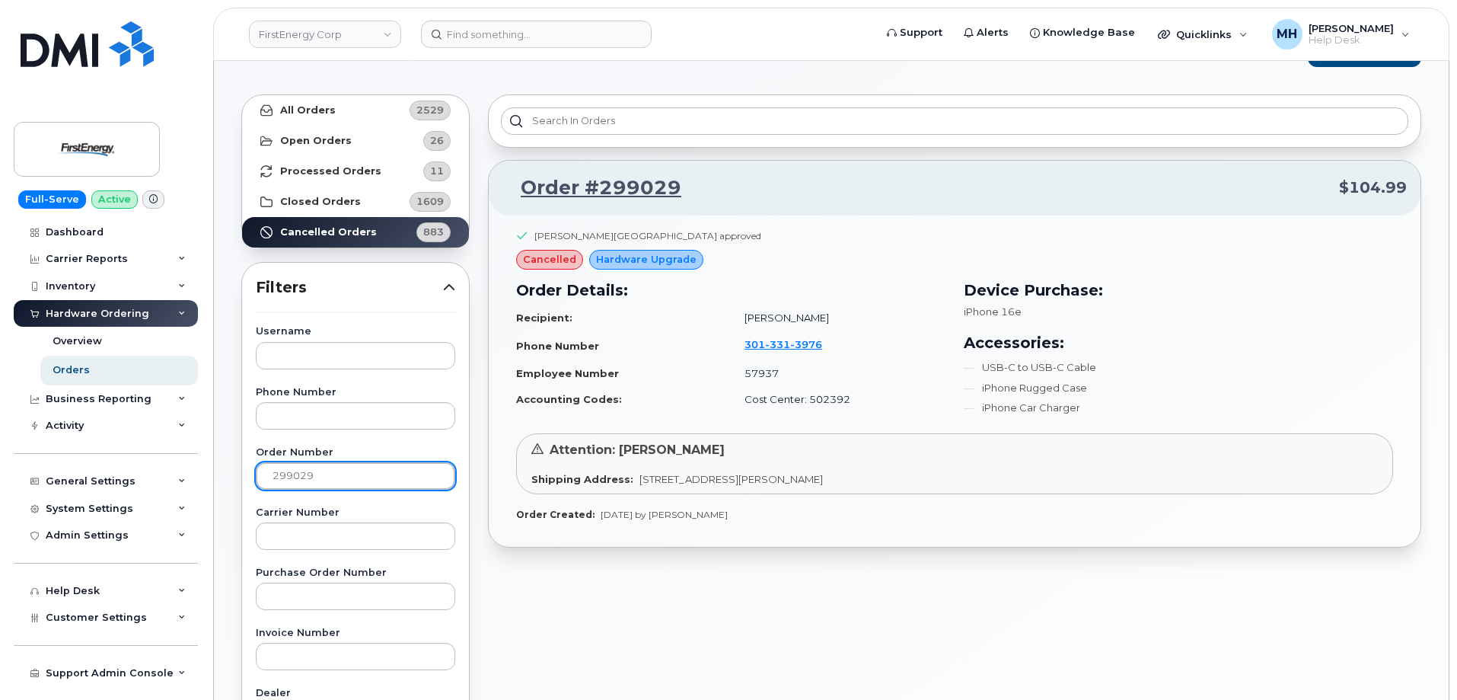
scroll to position [76, 0]
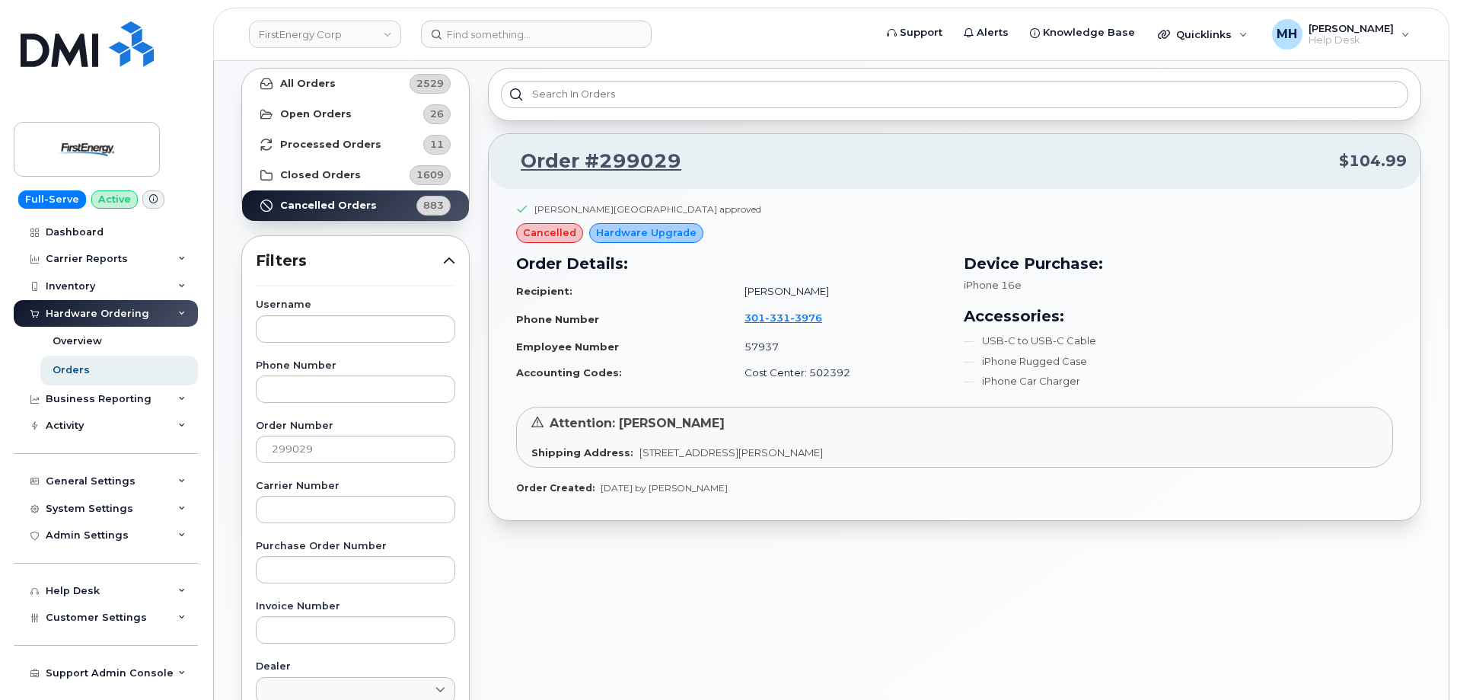
drag, startPoint x: 987, startPoint y: 455, endPoint x: 635, endPoint y: 455, distance: 351.8
click at [635, 455] on div "Shipping Address: [STREET_ADDRESS][PERSON_NAME]" at bounding box center [954, 452] width 847 height 14
copy span "[STREET_ADDRESS][PERSON_NAME]"
click at [800, 315] on span "3976" at bounding box center [806, 317] width 32 height 12
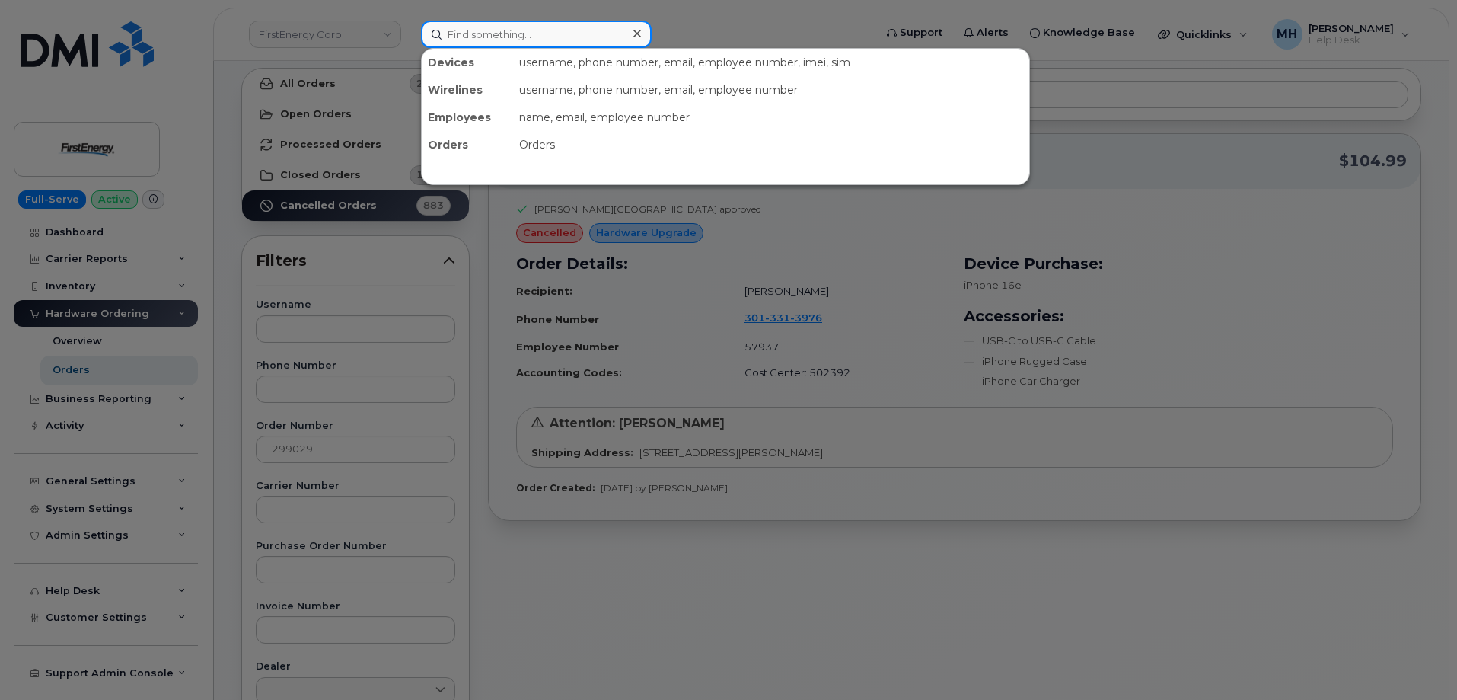
click at [603, 43] on input at bounding box center [536, 34] width 231 height 27
paste input "720-920-4209"
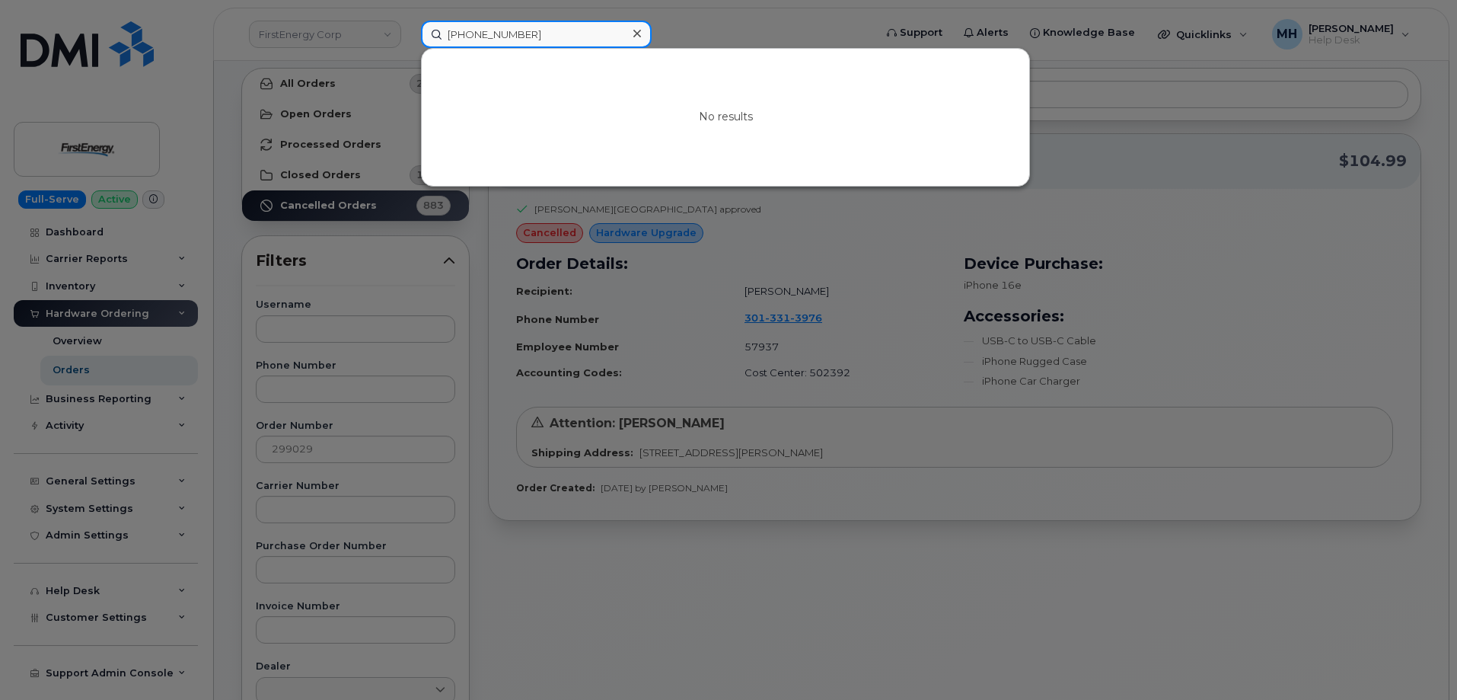
paste input "Andrew Law"
drag, startPoint x: 541, startPoint y: 34, endPoint x: 349, endPoint y: 46, distance: 191.5
click at [409, 46] on div "Andrew Law No results" at bounding box center [643, 34] width 468 height 27
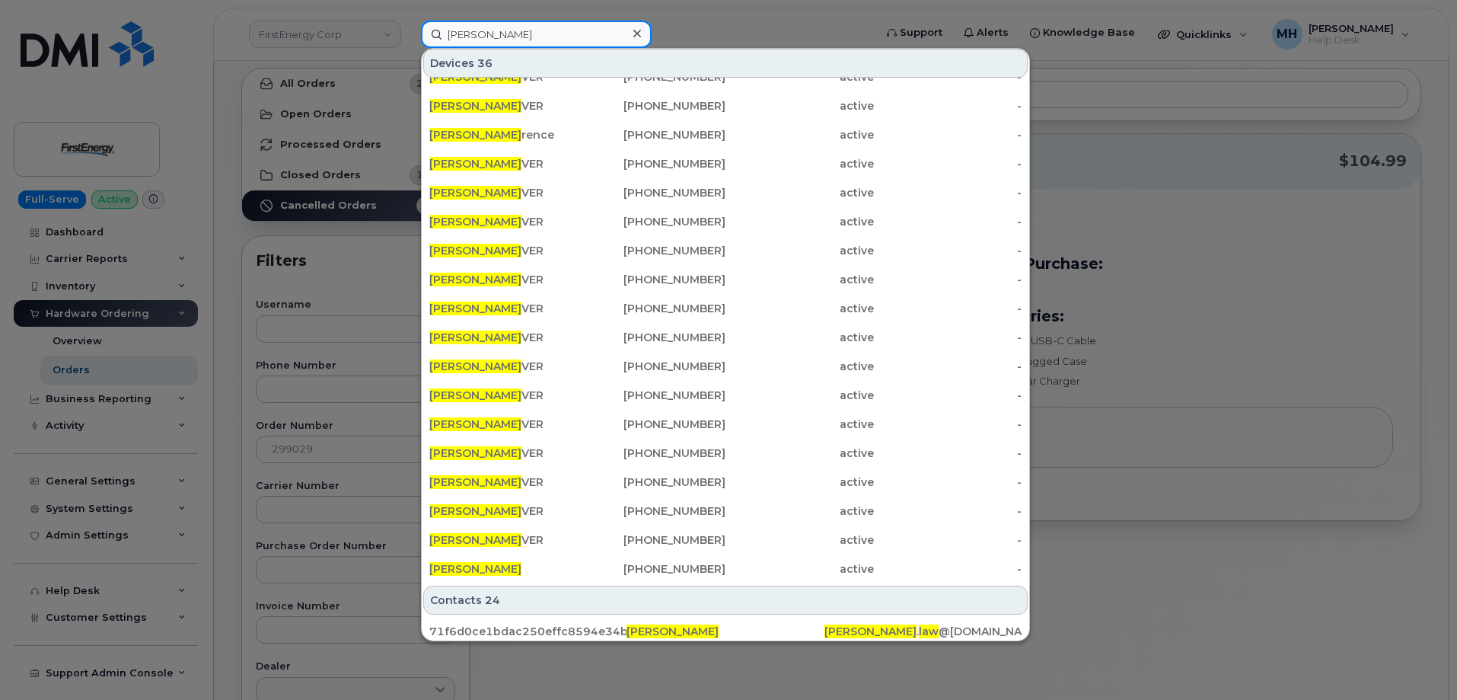
scroll to position [305, 0]
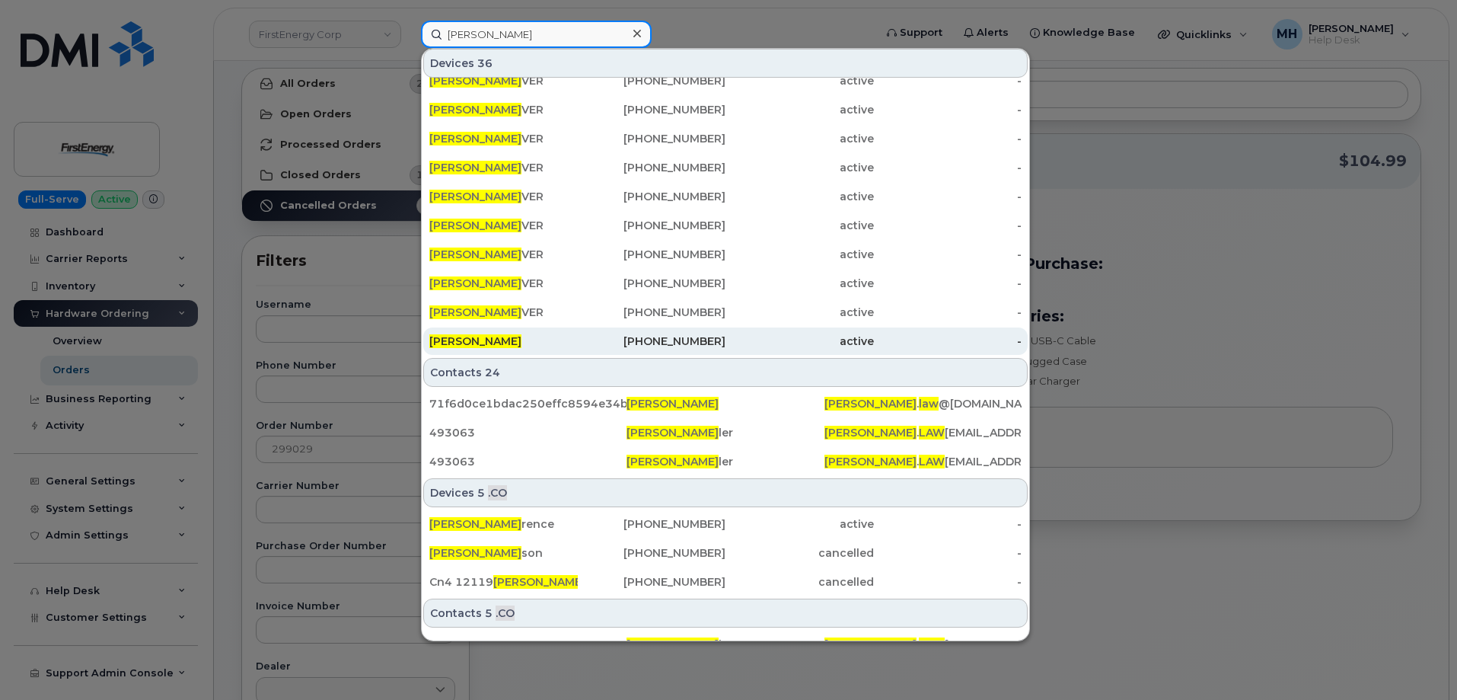
type input "Andrew Law"
click at [630, 342] on div "506-259-3267" at bounding box center [652, 341] width 148 height 15
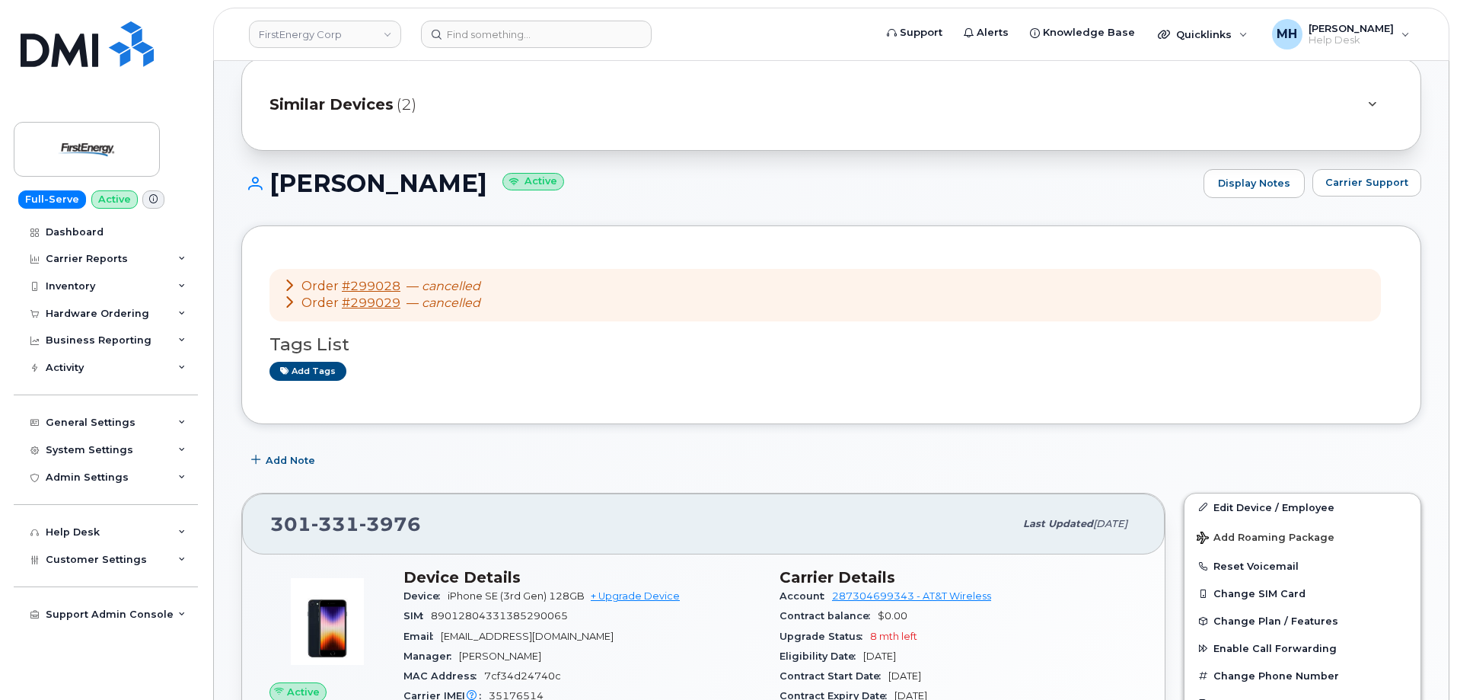
scroll to position [76, 0]
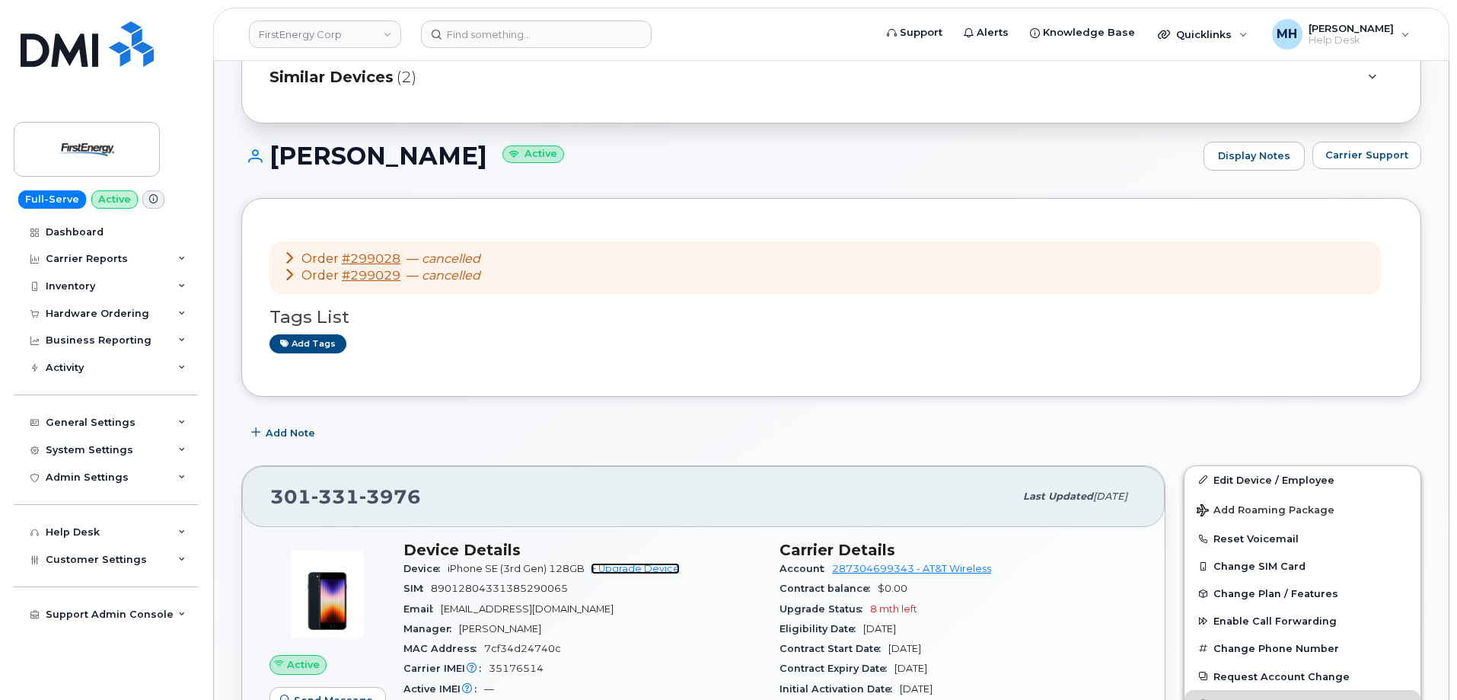
click at [634, 563] on link "+ Upgrade Device" at bounding box center [635, 568] width 89 height 11
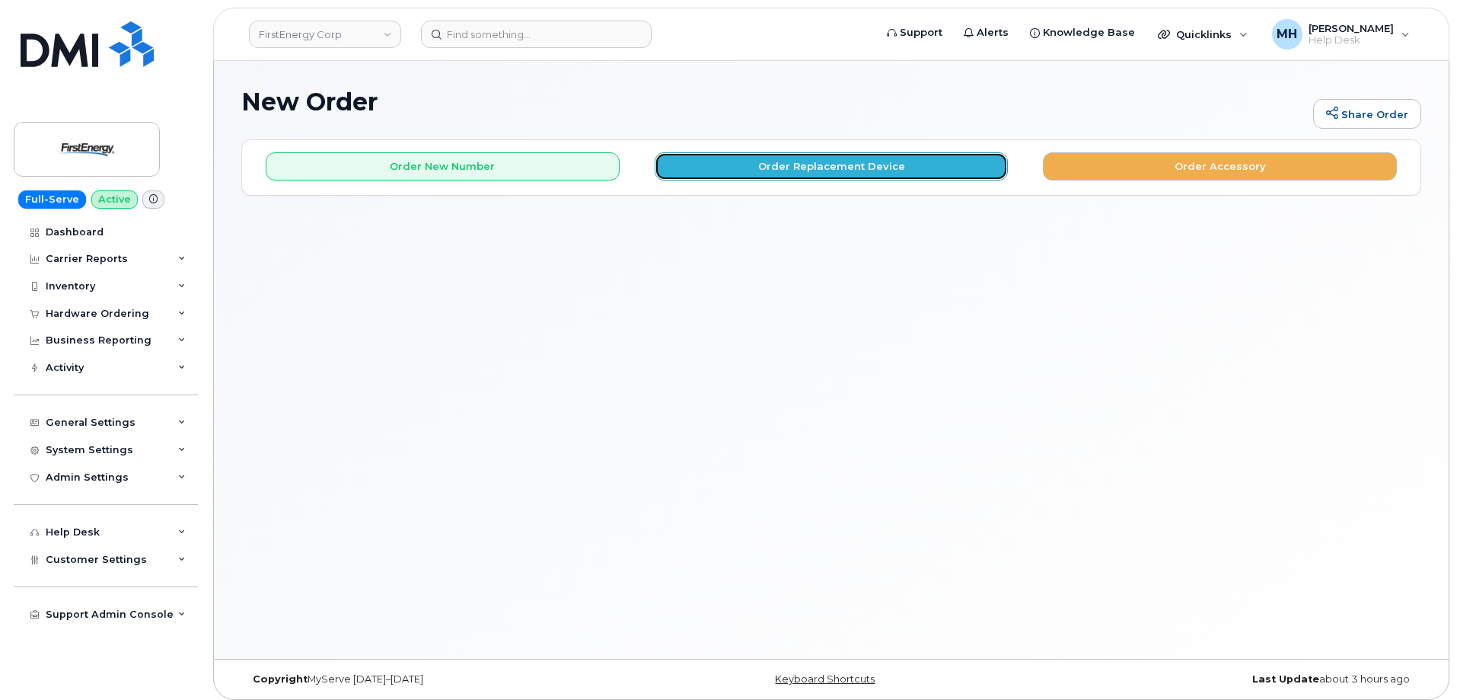
click at [713, 160] on button "Order Replacement Device" at bounding box center [832, 166] width 354 height 28
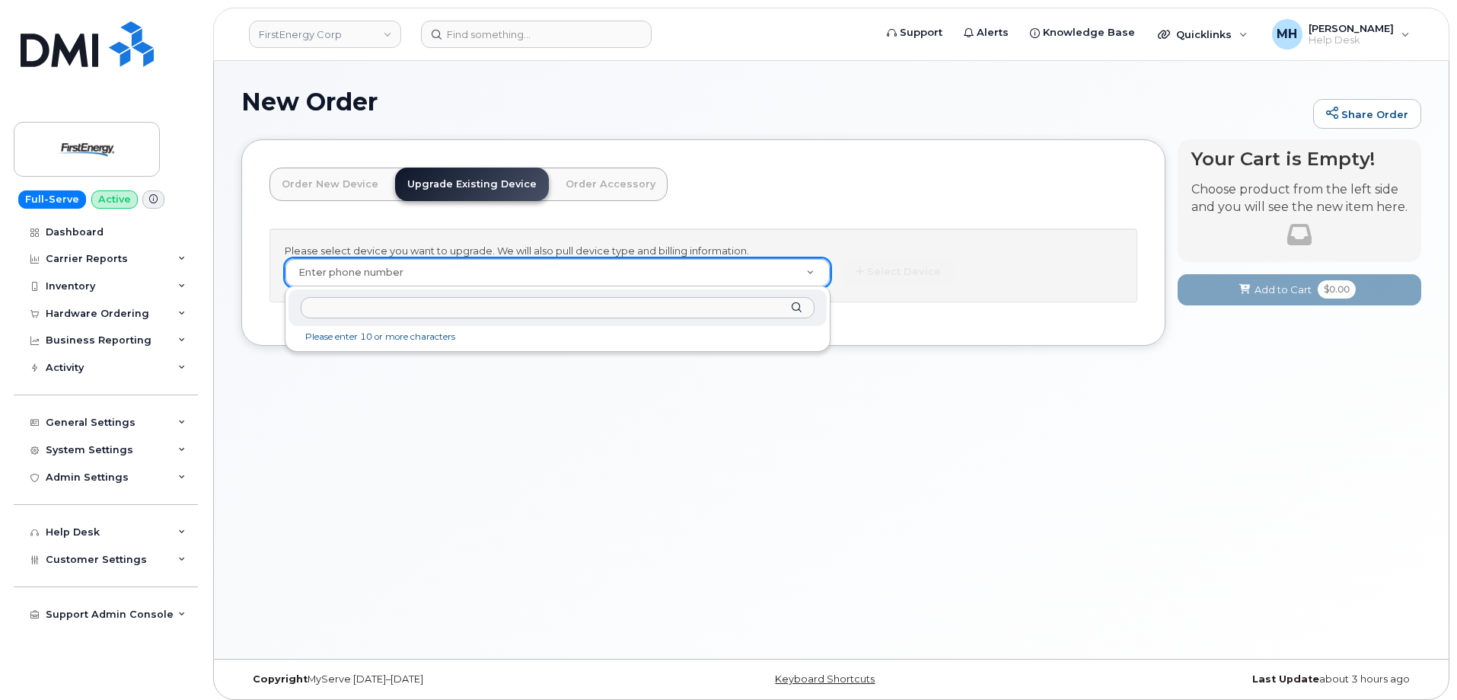
click at [480, 299] on input "text" at bounding box center [558, 308] width 514 height 22
paste input "(301) 331-3976"
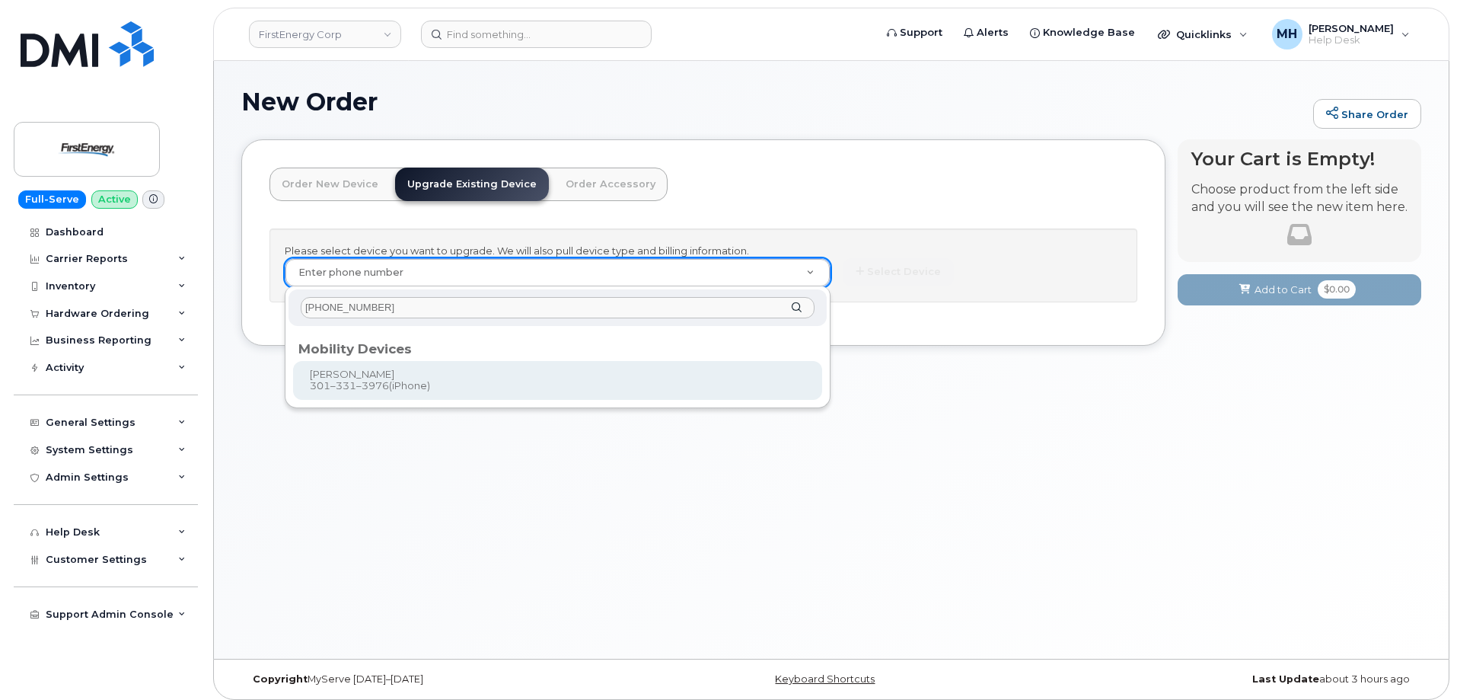
type input "(301) 331-3976"
type input "828861"
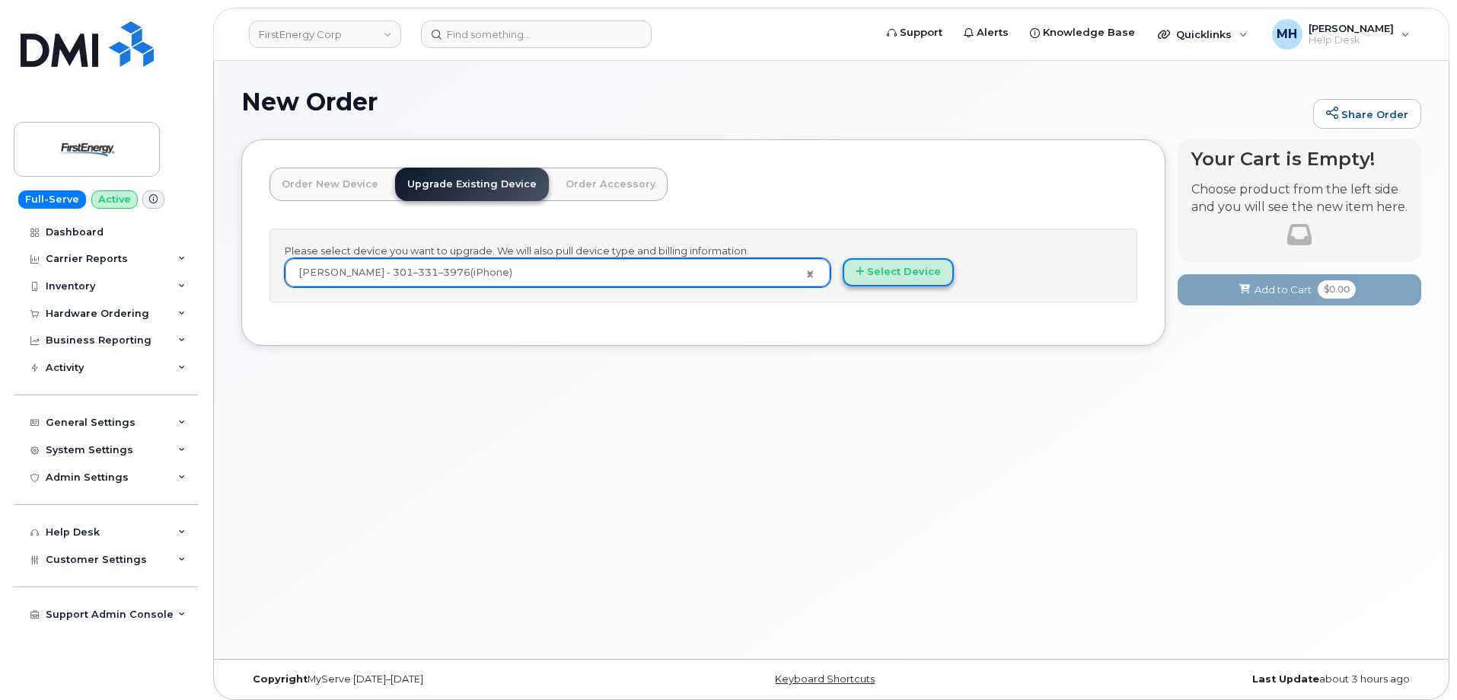
click at [903, 282] on button "Select Device" at bounding box center [898, 272] width 111 height 28
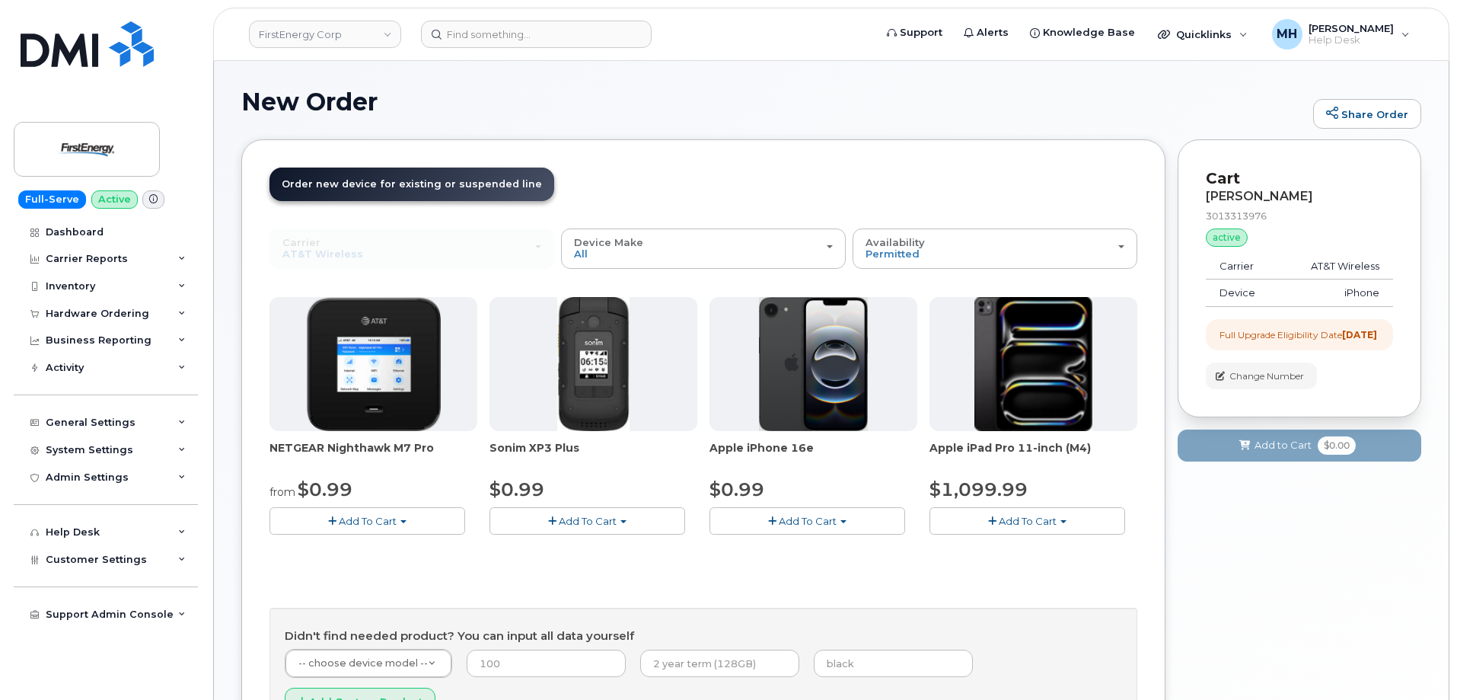
click at [781, 520] on span "Add To Cart" at bounding box center [808, 521] width 58 height 12
click at [777, 542] on link "$0.99 - 2 Year Upgrade" at bounding box center [786, 549] width 147 height 19
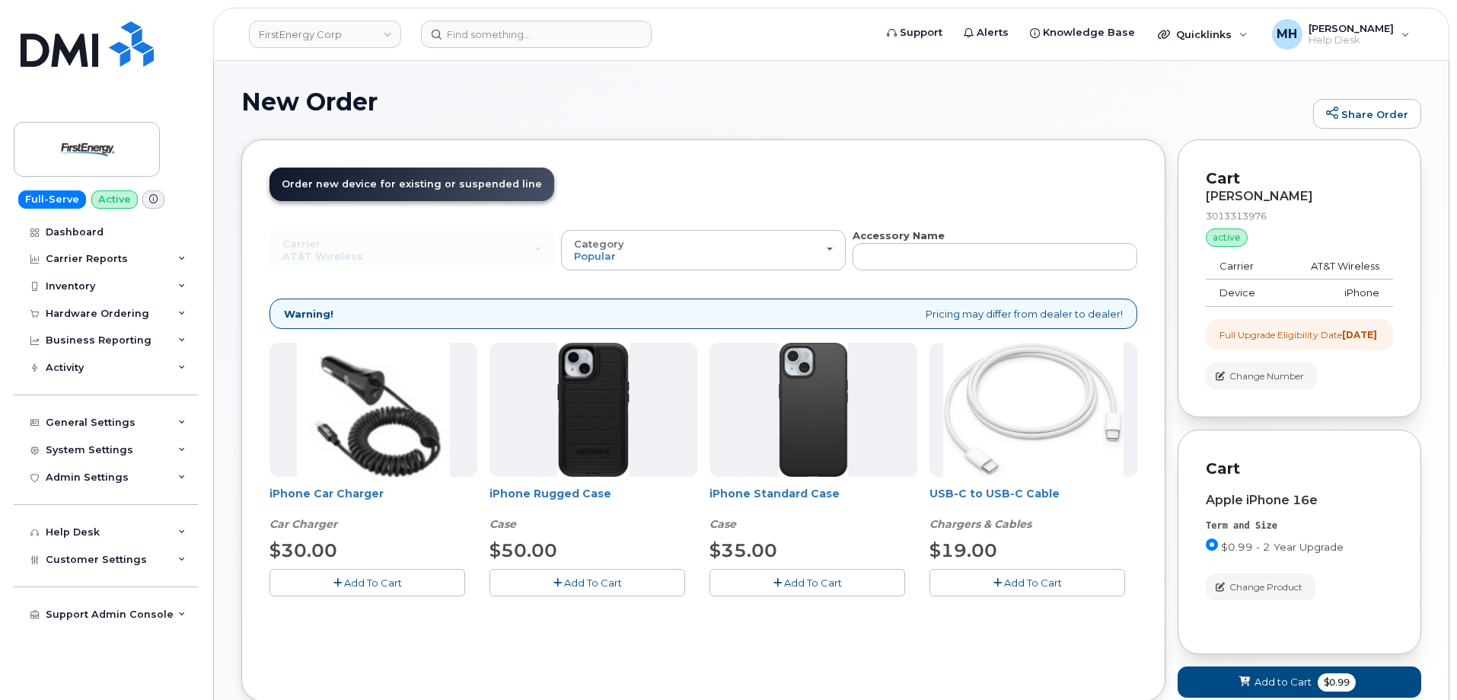
click at [411, 580] on button "Add To Cart" at bounding box center [368, 582] width 196 height 27
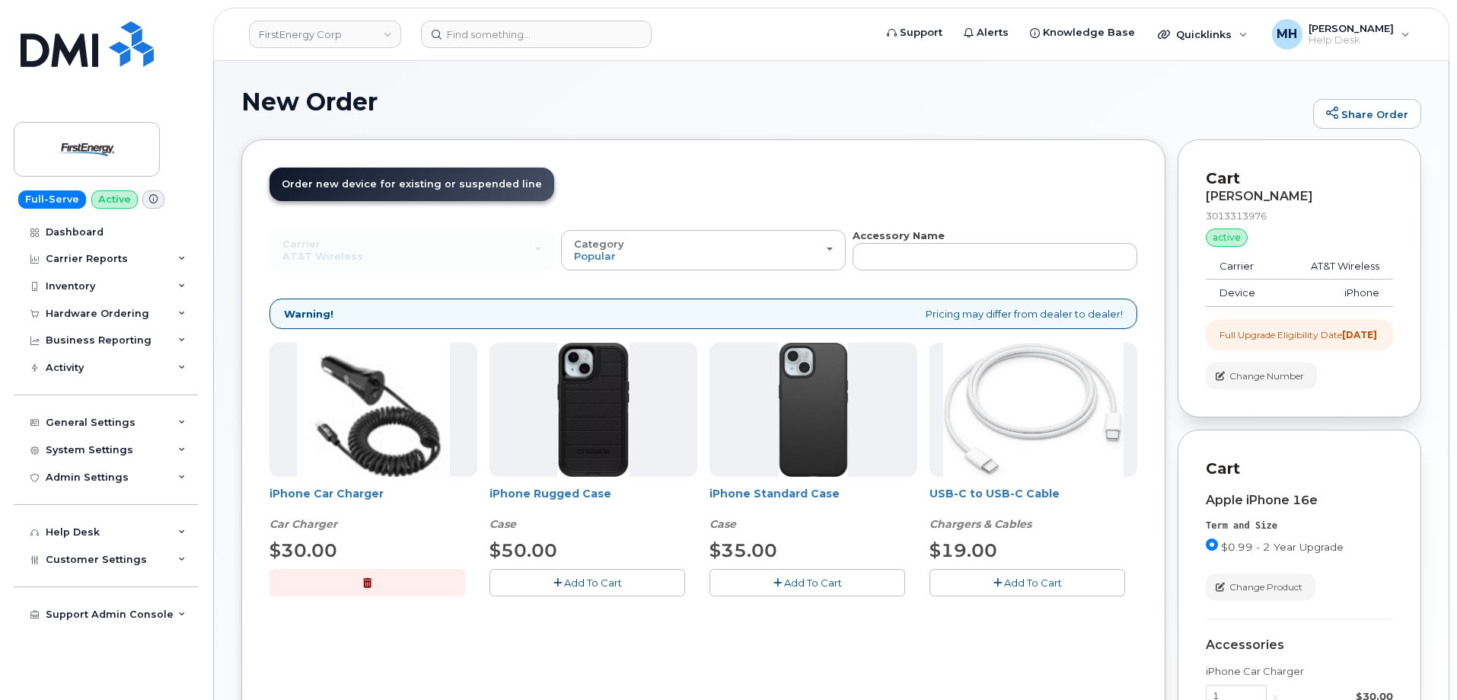
click at [998, 572] on button "Add To Cart" at bounding box center [1028, 582] width 196 height 27
click at [654, 593] on button "Add To Cart" at bounding box center [588, 582] width 196 height 27
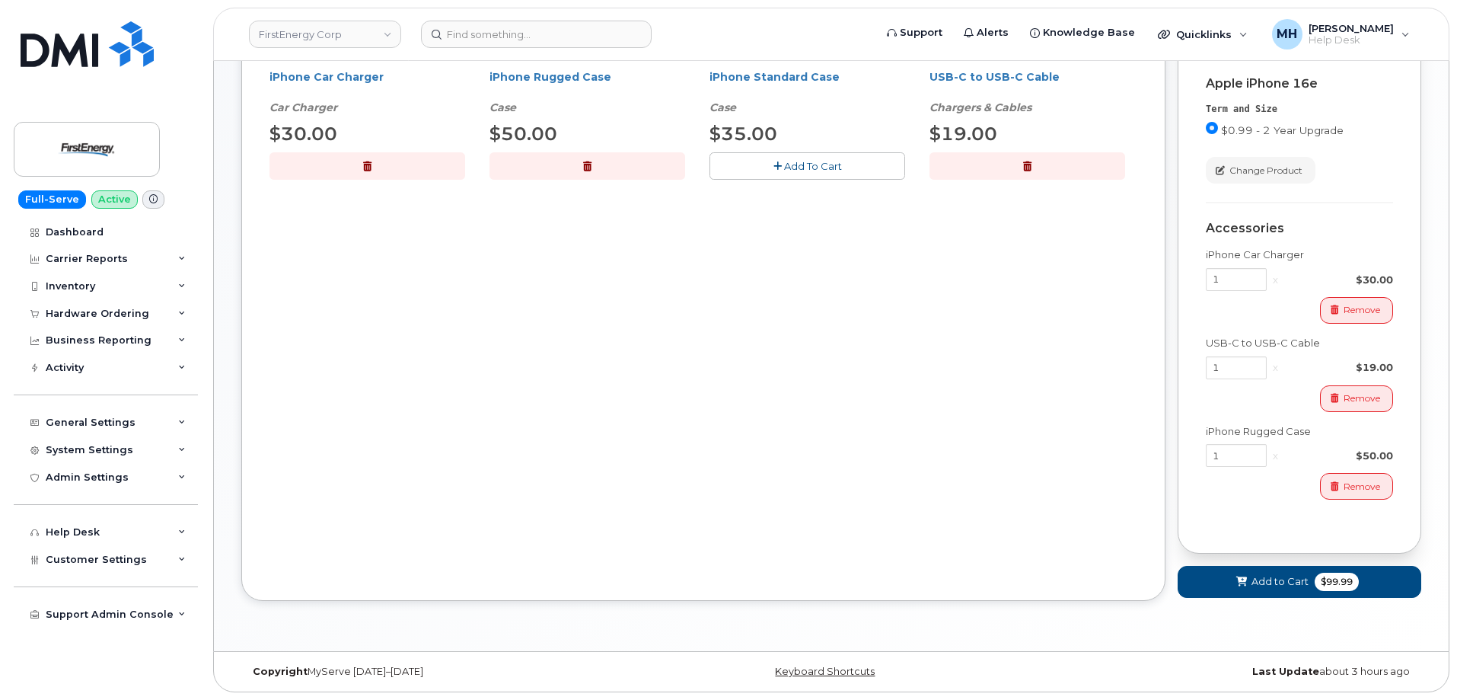
click at [1261, 598] on div "Cart RODNEY E SNYDER JR 3013313976 active suspended Carrier AT&T Wireless Devic…" at bounding box center [1300, 173] width 244 height 901
click at [1261, 585] on button "Add to Cart $99.99" at bounding box center [1300, 581] width 244 height 31
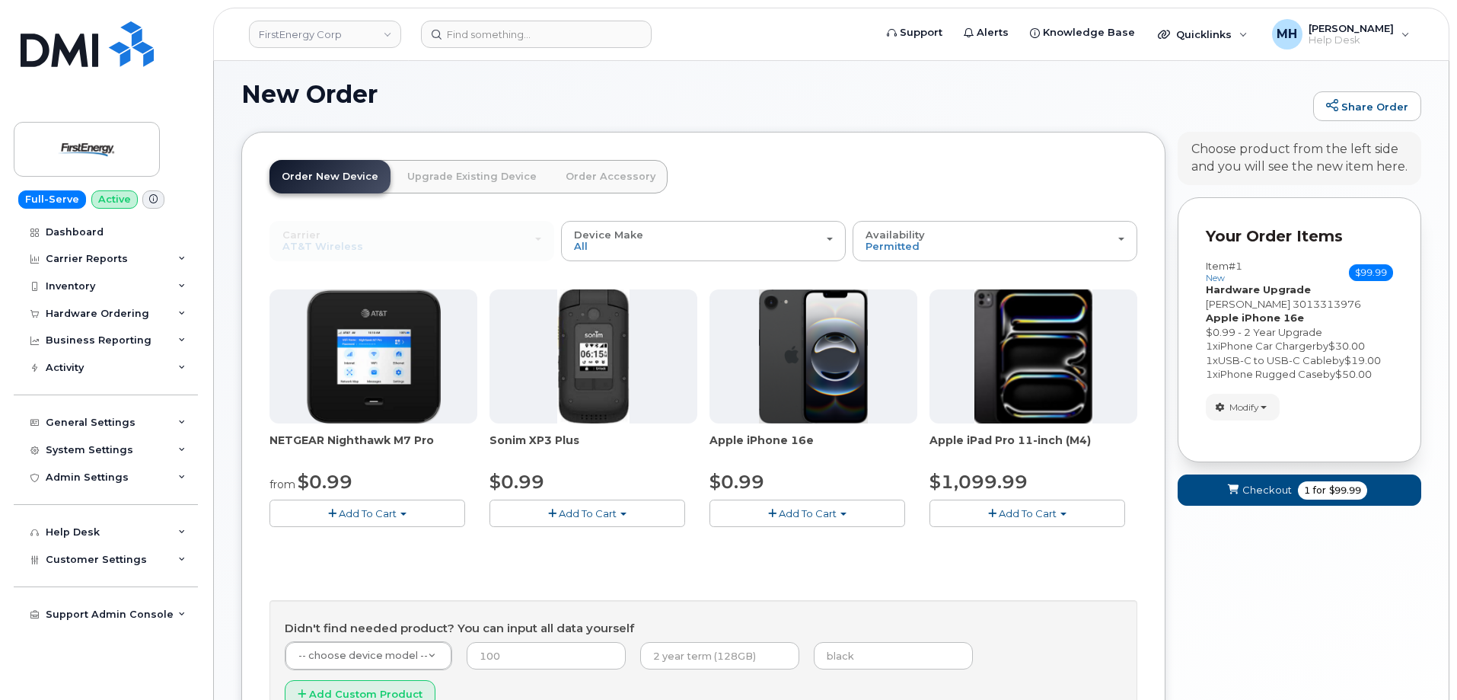
scroll to position [145, 0]
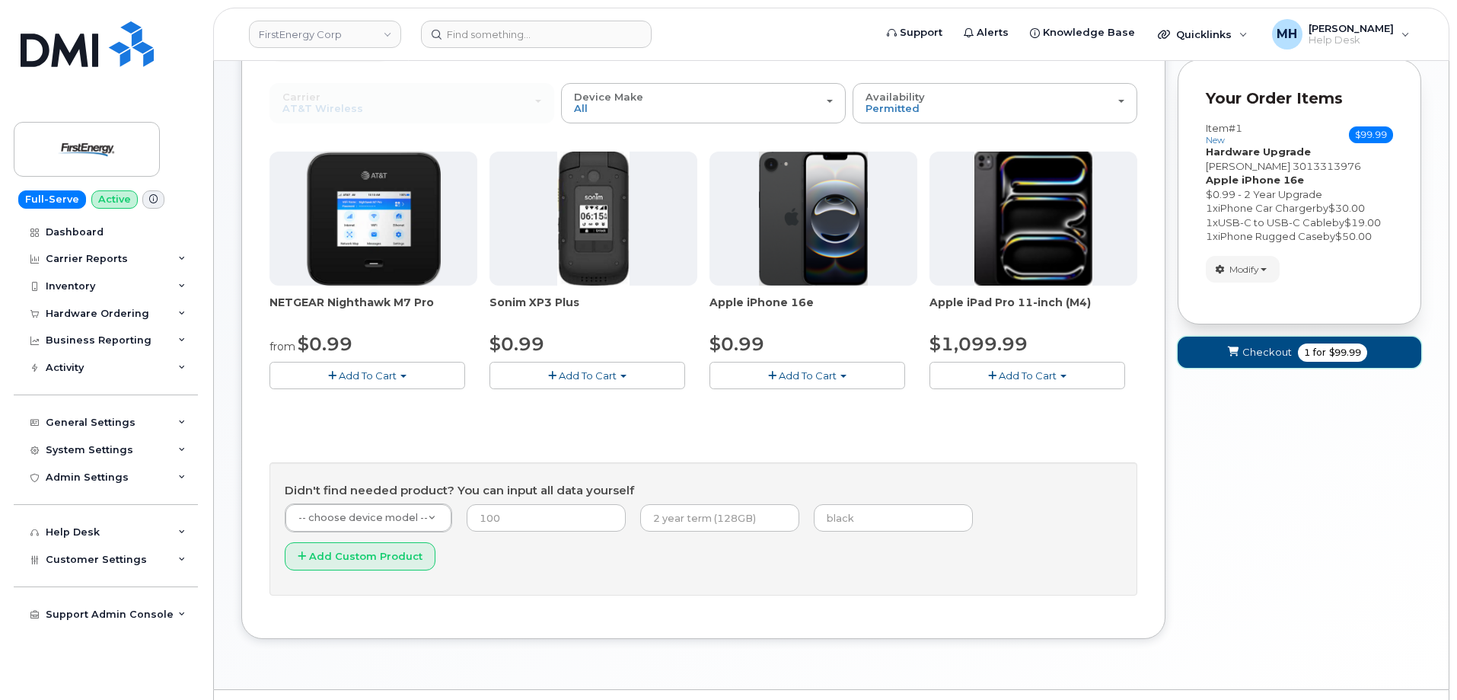
click at [1261, 367] on button "Checkout 1 for $99.99" at bounding box center [1300, 352] width 244 height 31
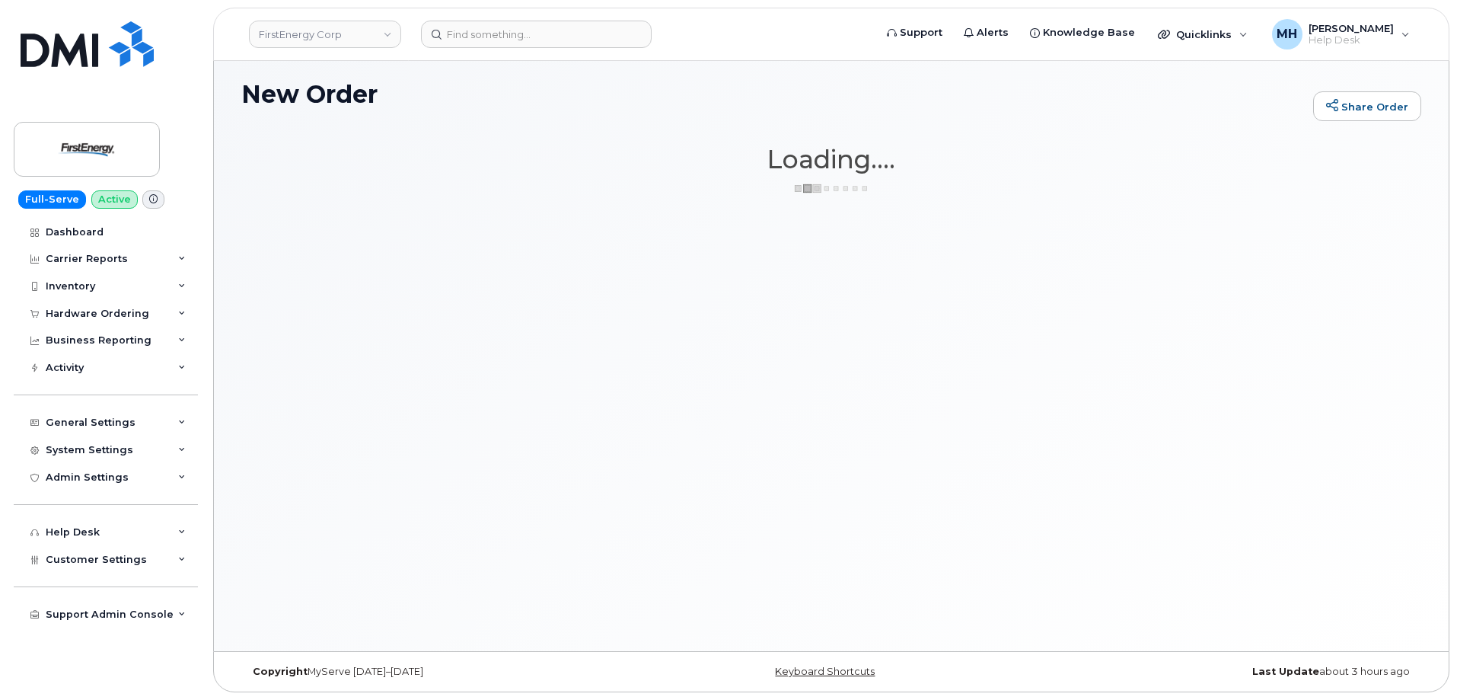
scroll to position [8, 0]
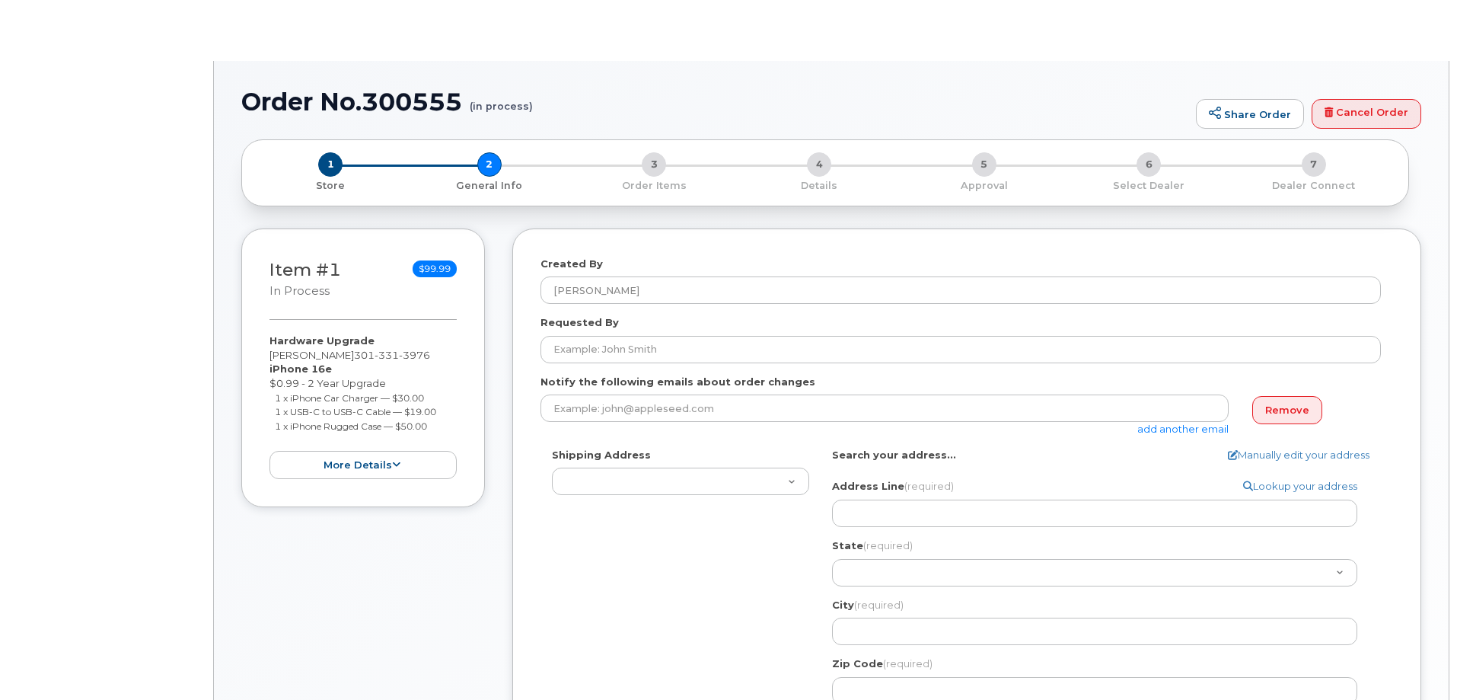
select select
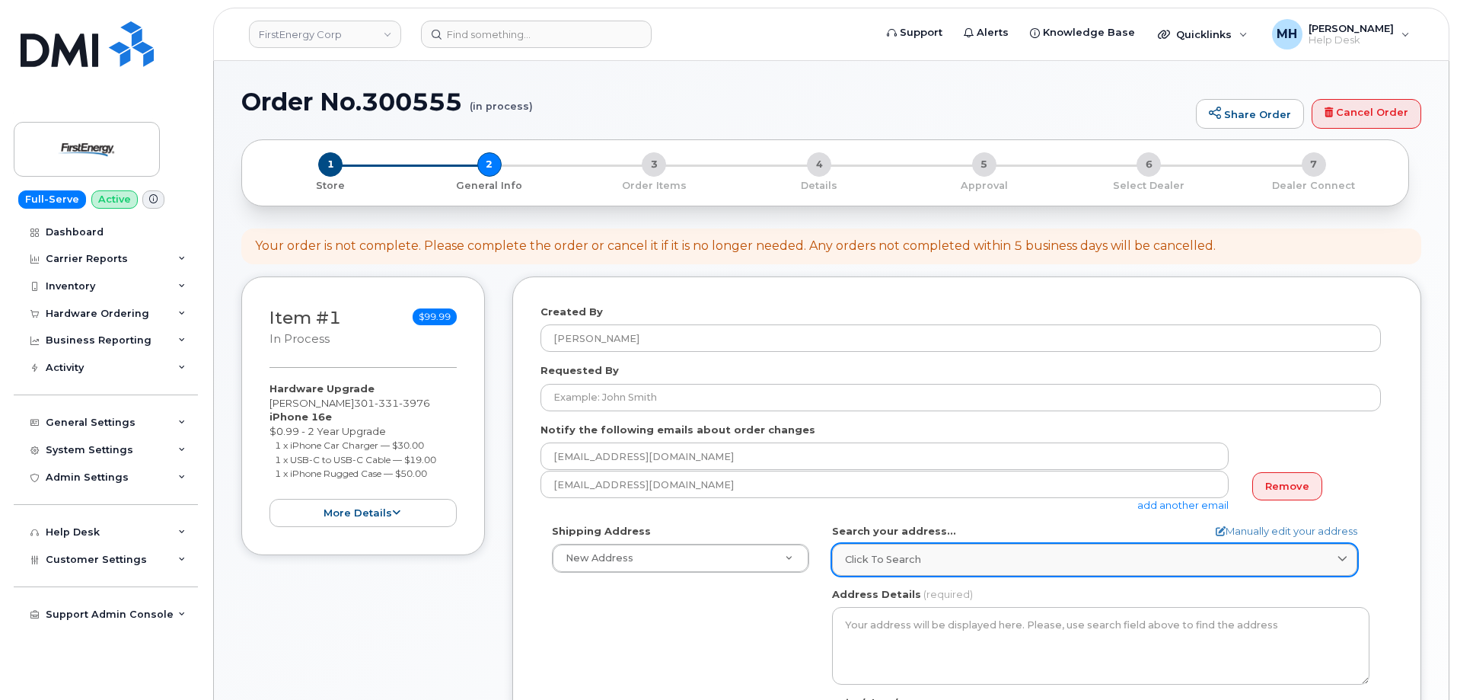
click at [934, 554] on div "Click to search" at bounding box center [1094, 559] width 499 height 14
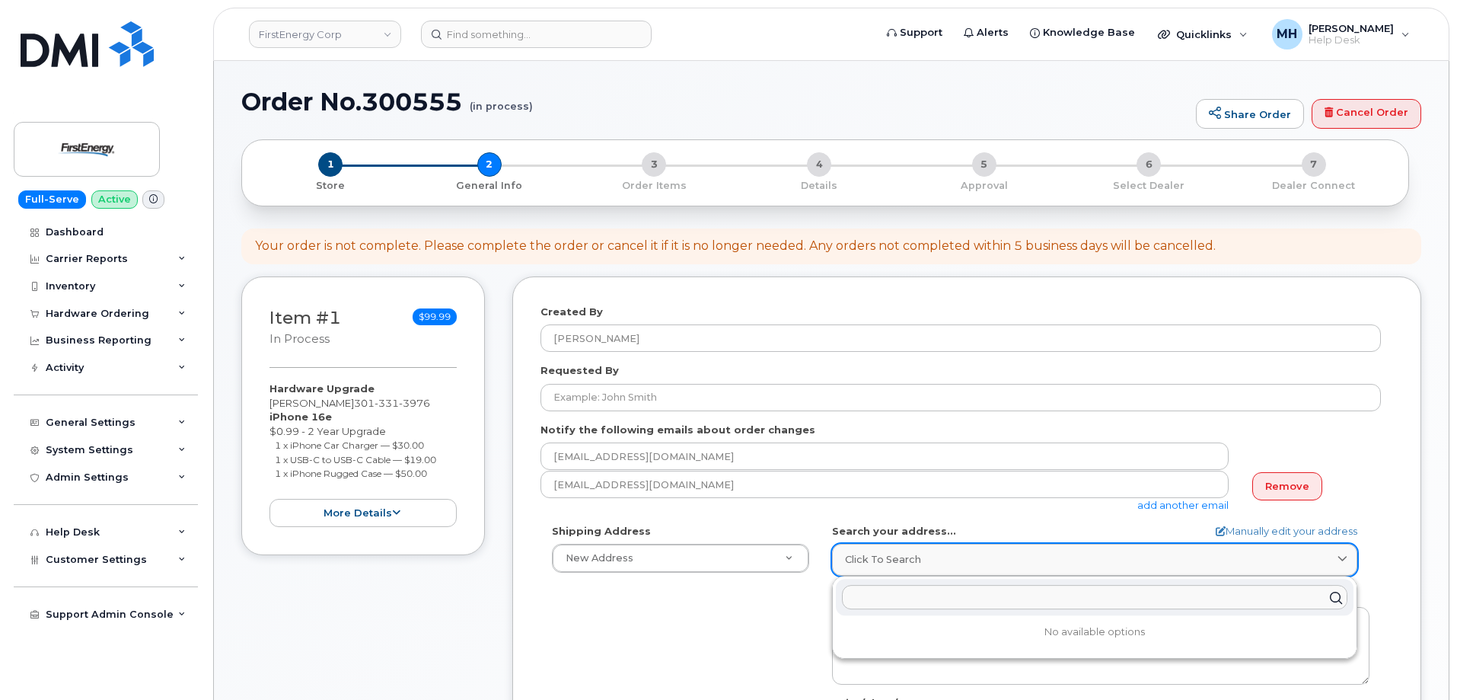
paste input "10802 Bower Ave WILLIAMSPORT MD 21795"
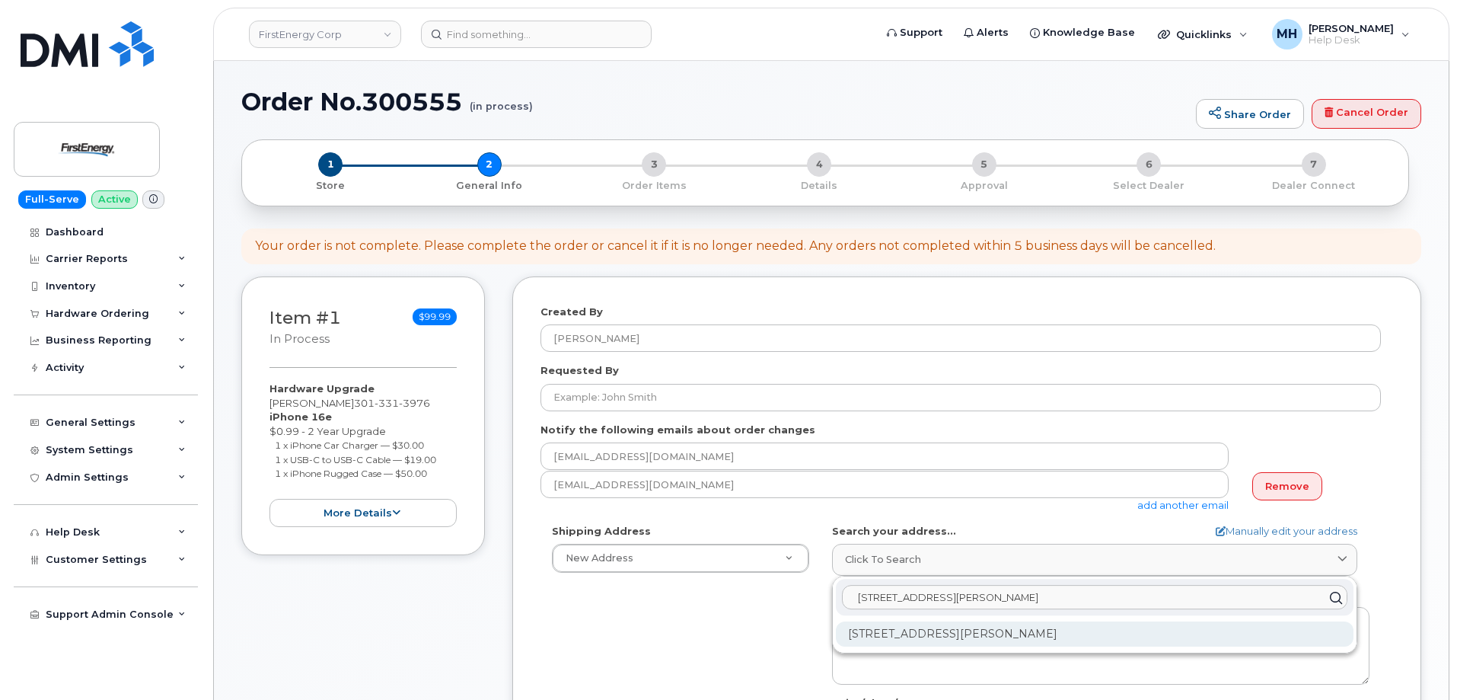
type input "10802 Bower Ave WILLIAMSPORT MD 21795"
click at [928, 625] on div "10802 Bower Ave Williamsport MD 21795-3016" at bounding box center [1095, 633] width 518 height 25
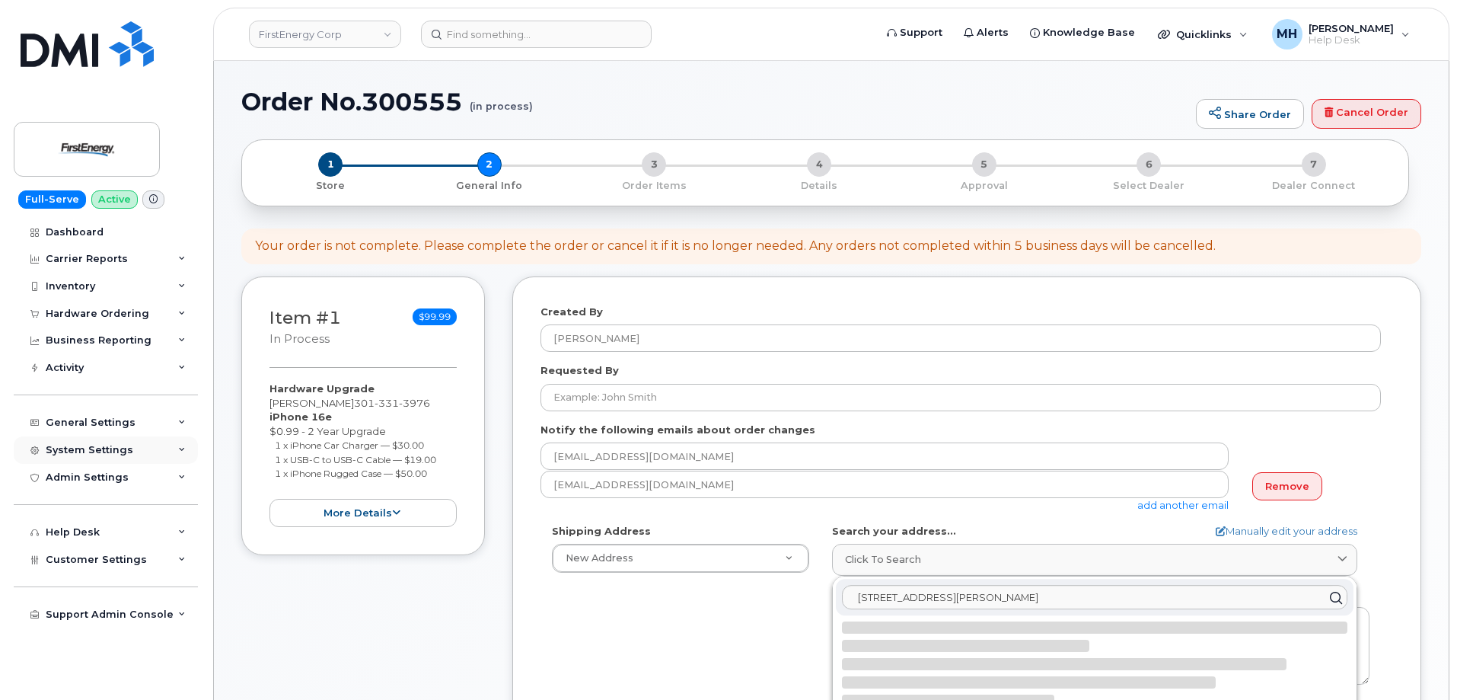
select select
type textarea "10802 Bower Ave WILLIAMSPORT MD 21795-3016 UNITED STATES"
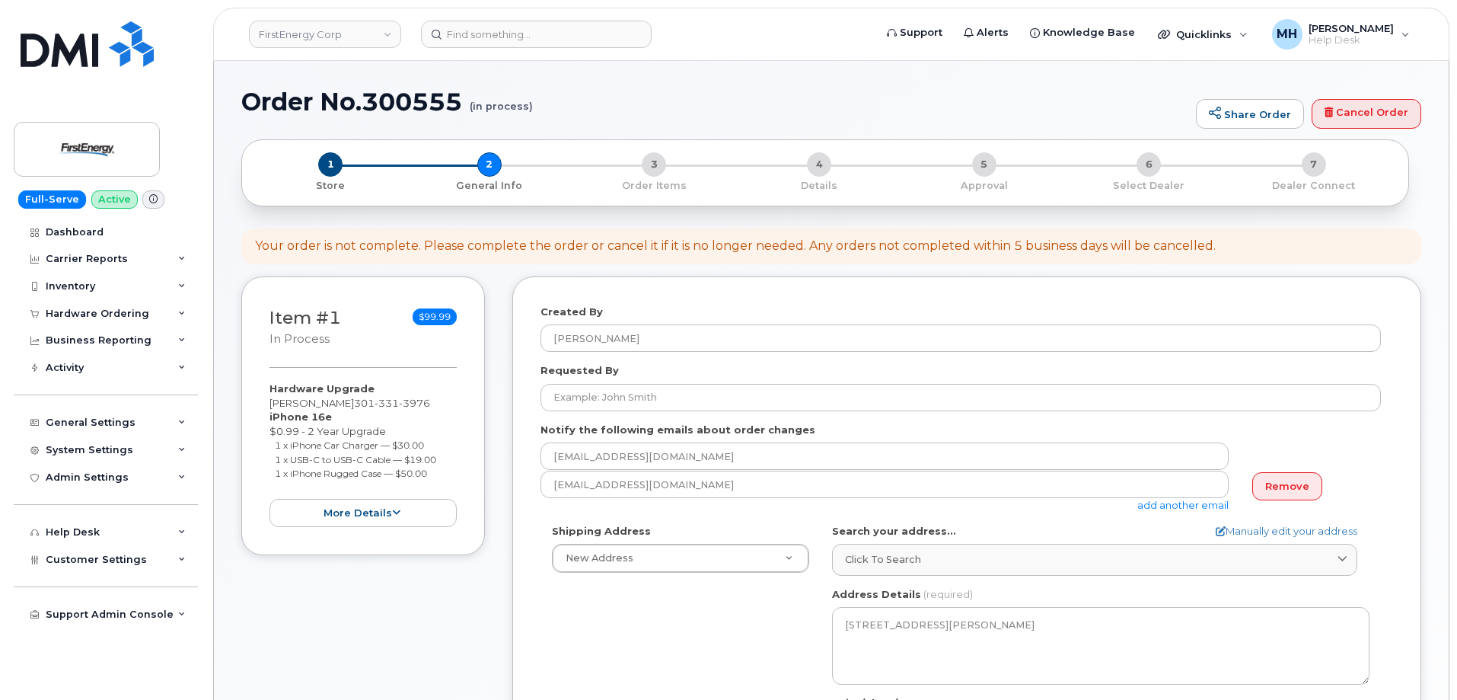
click at [734, 411] on form "Created By Melissa Hoye Requested By Notify the following emails about order ch…" at bounding box center [967, 609] width 853 height 608
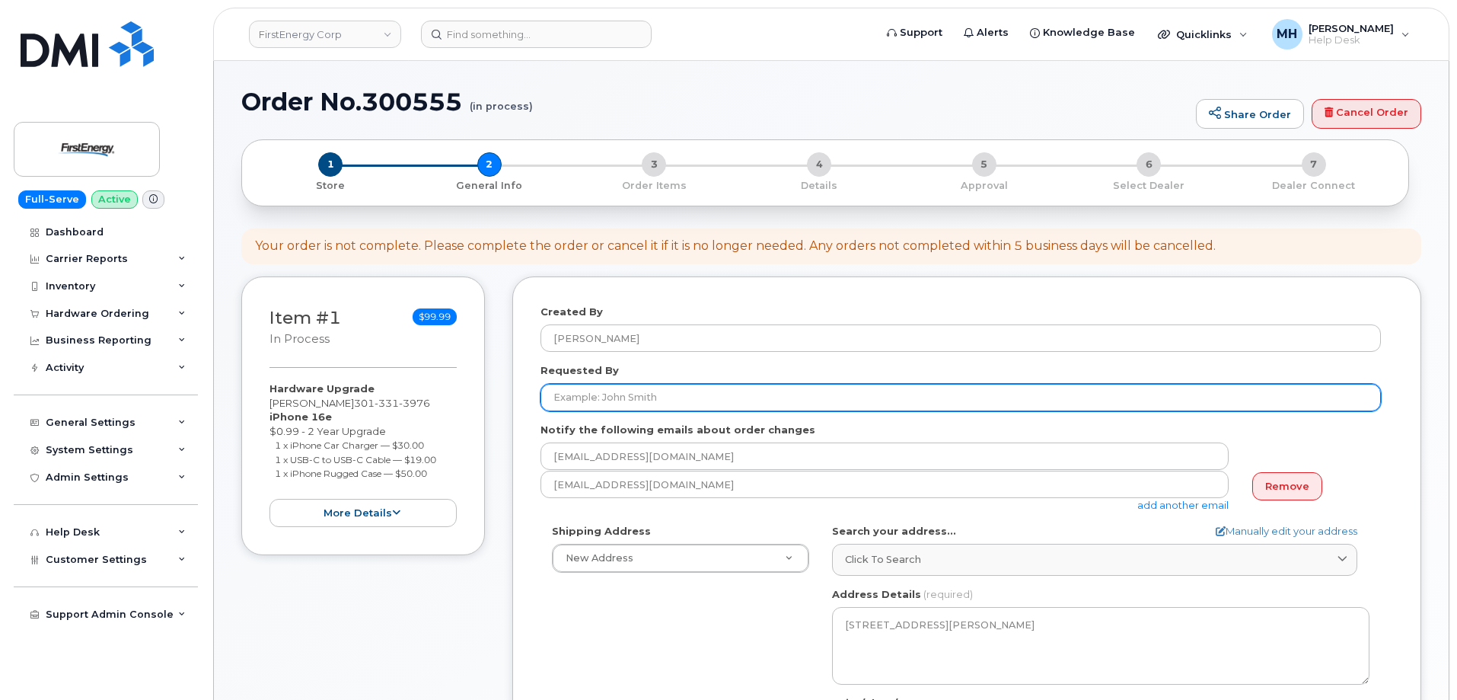
click at [719, 405] on input "Requested By" at bounding box center [961, 397] width 841 height 27
paste input "[PERSON_NAME]"
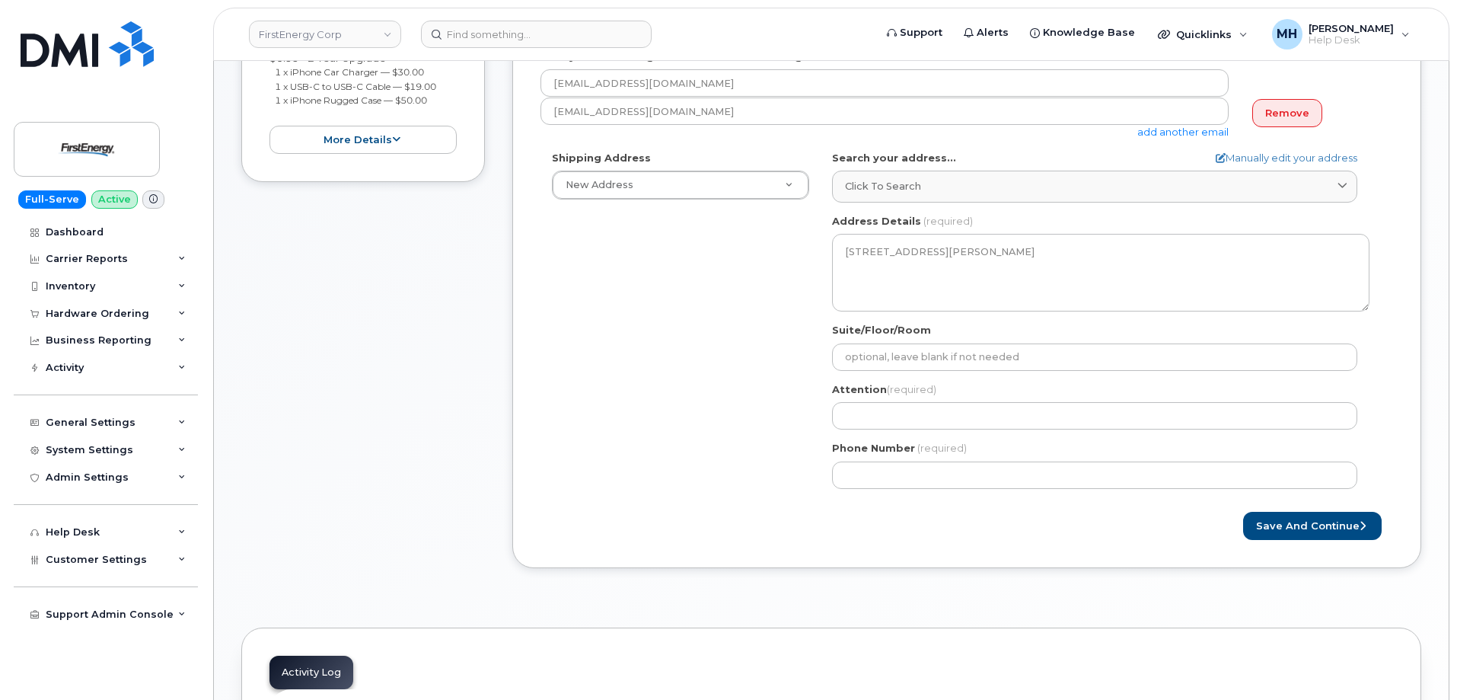
scroll to position [381, 0]
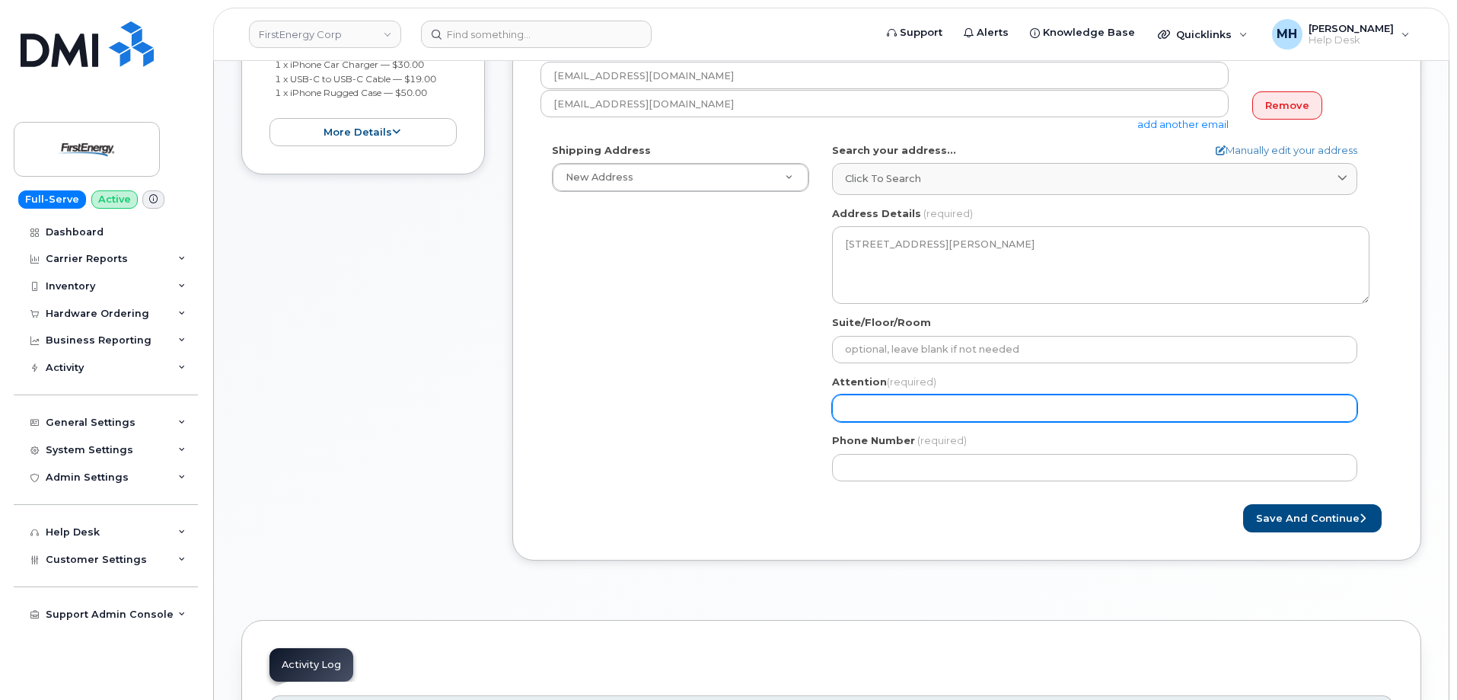
type input "[PERSON_NAME]"
click at [898, 407] on input "Attention (required)" at bounding box center [1094, 407] width 525 height 27
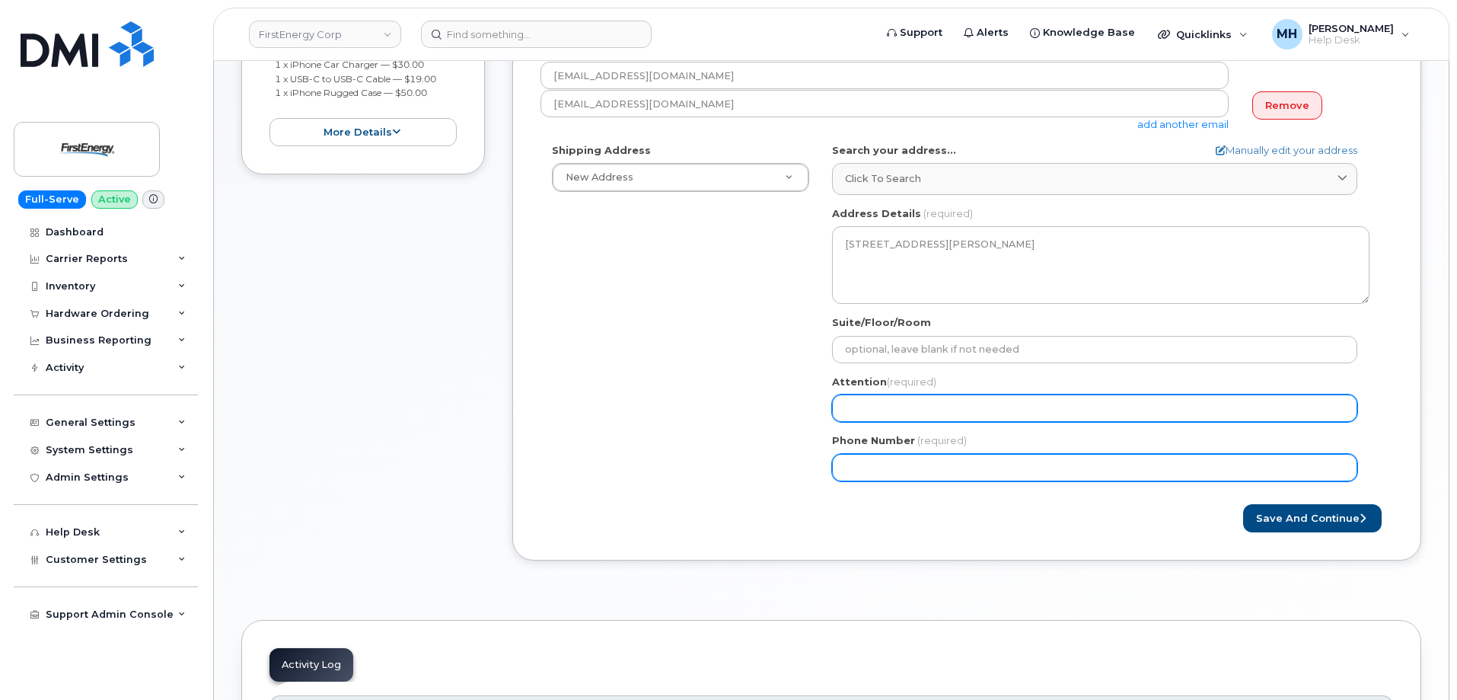
paste input "[PERSON_NAME]"
select select
type input "Rodney E Snyder Jr"
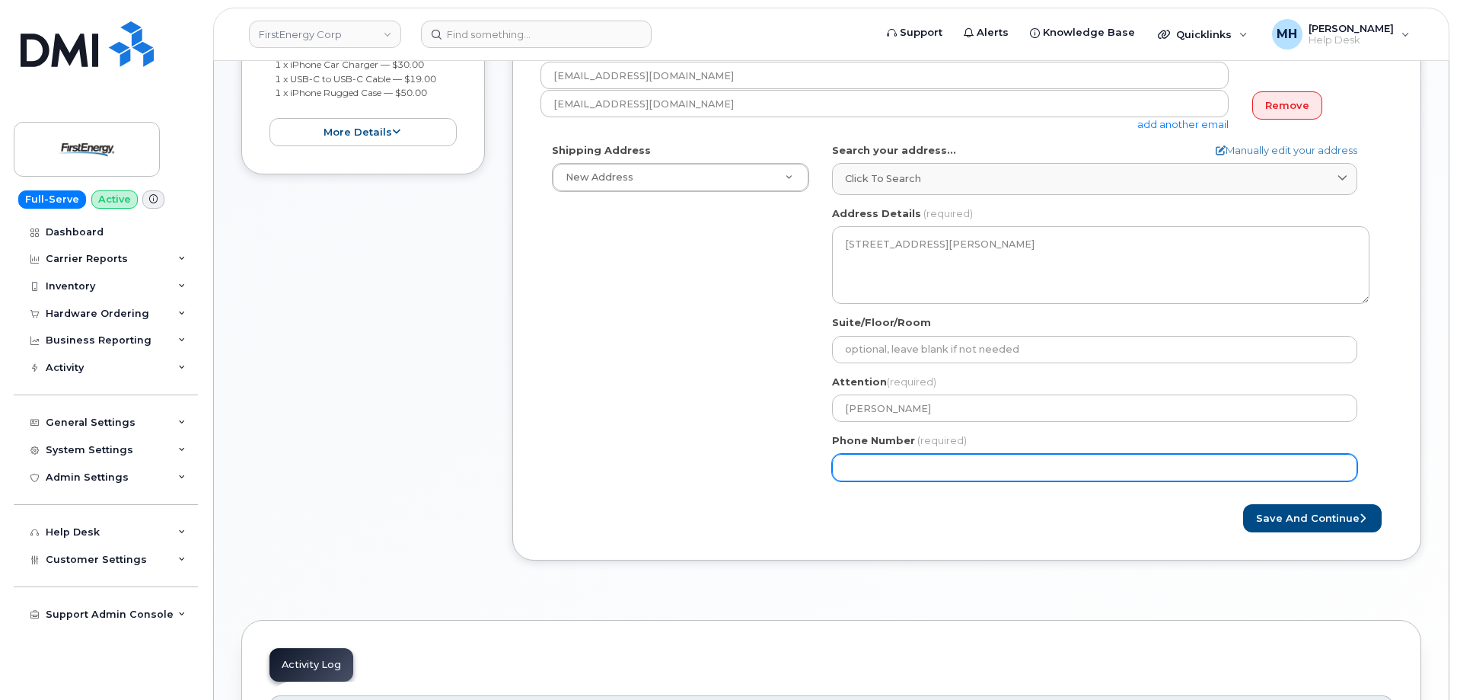
click at [886, 471] on input "Phone Number" at bounding box center [1094, 467] width 525 height 27
drag, startPoint x: 886, startPoint y: 465, endPoint x: 913, endPoint y: 468, distance: 27.5
click at [803, 467] on div "Shipping Address New Address New Address 415 Liberty Blvd 400 Lincoln St 61 Ced…" at bounding box center [961, 317] width 841 height 349
paste input "3013313976"
click at [889, 461] on input "Phone Number" at bounding box center [1094, 467] width 525 height 27
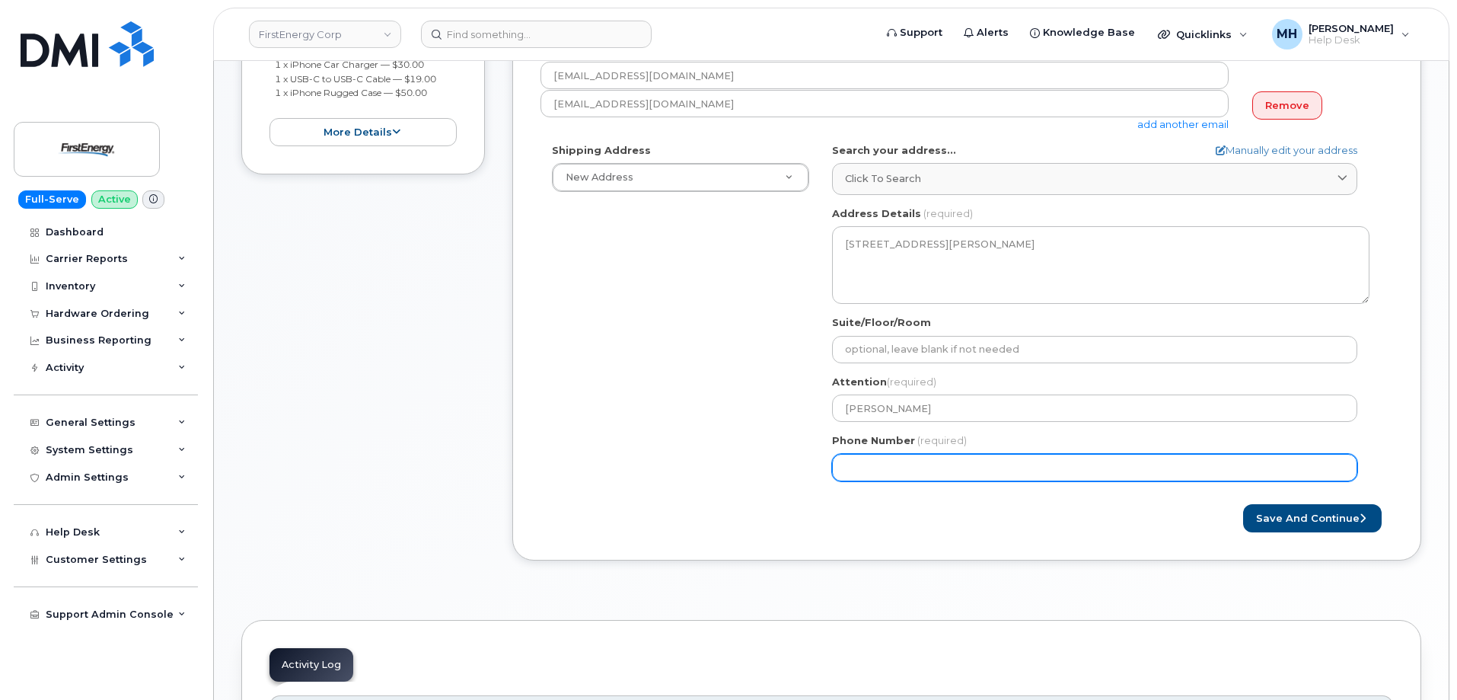
select select
type input "3013313976"
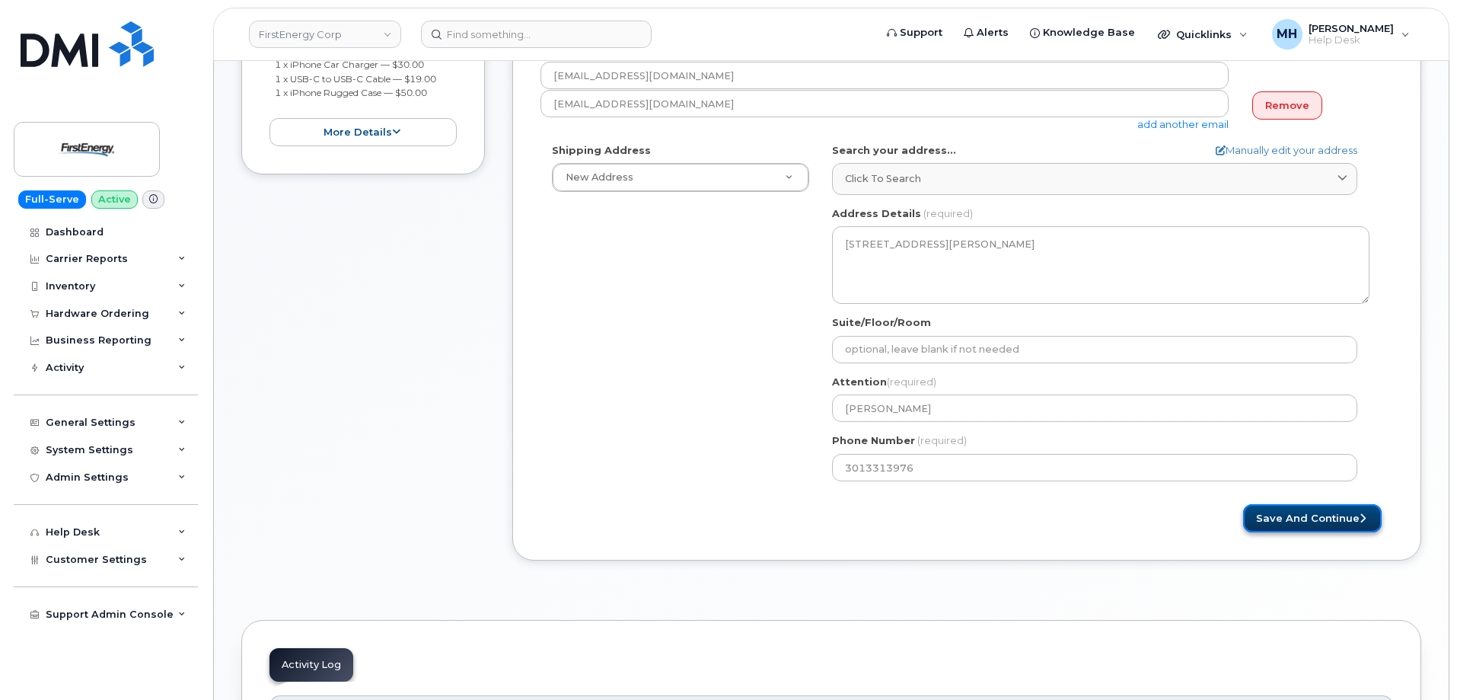
click at [1256, 518] on button "Save and Continue" at bounding box center [1312, 518] width 139 height 28
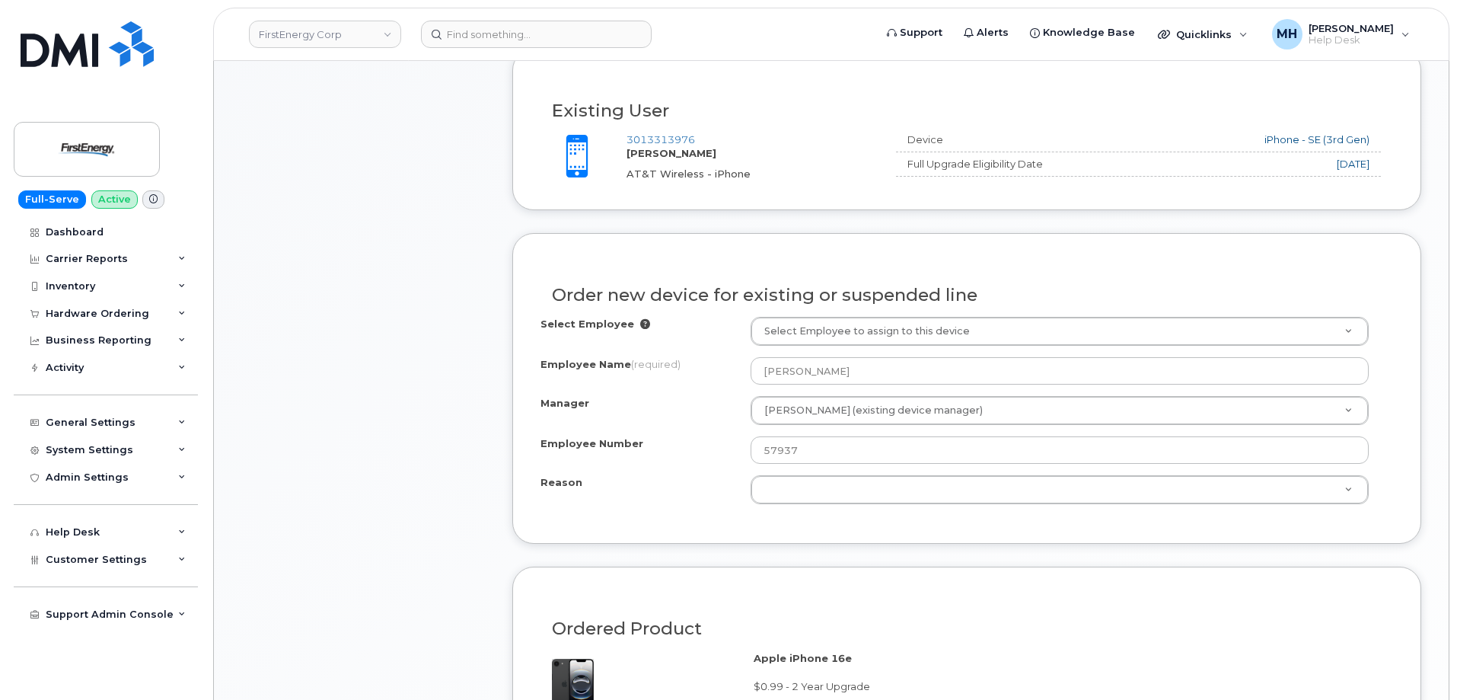
scroll to position [609, 0]
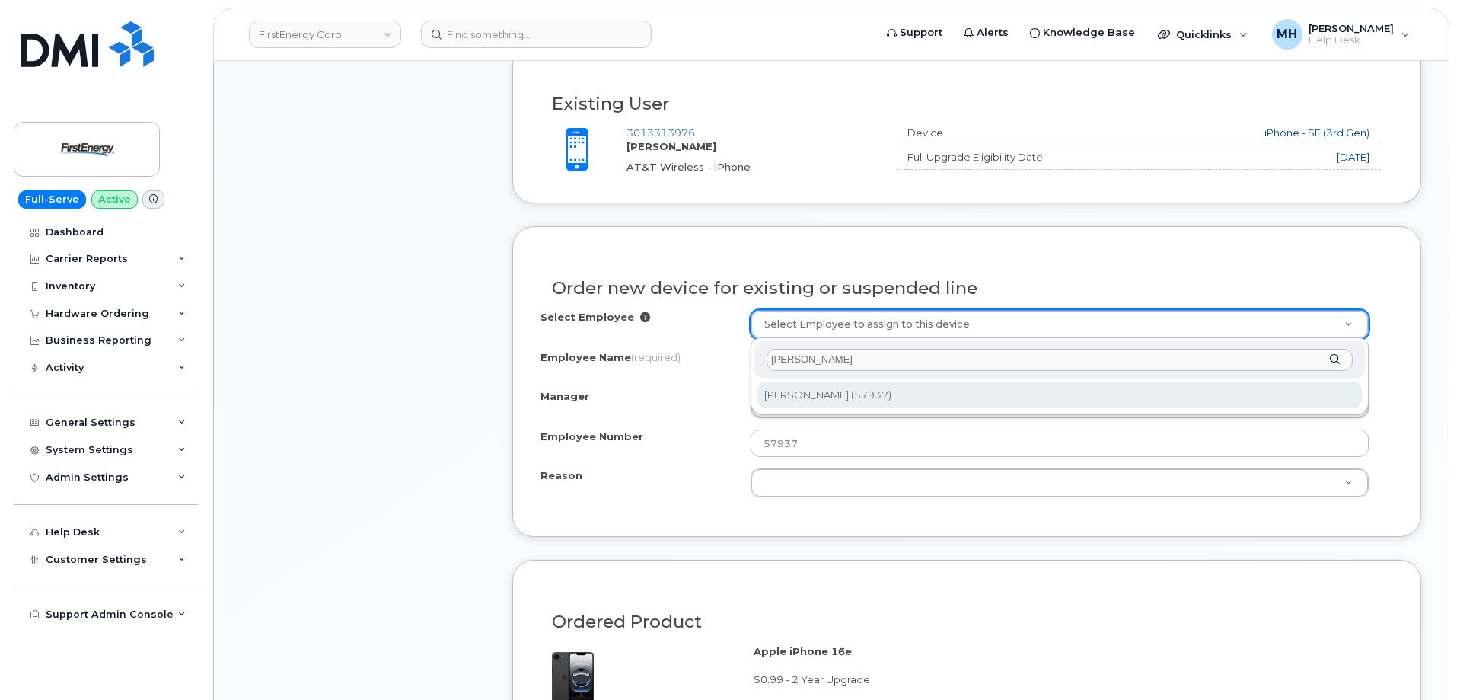
type input "Rodney E Snyder Jr"
type input "2080595"
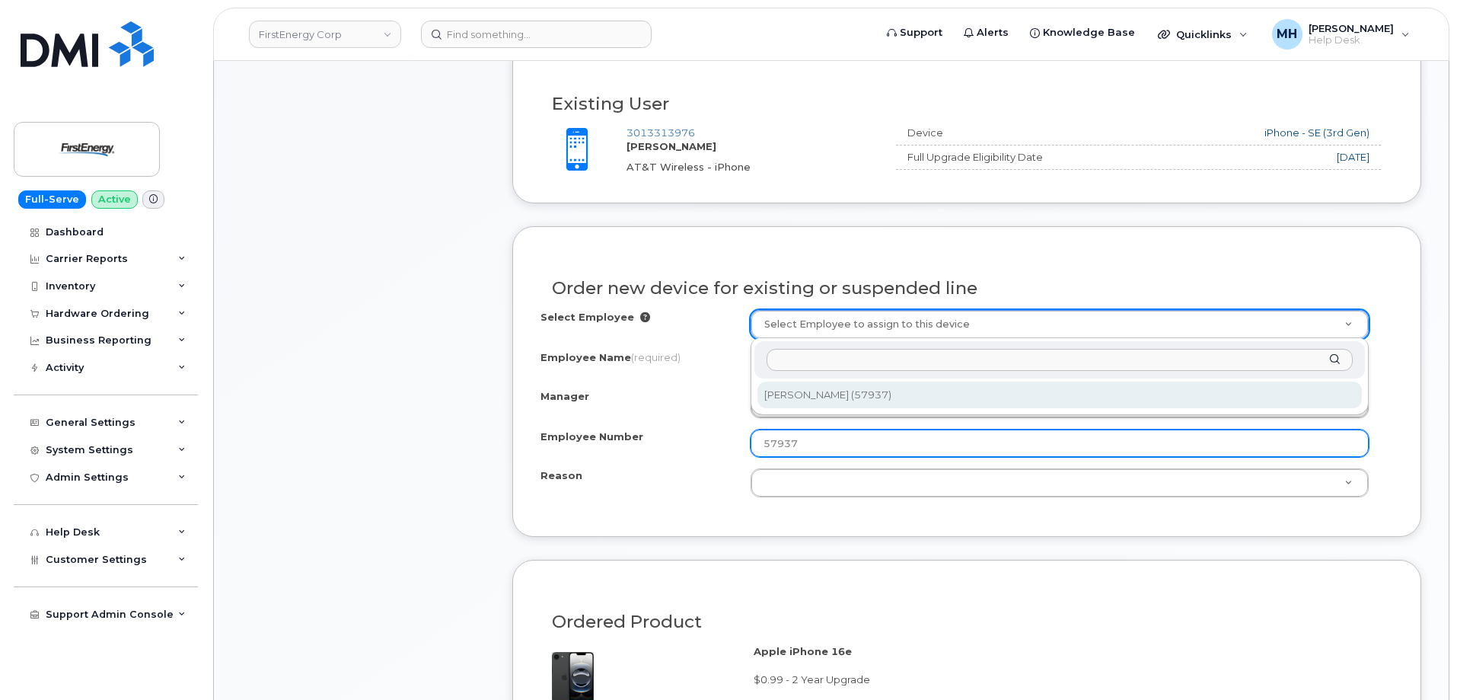
type input "[PERSON_NAME]"
select select "2073314"
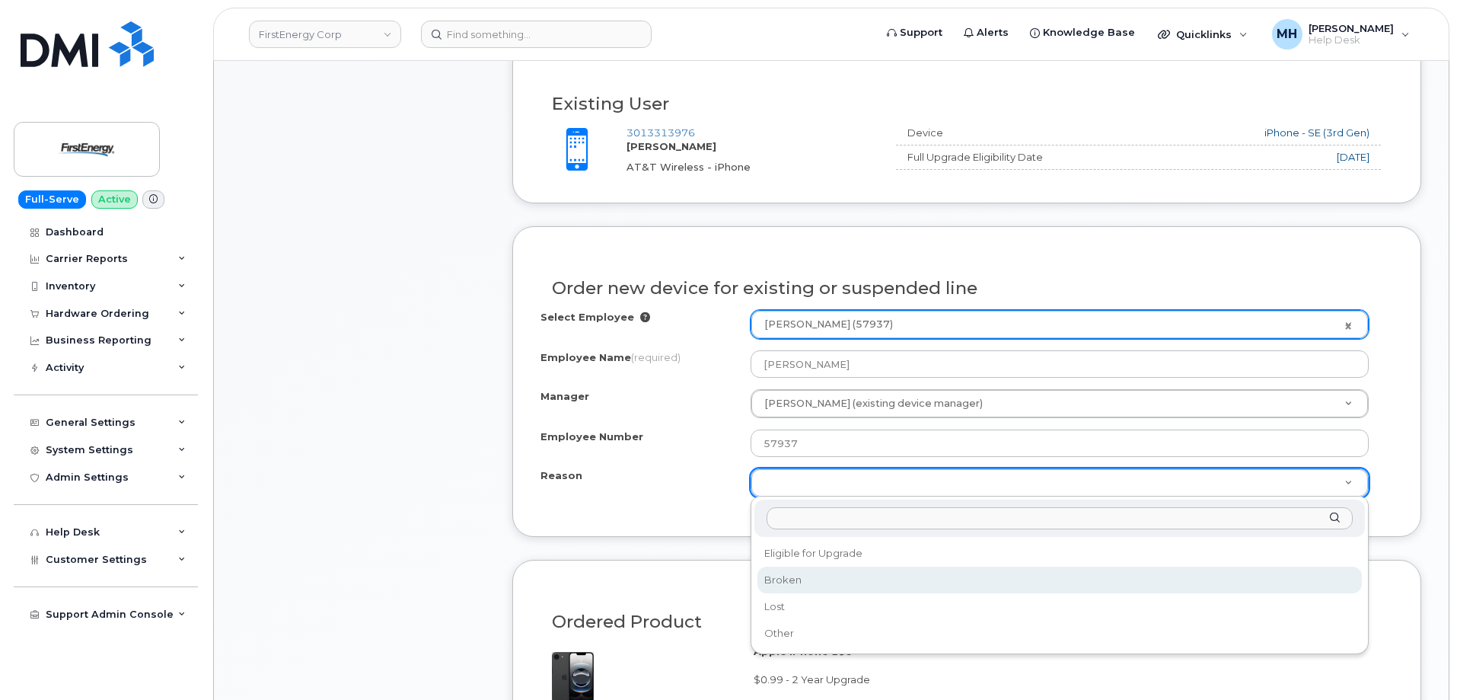
select select "broken"
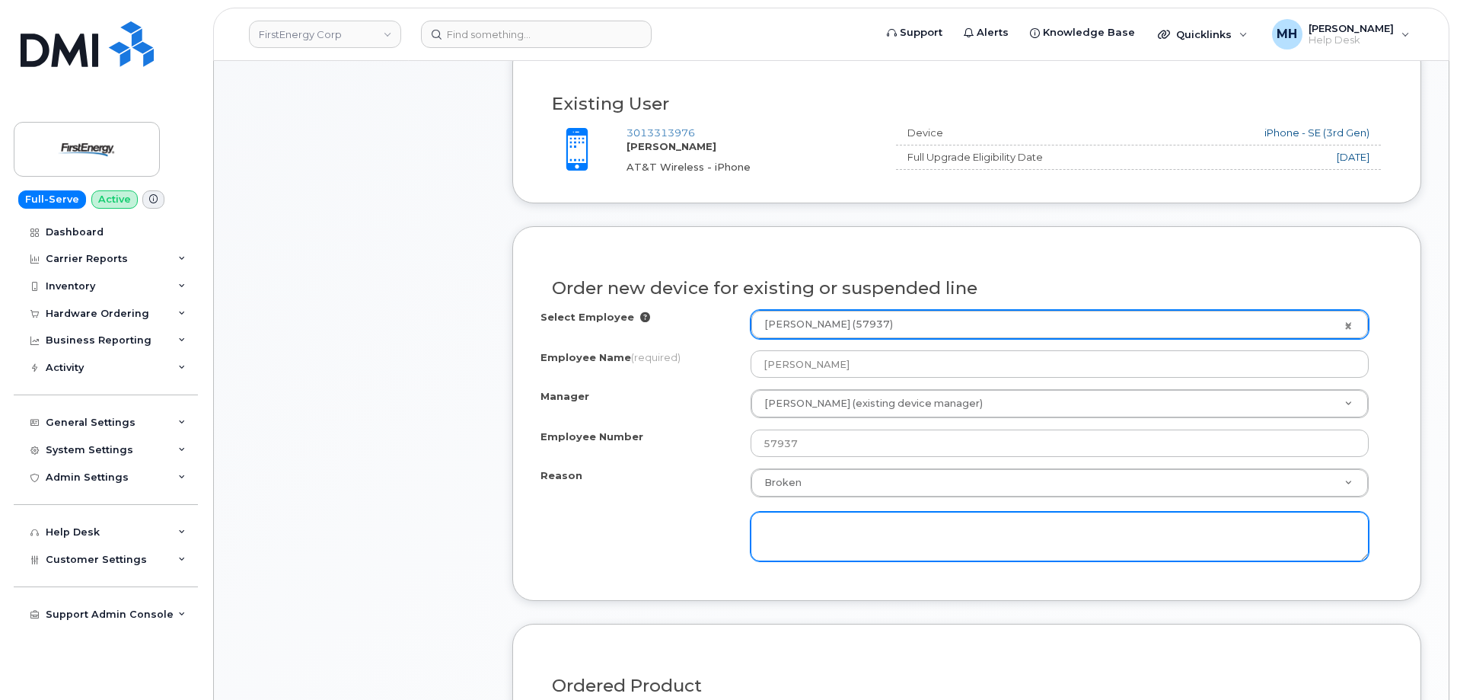
click at [806, 532] on textarea at bounding box center [1060, 537] width 618 height 50
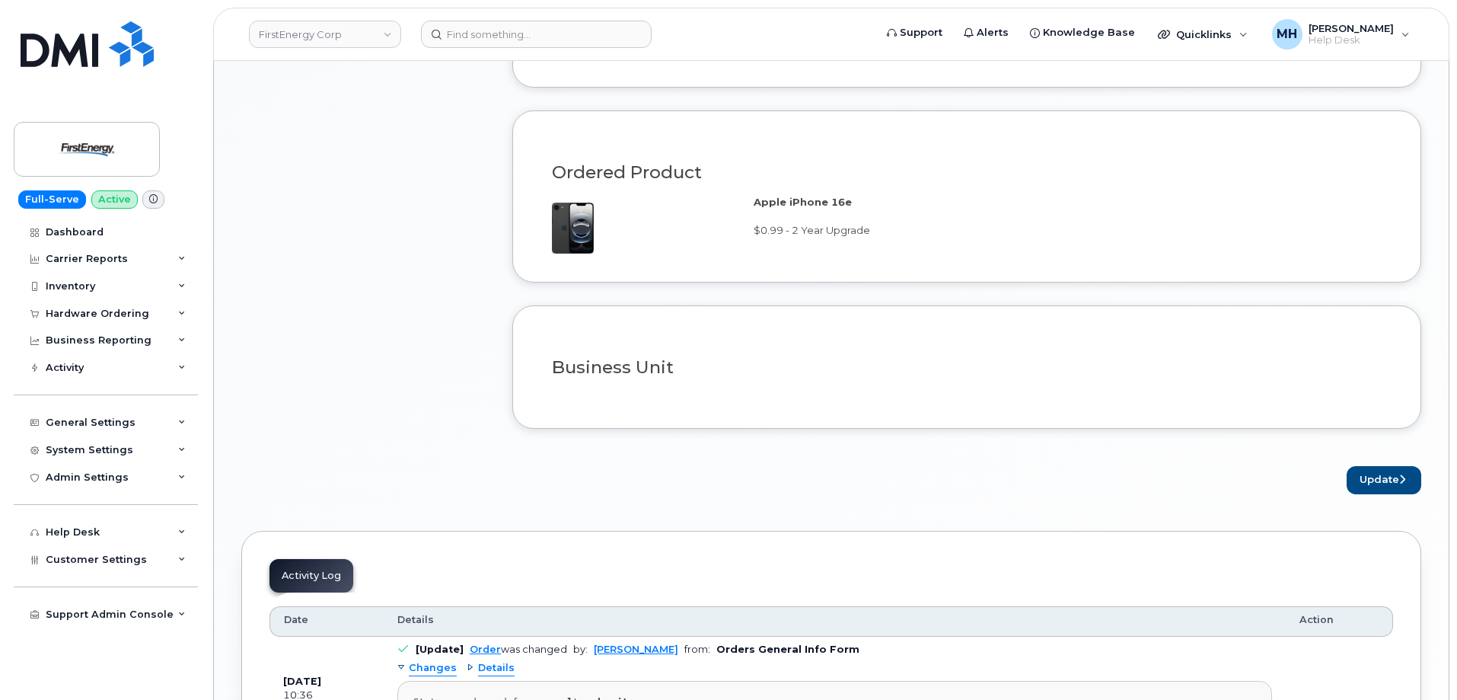
scroll to position [1218, 0]
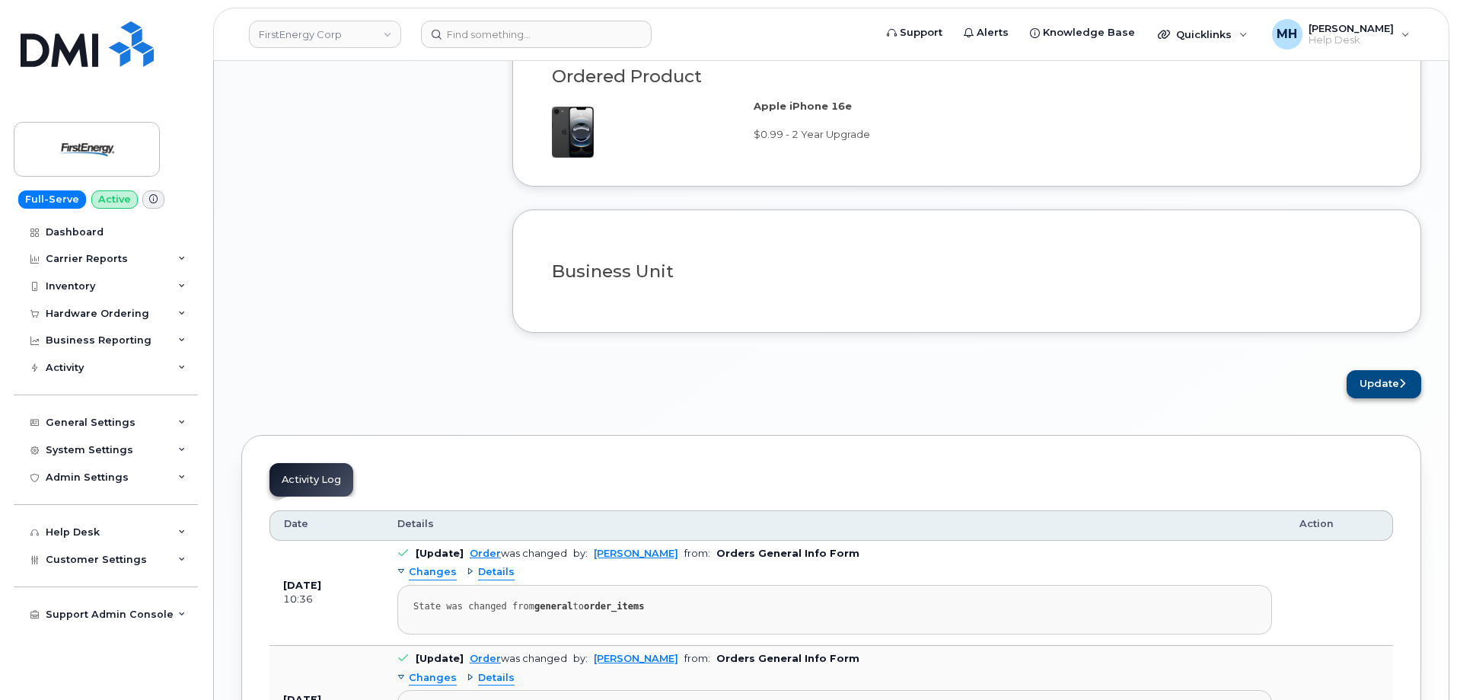
type textarea "Phone doesn't hold charge, and drops calls"
click at [1378, 383] on button "Update" at bounding box center [1384, 384] width 75 height 28
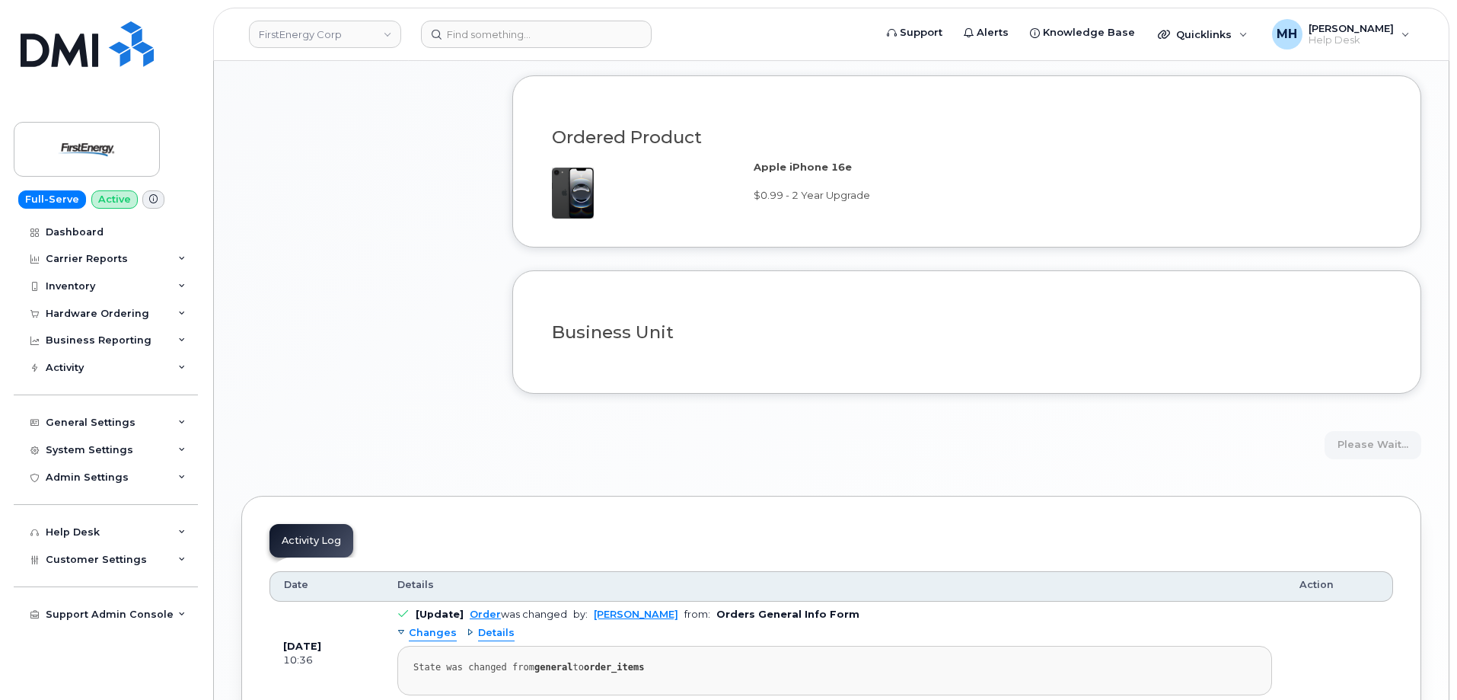
scroll to position [1066, 0]
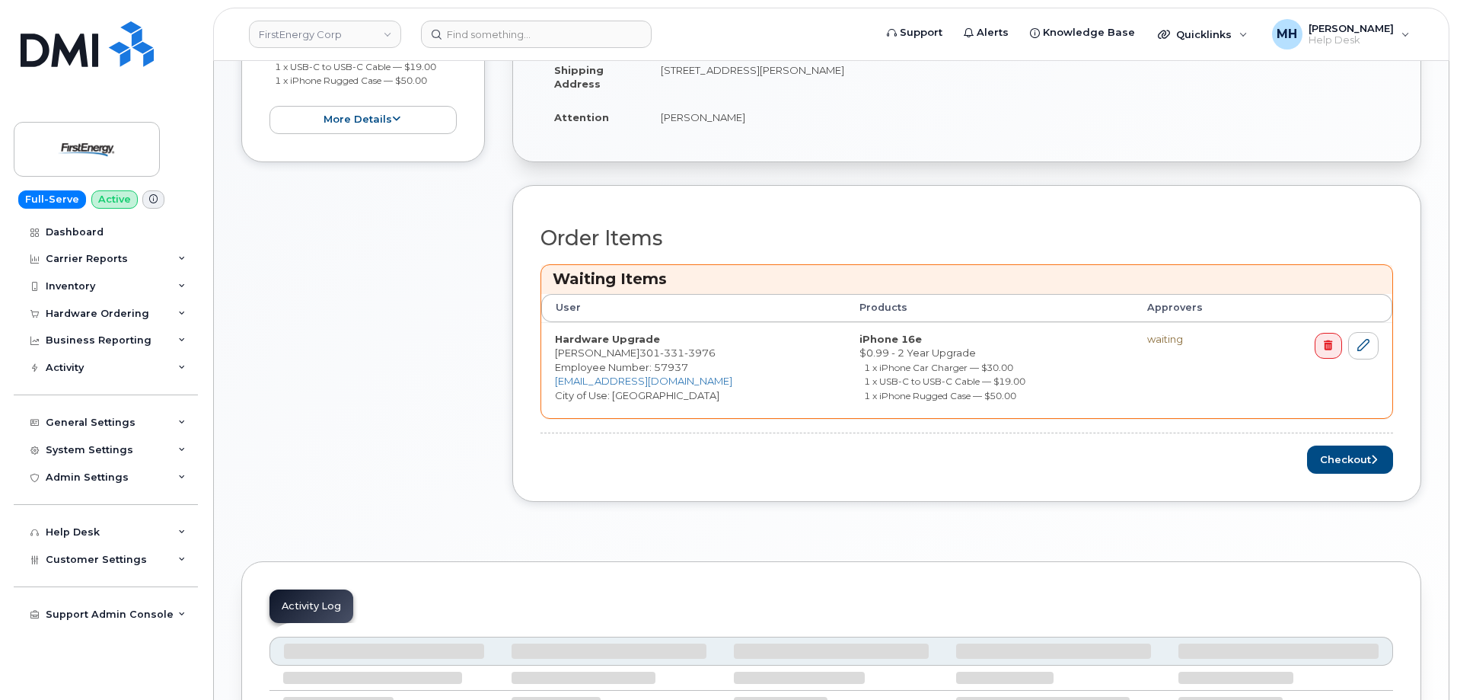
scroll to position [533, 0]
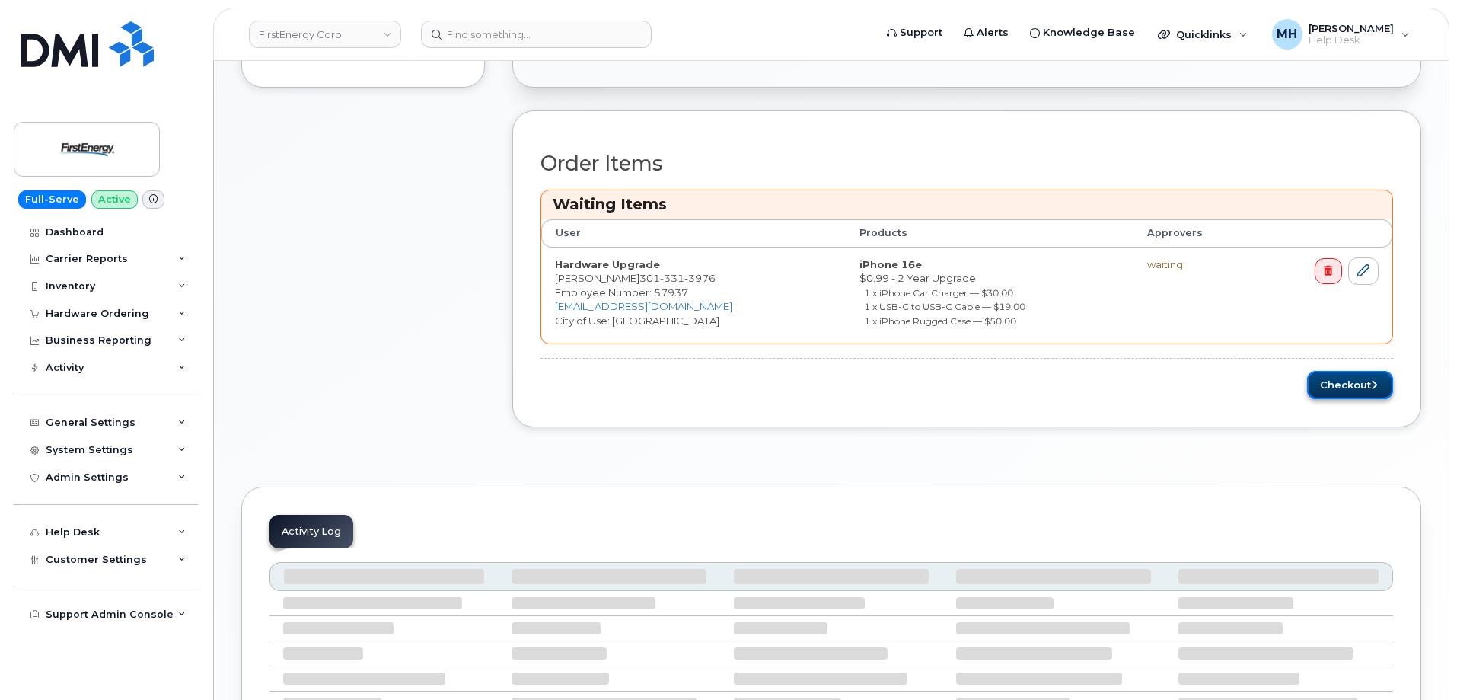
click at [1347, 386] on button "Checkout" at bounding box center [1350, 385] width 86 height 28
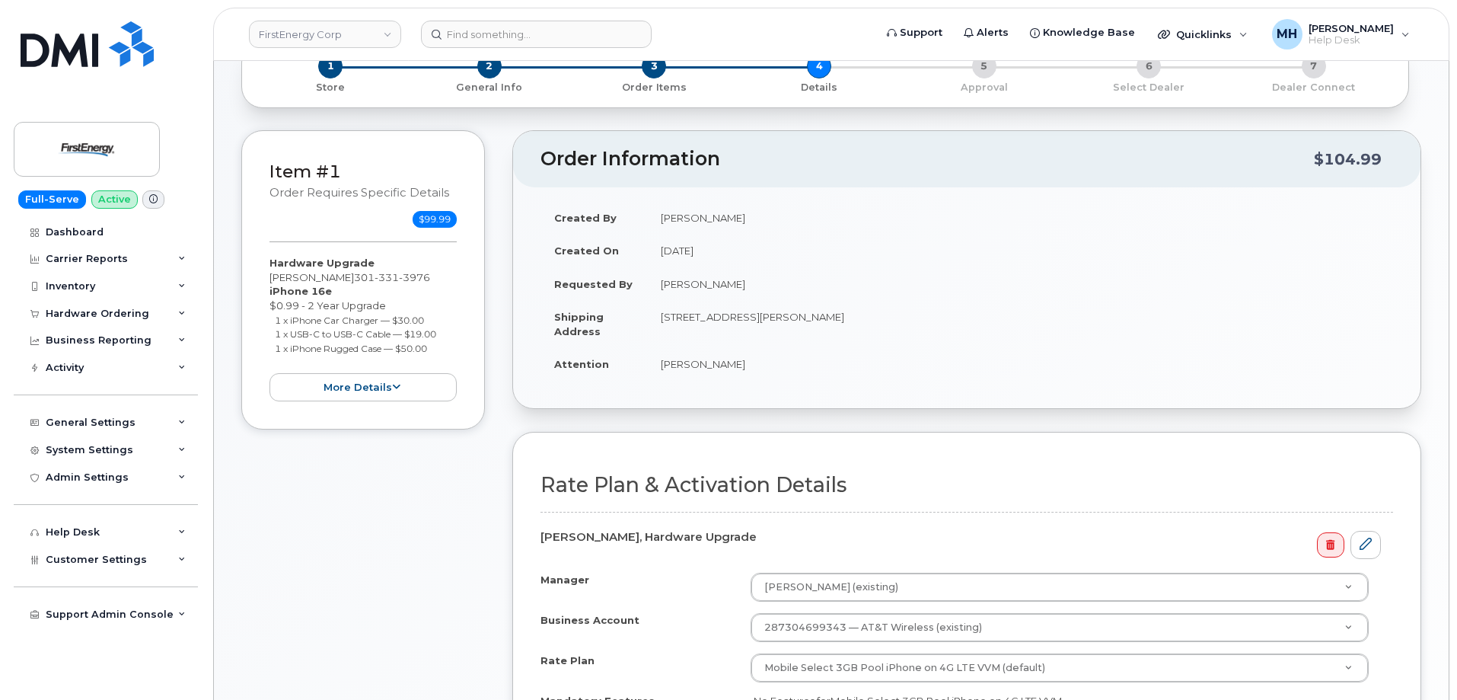
scroll to position [305, 0]
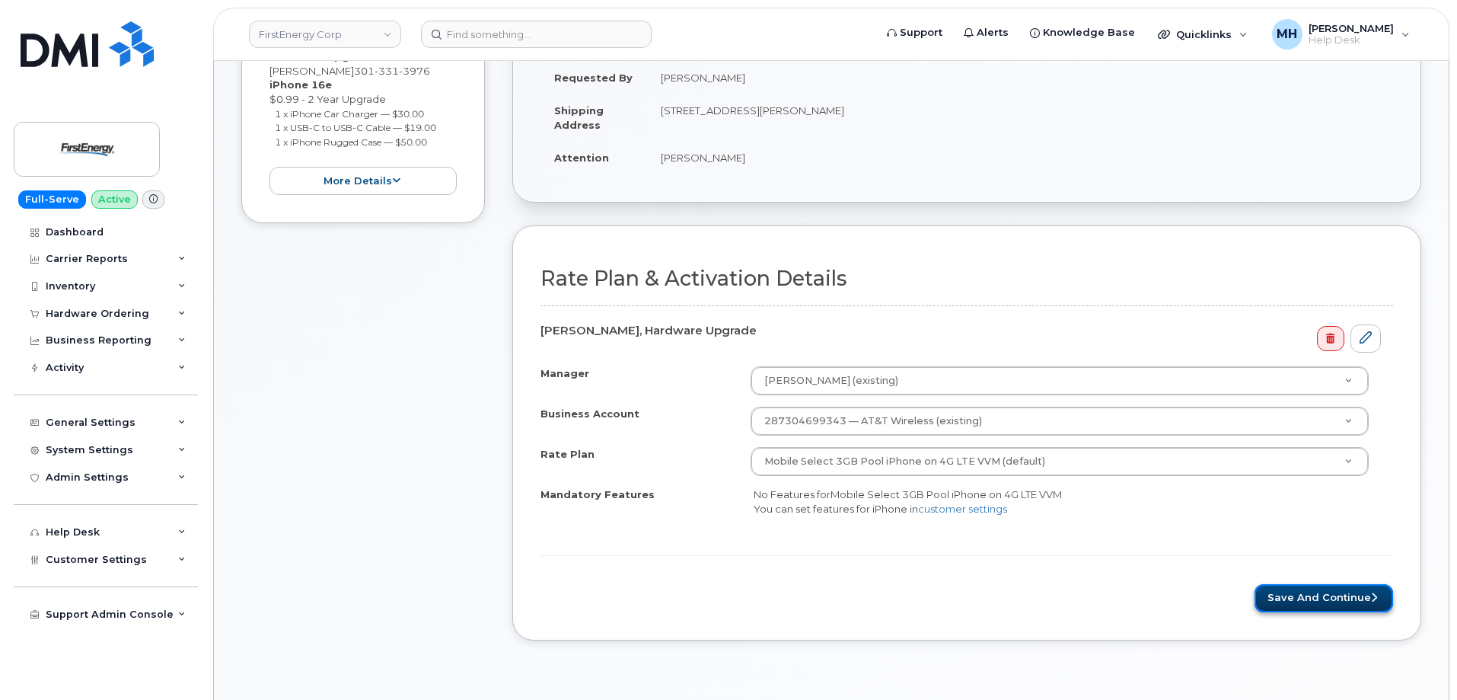
click at [1291, 593] on button "Save and Continue" at bounding box center [1324, 598] width 139 height 28
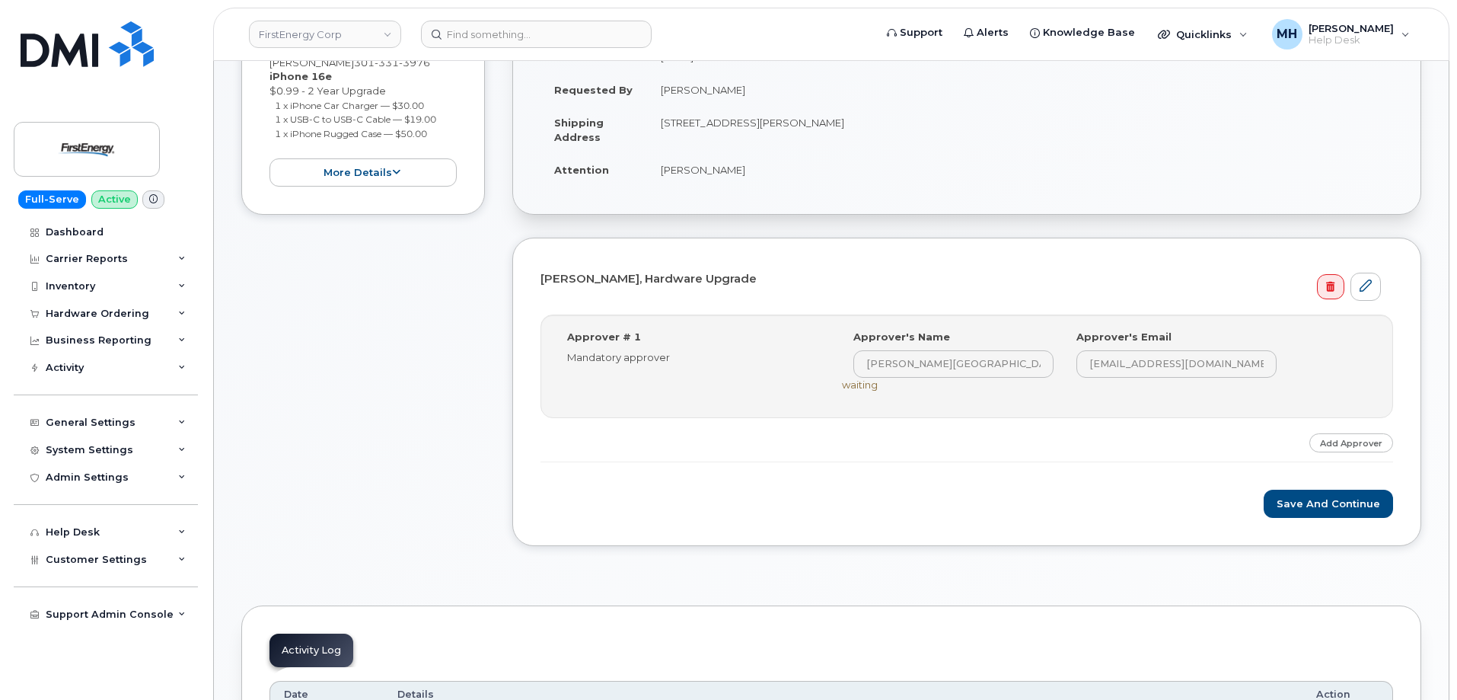
scroll to position [381, 0]
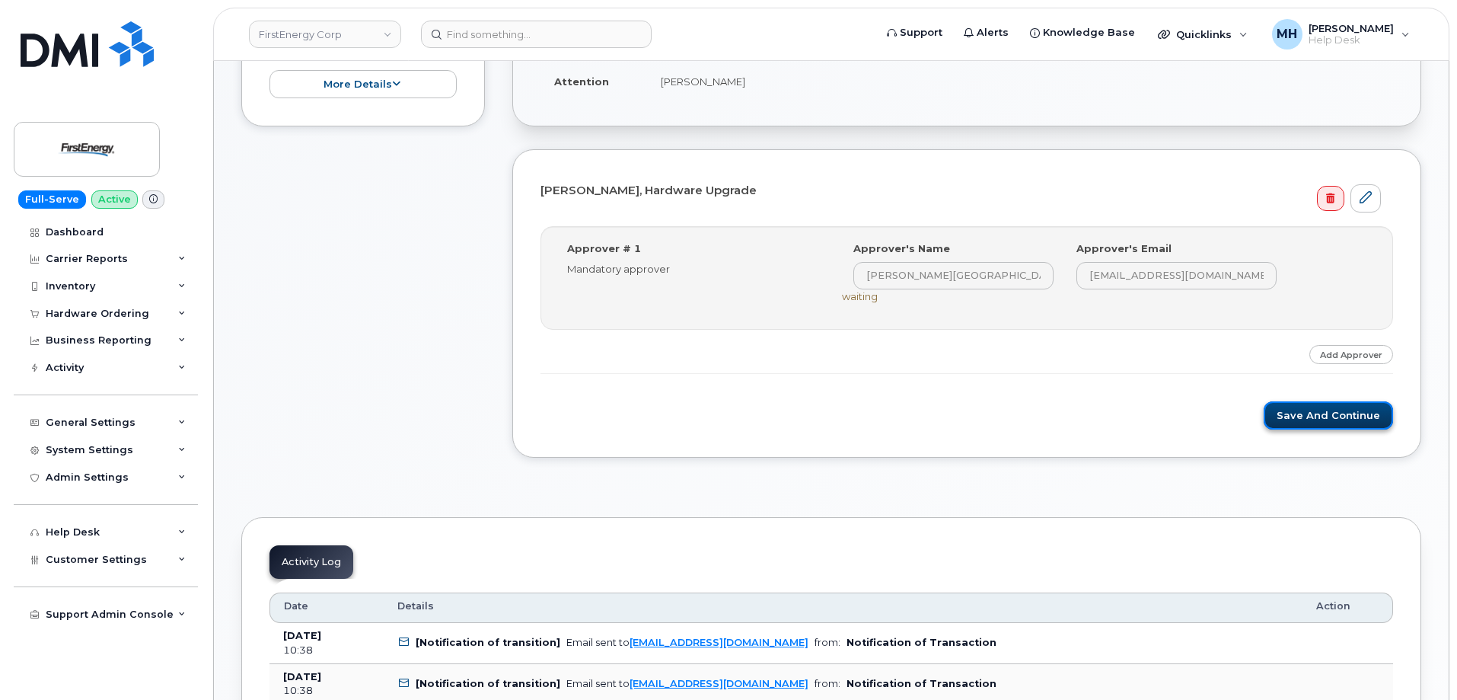
click at [1281, 424] on button "Save and Continue" at bounding box center [1328, 415] width 129 height 28
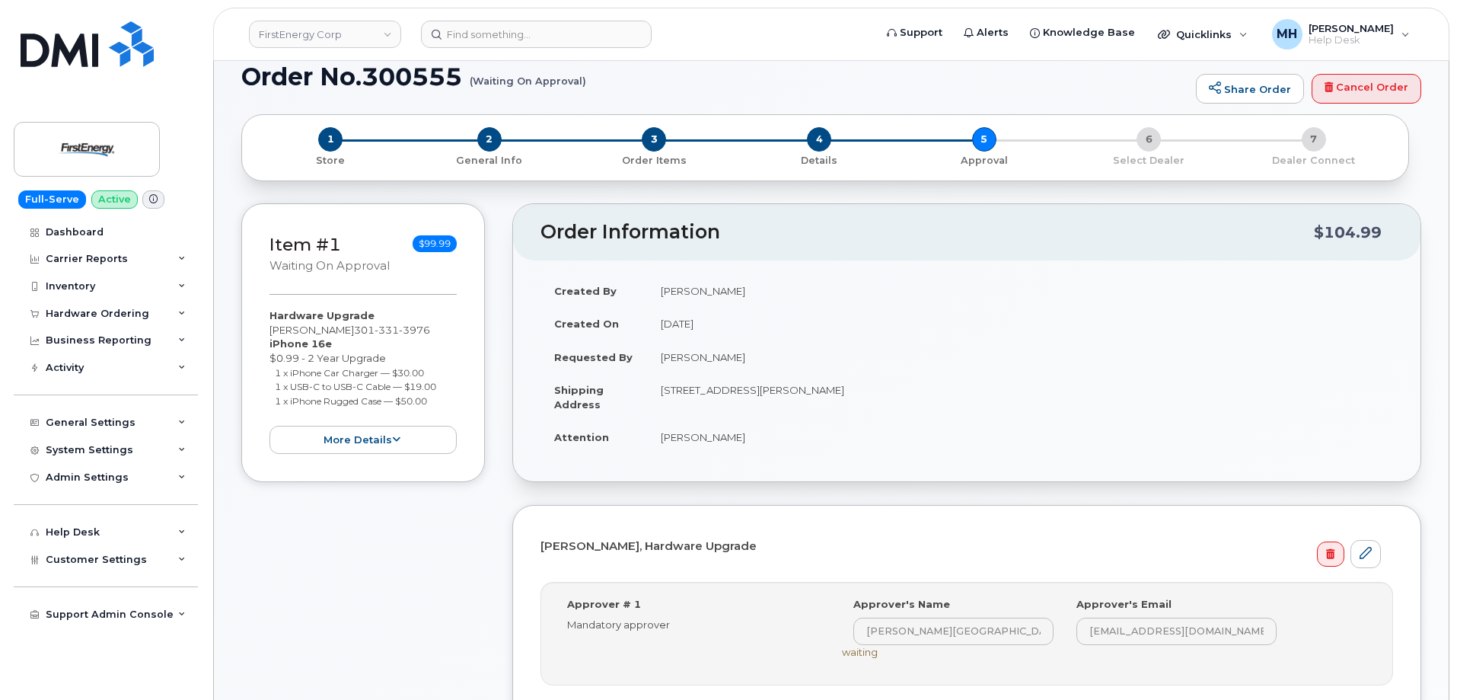
scroll to position [0, 0]
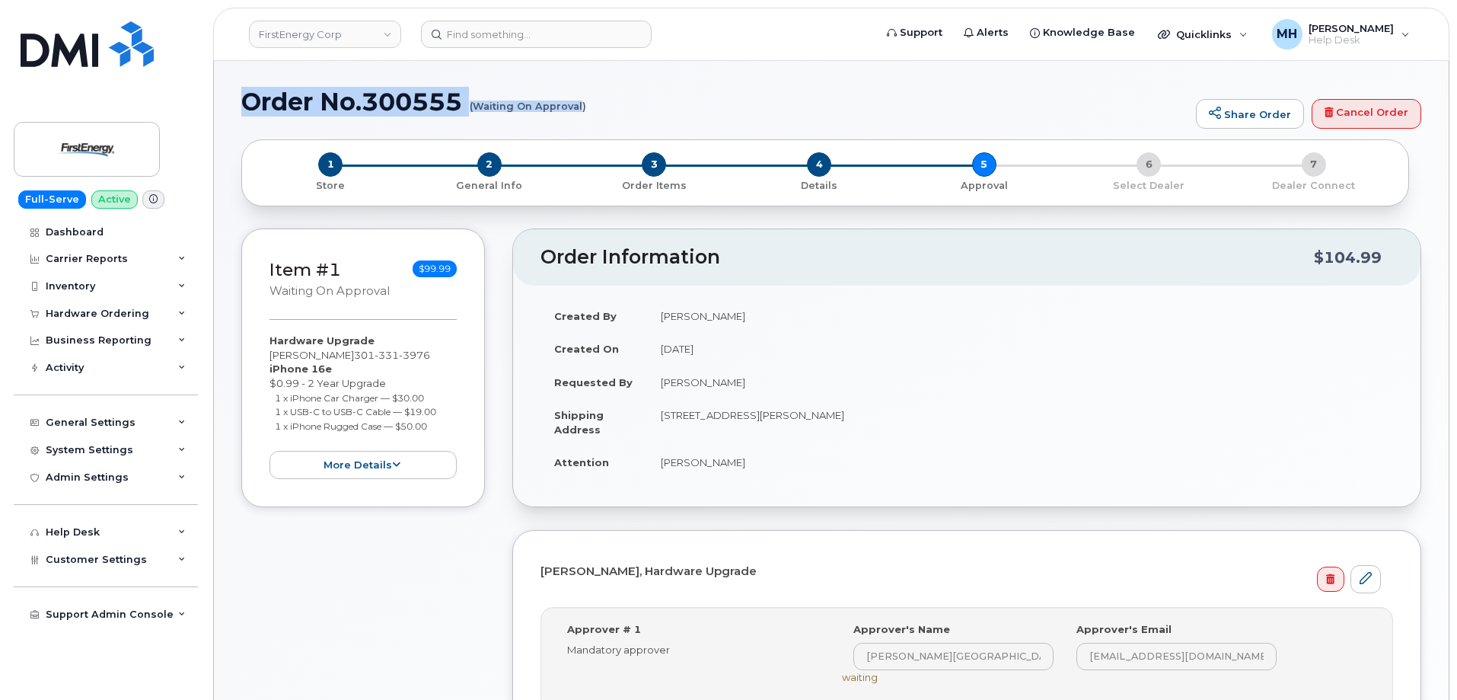
drag, startPoint x: 250, startPoint y: 101, endPoint x: 583, endPoint y: 106, distance: 333.5
click at [583, 106] on h1 "Order No.300555 (Waiting On Approval)" at bounding box center [714, 101] width 947 height 27
copy h1 "Order No.300555 (Waiting On Approval"
click at [853, 510] on div "Order Information $104.99 Created By Melissa Hoye Created On September 11, 2025…" at bounding box center [966, 551] width 909 height 647
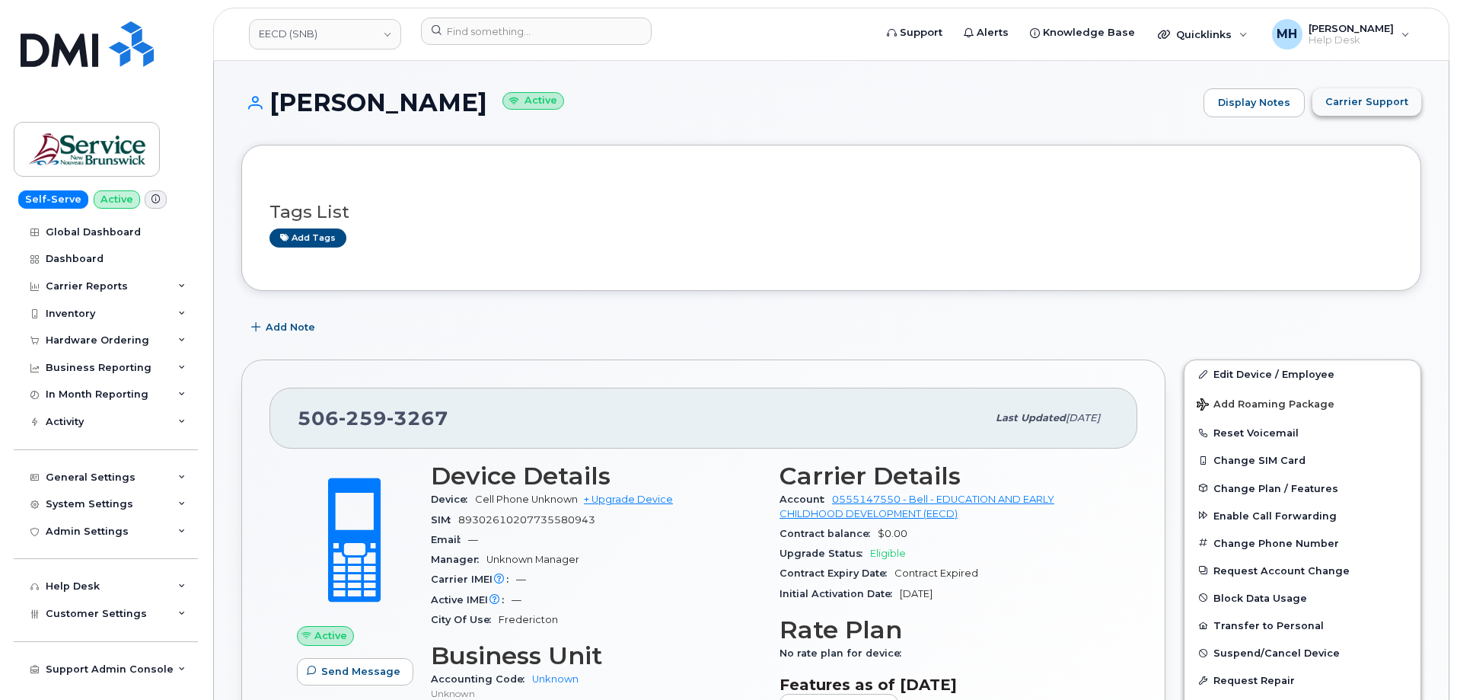
click at [1384, 111] on button "Carrier Support" at bounding box center [1367, 101] width 109 height 27
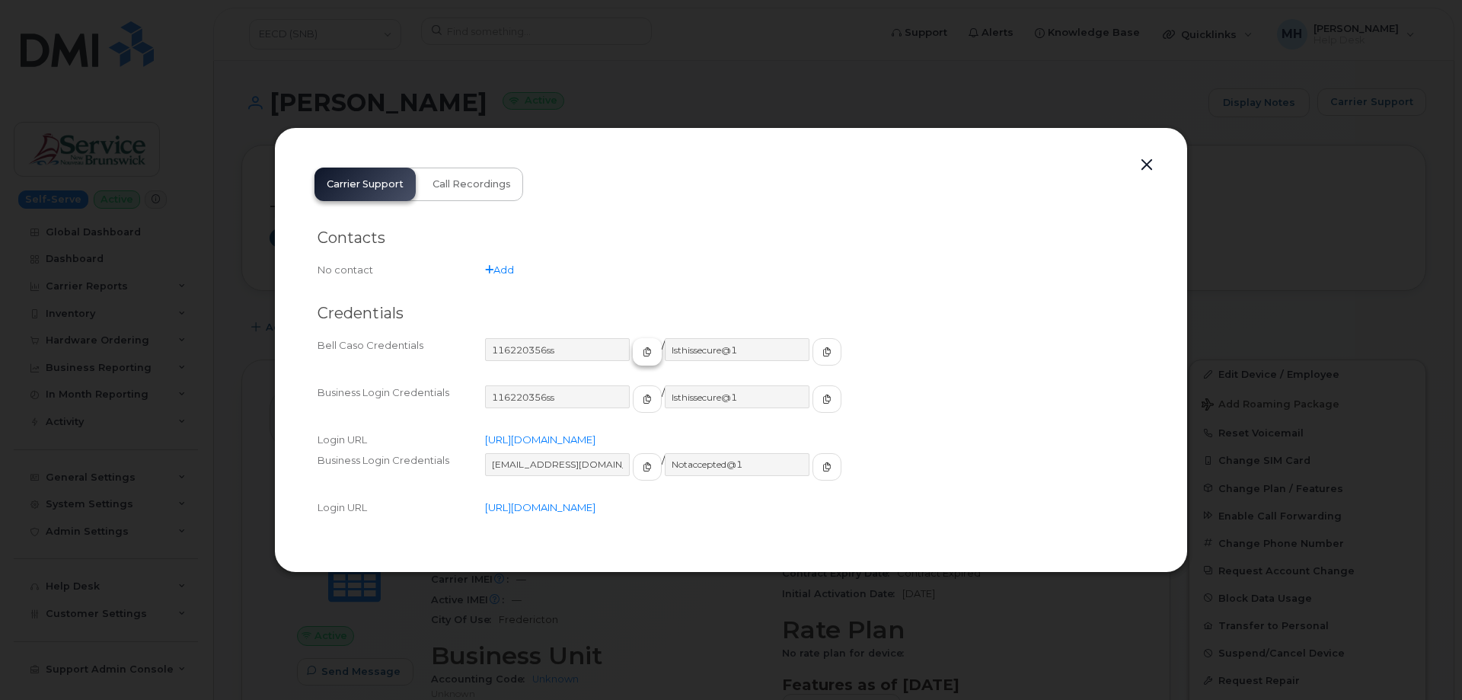
click at [640, 357] on span "button" at bounding box center [647, 352] width 14 height 14
click at [812, 350] on button "button" at bounding box center [826, 351] width 29 height 27
